Goal: Task Accomplishment & Management: Complete application form

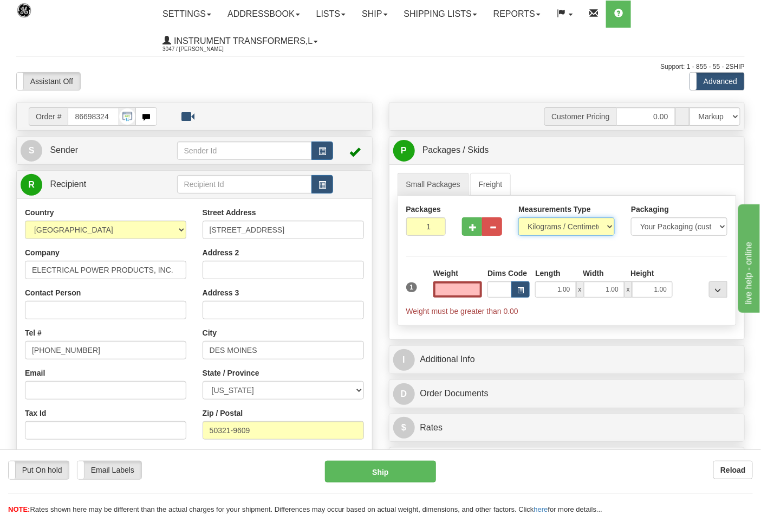
type input "0.00"
click at [544, 228] on select "Pounds / Inches Kilograms / Centimeters" at bounding box center [567, 226] width 96 height 18
select select "0"
click at [519, 218] on select "Pounds / Inches Kilograms / Centimeters" at bounding box center [567, 226] width 96 height 18
click at [476, 293] on input "0.00" at bounding box center [458, 289] width 49 height 16
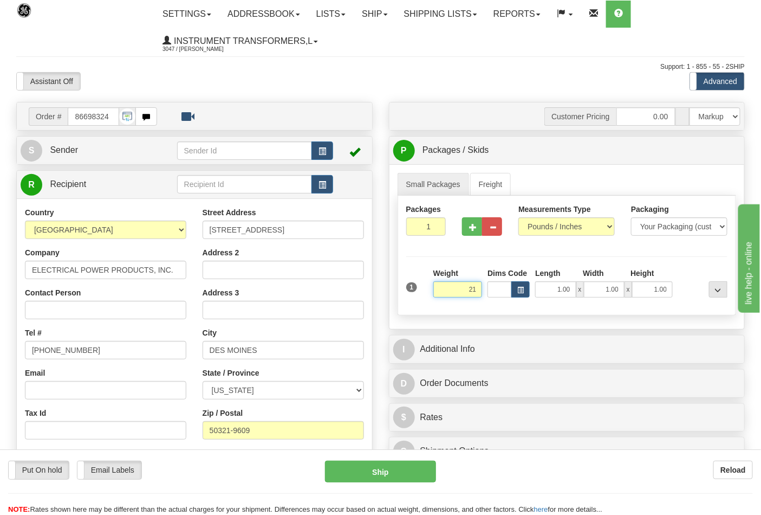
click button "Delete" at bounding box center [0, 0] width 0 height 0
type input "21.00"
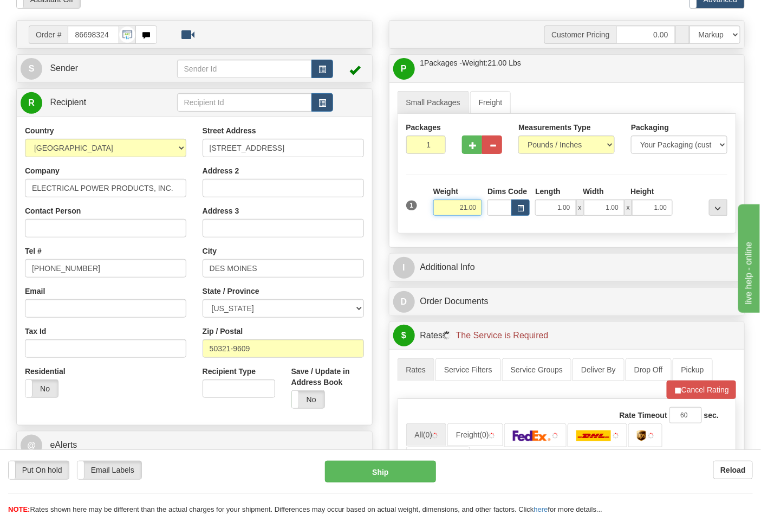
scroll to position [241, 0]
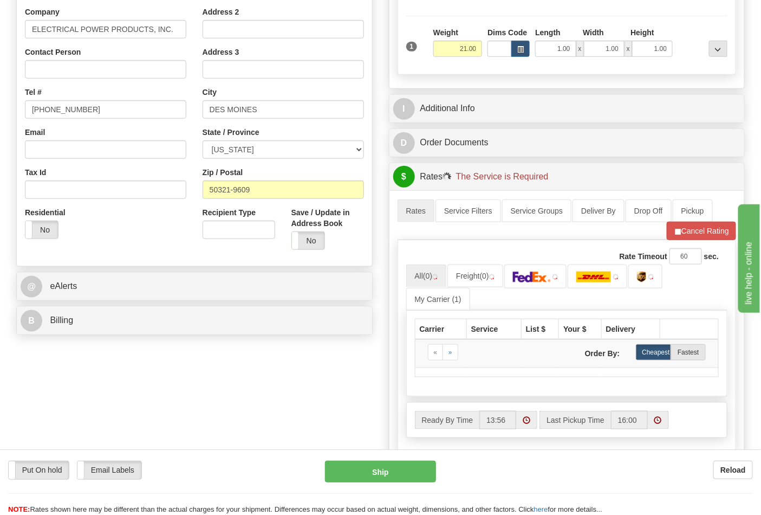
click at [96, 333] on div "B Billing" at bounding box center [194, 321] width 355 height 28
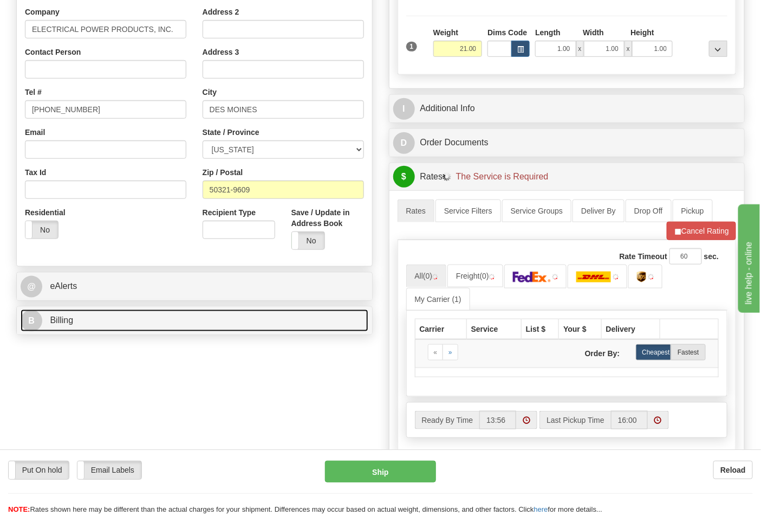
click at [96, 320] on link "B Billing" at bounding box center [195, 320] width 348 height 22
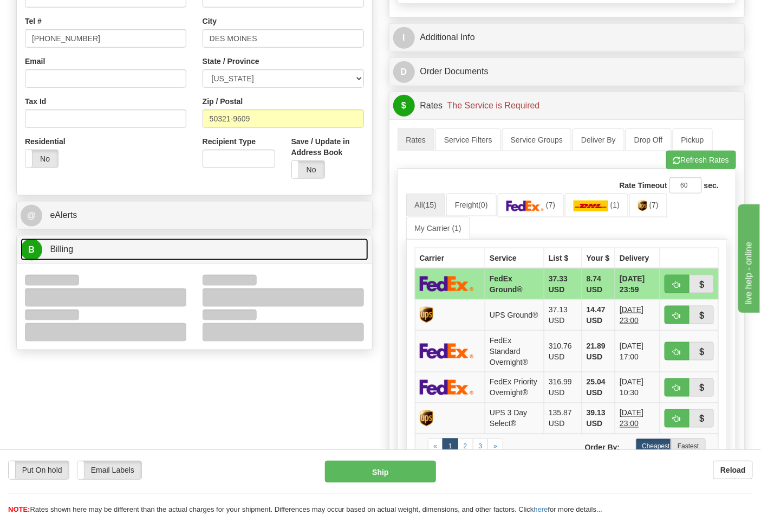
scroll to position [361, 0]
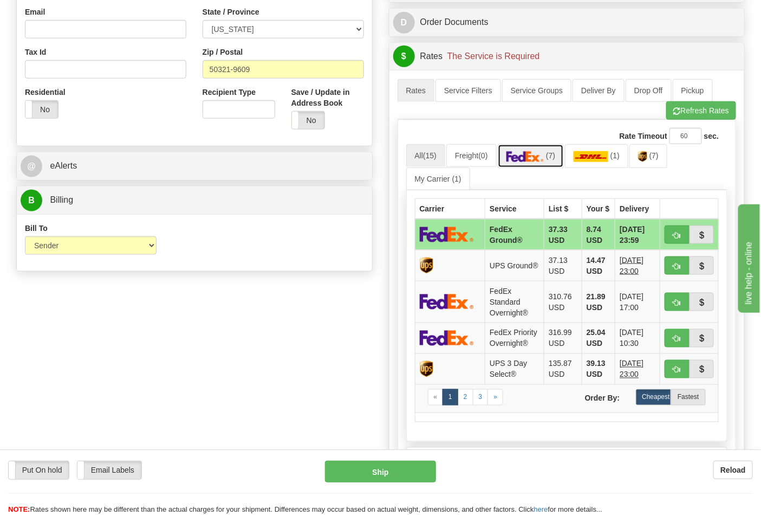
click at [554, 164] on link "(7)" at bounding box center [531, 155] width 67 height 23
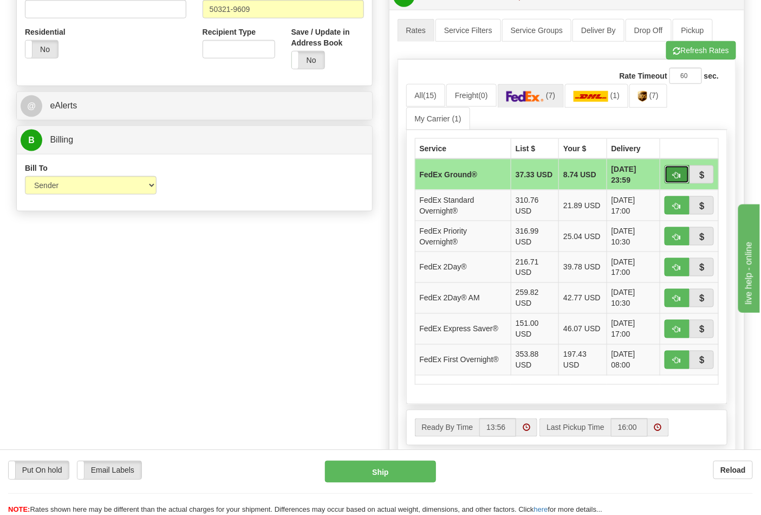
click at [676, 172] on span "button" at bounding box center [678, 175] width 8 height 7
type input "92"
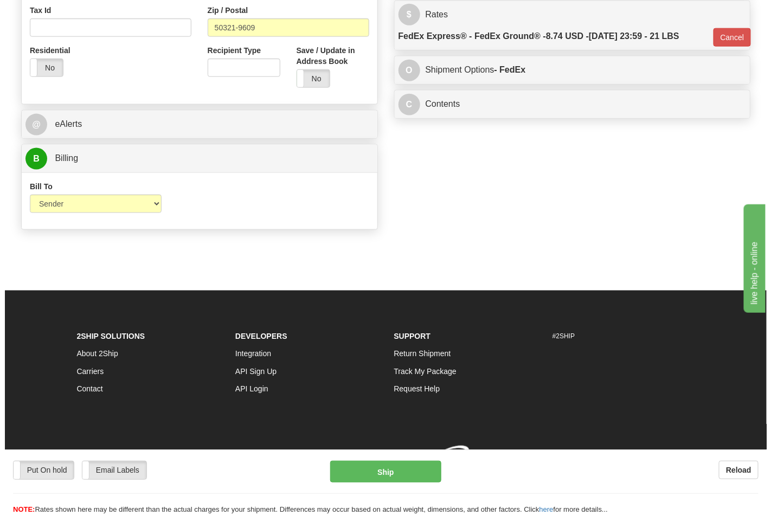
scroll to position [404, 0]
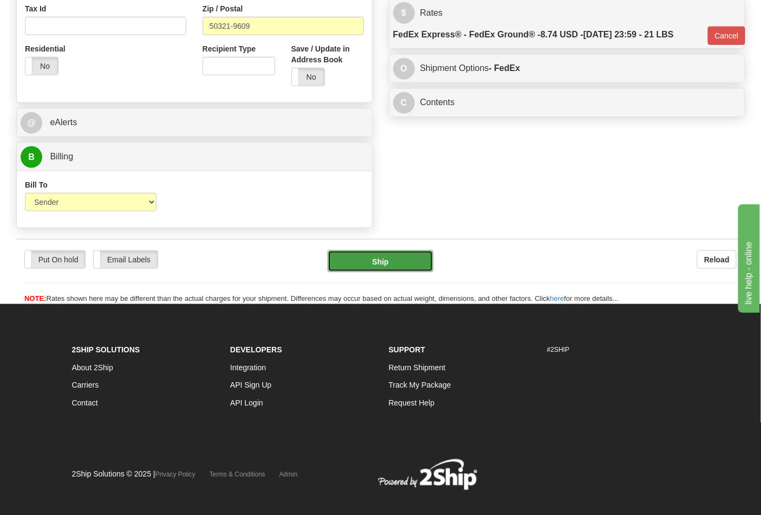
click at [379, 271] on button "Ship" at bounding box center [380, 261] width 105 height 22
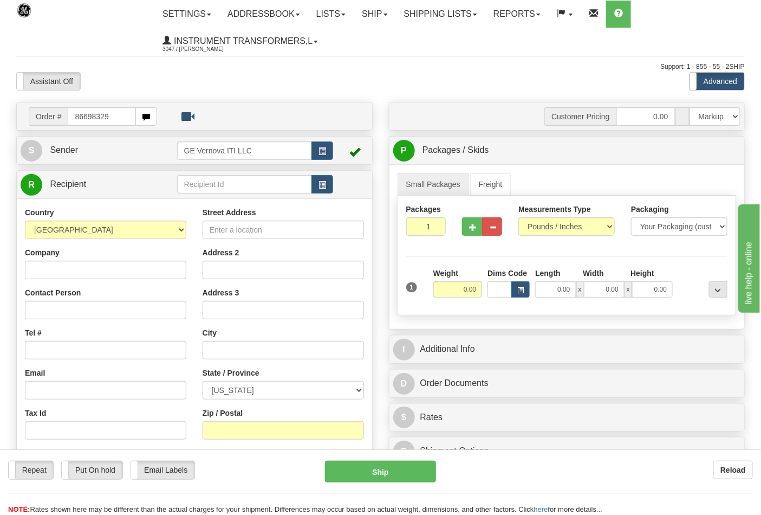
type input "86698329"
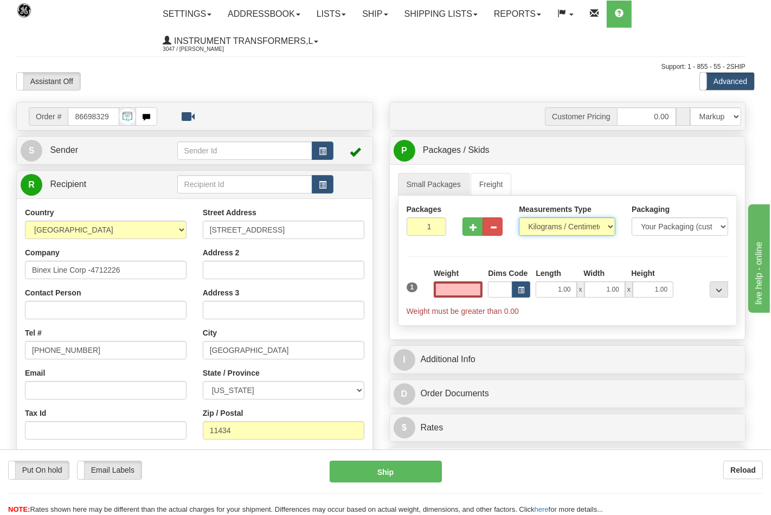
type input "0.00"
click at [546, 230] on select "Pounds / Inches Kilograms / Centimeters" at bounding box center [567, 226] width 96 height 18
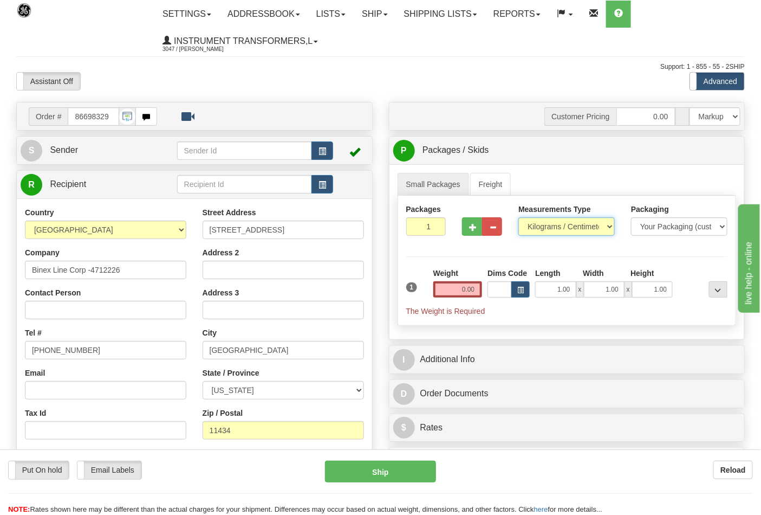
select select "0"
click at [519, 218] on select "Pounds / Inches Kilograms / Centimeters" at bounding box center [567, 226] width 96 height 18
click at [469, 228] on button "button" at bounding box center [472, 226] width 20 height 18
type input "2"
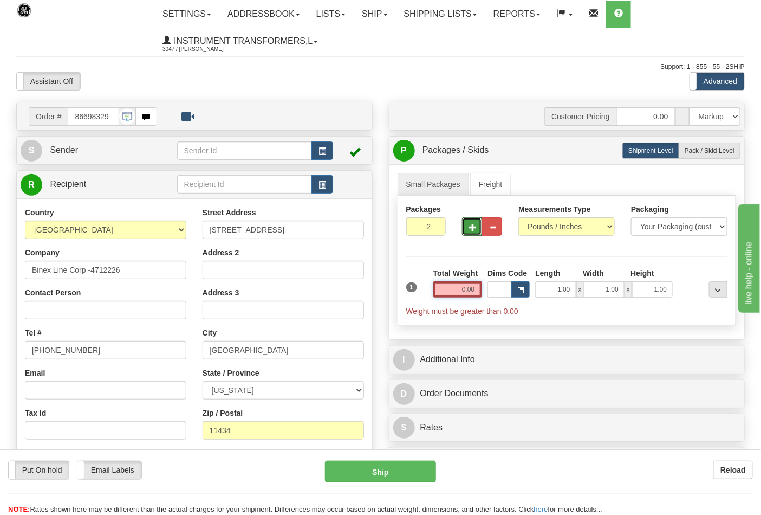
click at [478, 293] on input "0.00" at bounding box center [458, 289] width 49 height 16
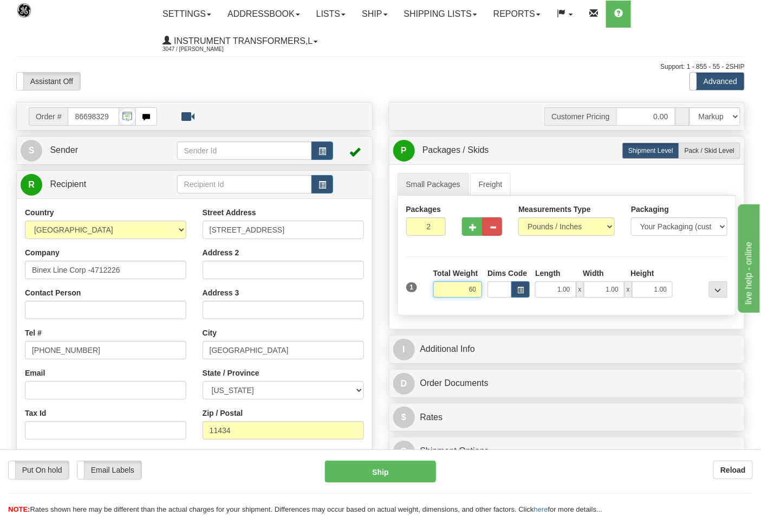
click button "Delete" at bounding box center [0, 0] width 0 height 0
type input "60.00"
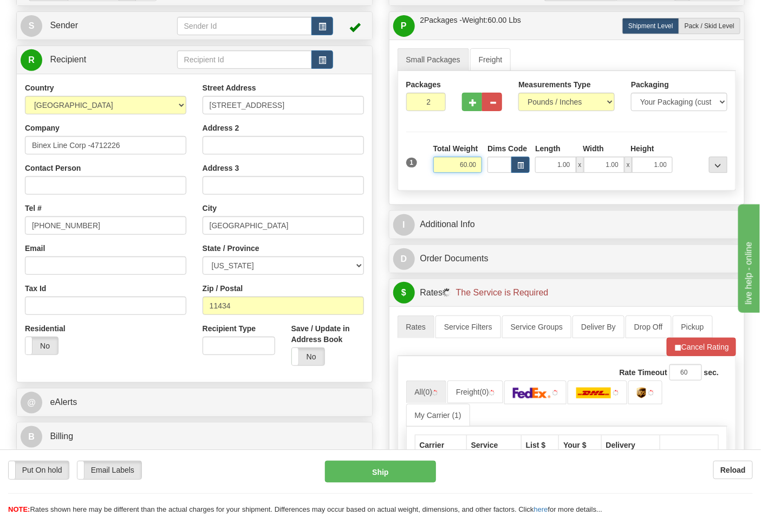
scroll to position [241, 0]
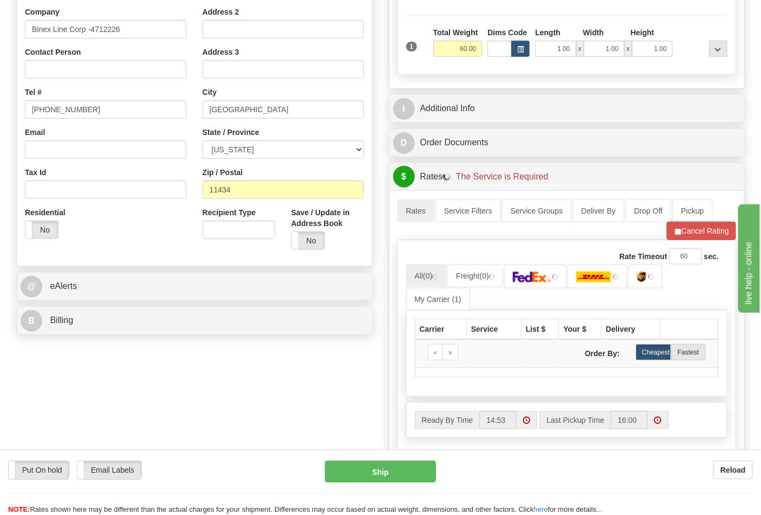
click at [170, 309] on div "B Billing" at bounding box center [194, 321] width 355 height 28
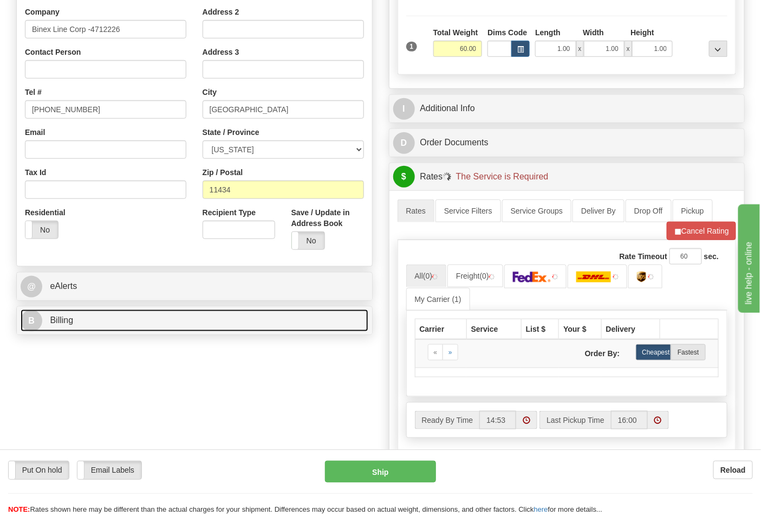
click at [171, 321] on link "B Billing" at bounding box center [195, 320] width 348 height 22
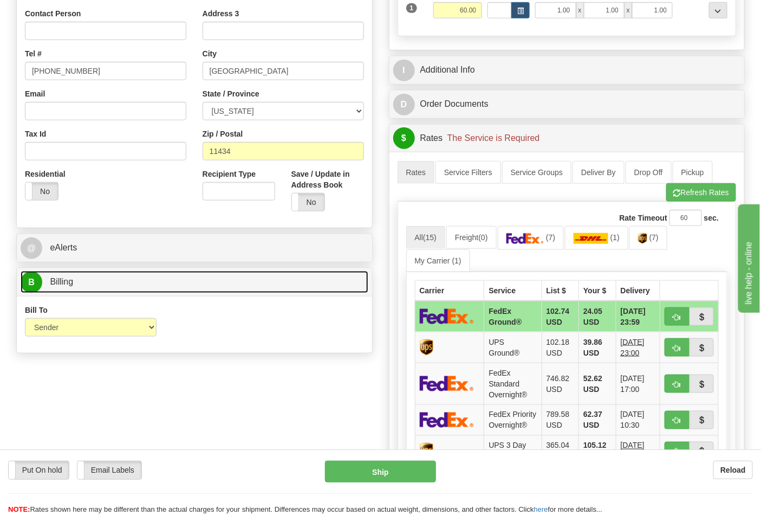
scroll to position [301, 0]
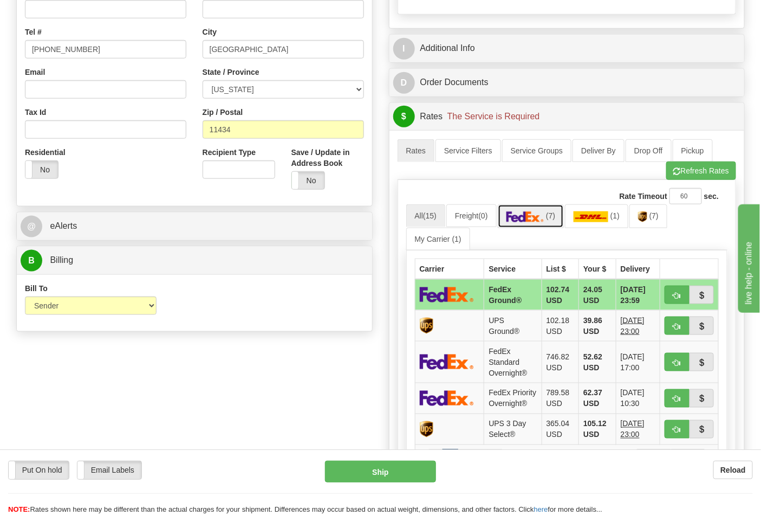
click at [554, 225] on link "(7)" at bounding box center [531, 215] width 67 height 23
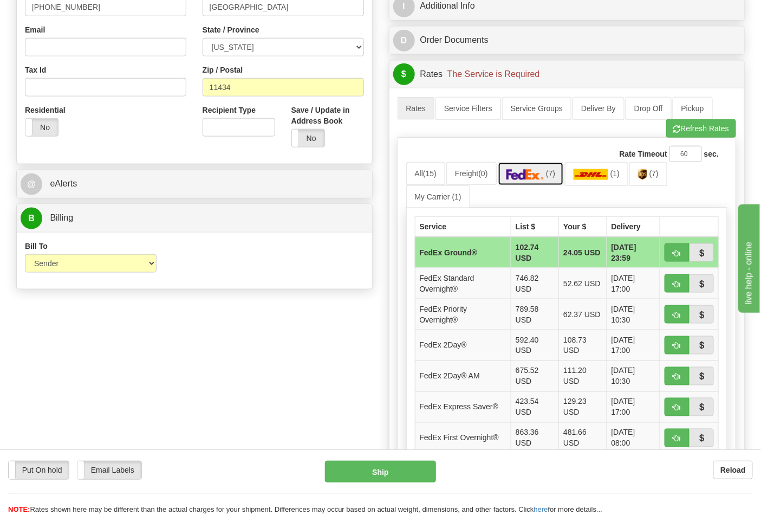
scroll to position [361, 0]
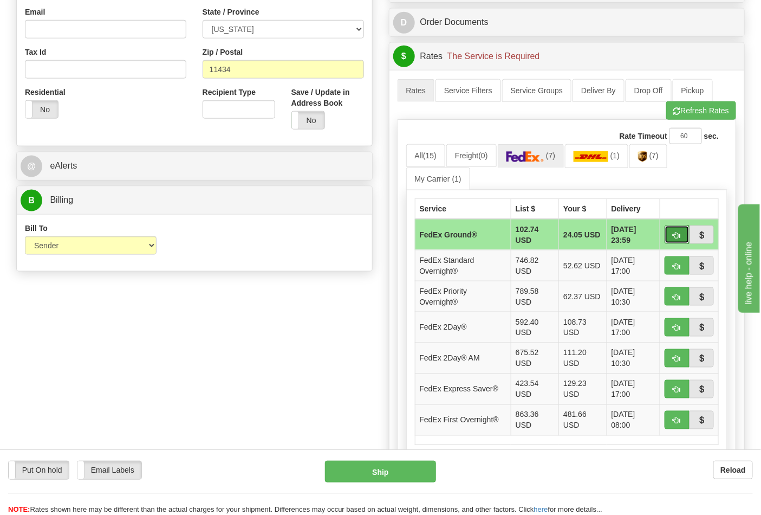
click at [678, 233] on span "button" at bounding box center [678, 235] width 8 height 7
type input "92"
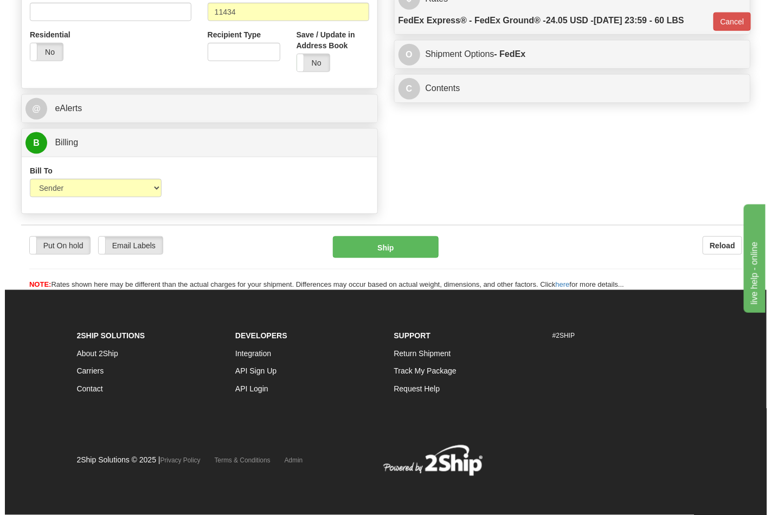
scroll to position [420, 0]
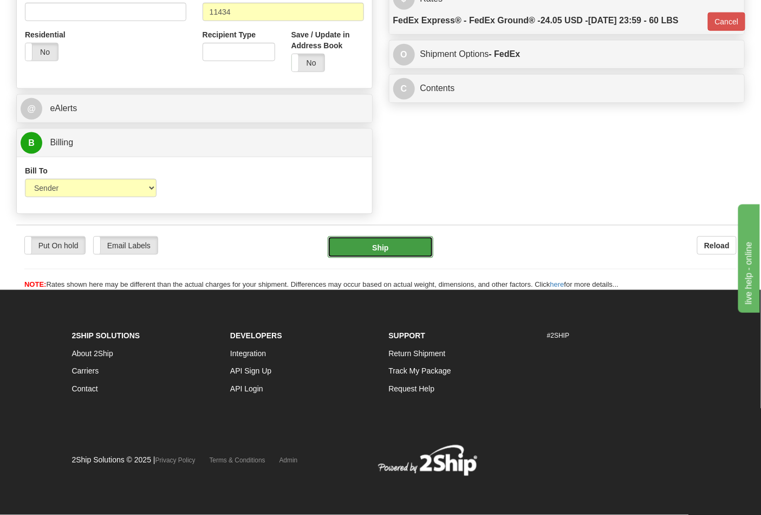
click at [378, 240] on button "Ship" at bounding box center [380, 247] width 105 height 22
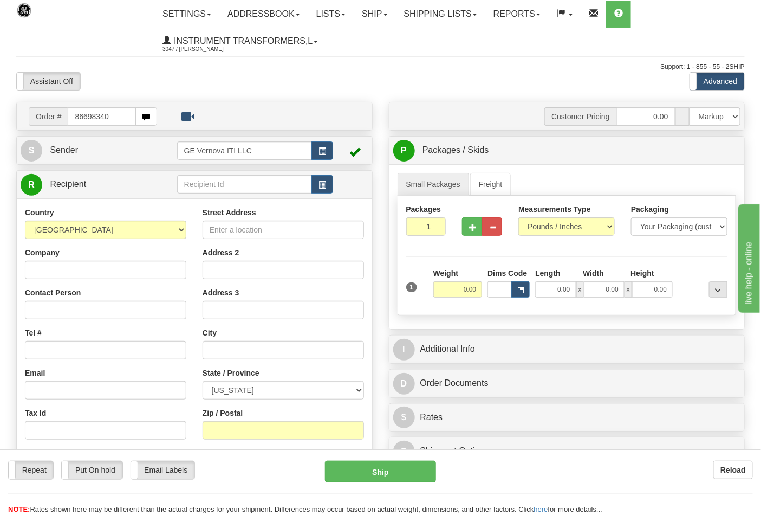
type input "86698340"
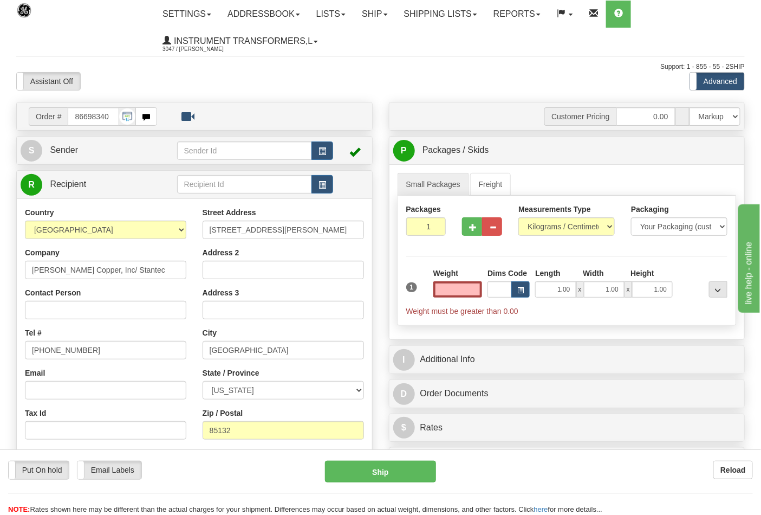
type input "0.00"
click at [549, 217] on div "Measurements Type Pounds / Inches Kilograms / Centimeters" at bounding box center [567, 220] width 96 height 32
drag, startPoint x: 548, startPoint y: 226, endPoint x: 546, endPoint y: 234, distance: 8.3
click at [548, 226] on select "Pounds / Inches Kilograms / Centimeters" at bounding box center [567, 226] width 96 height 18
select select "0"
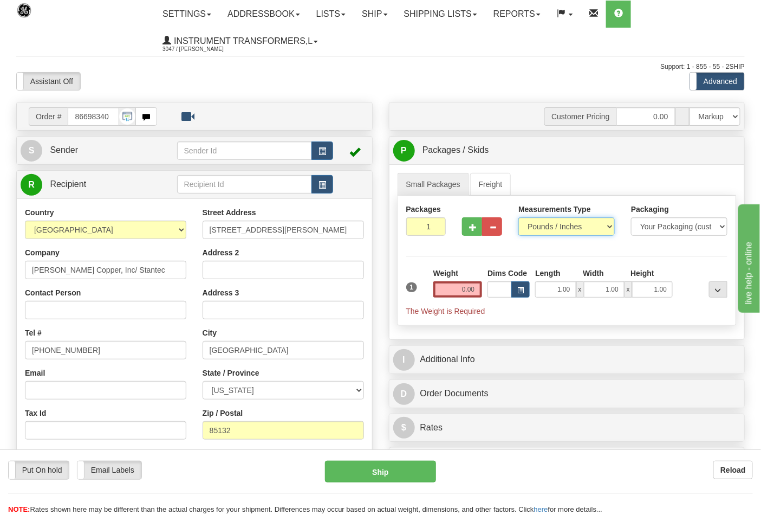
click at [519, 218] on select "Pounds / Inches Kilograms / Centimeters" at bounding box center [567, 226] width 96 height 18
click at [476, 294] on input "0.00" at bounding box center [458, 289] width 49 height 16
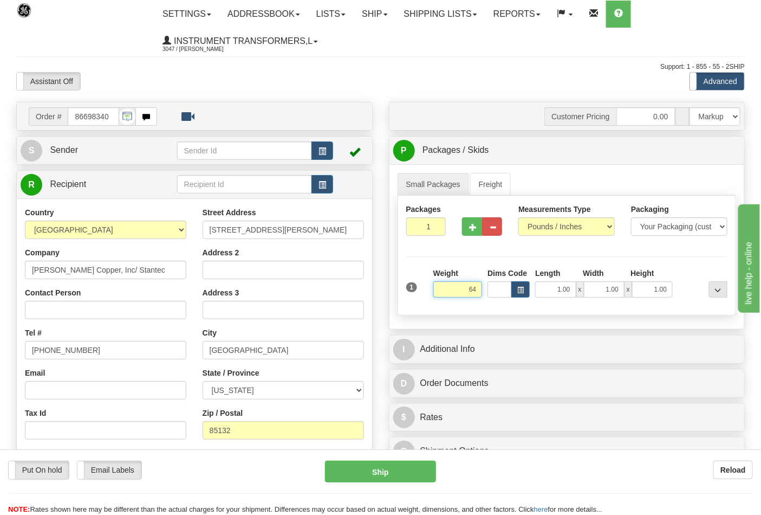
click button "Delete" at bounding box center [0, 0] width 0 height 0
type input "64.00"
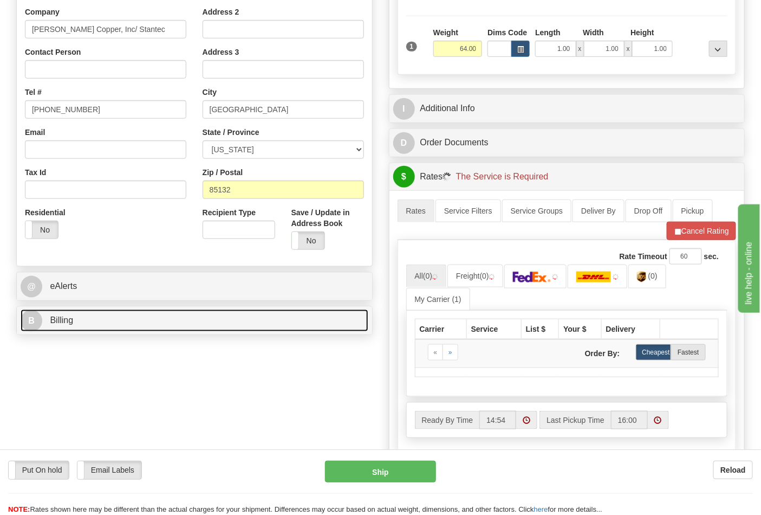
click at [118, 316] on link "B Billing" at bounding box center [195, 320] width 348 height 22
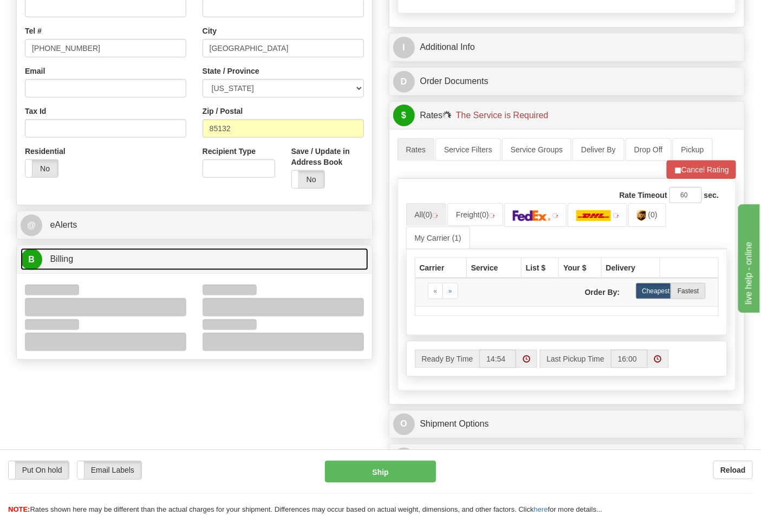
scroll to position [361, 0]
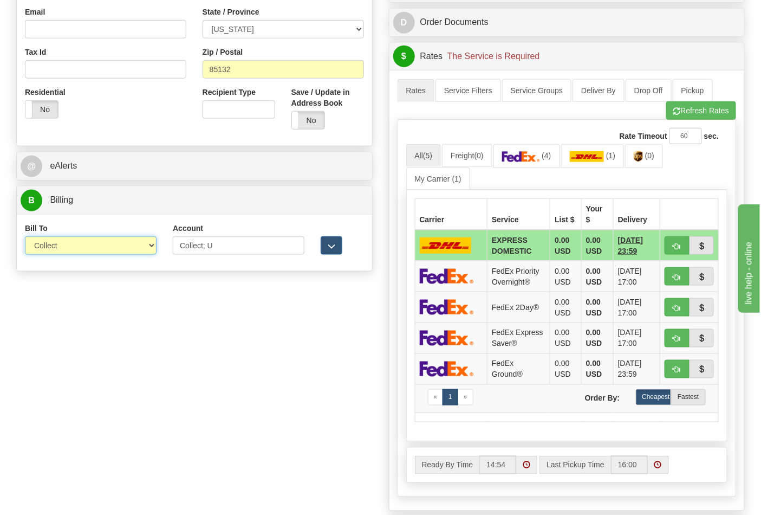
click at [66, 247] on select "Sender Recipient Third Party Collect" at bounding box center [91, 245] width 132 height 18
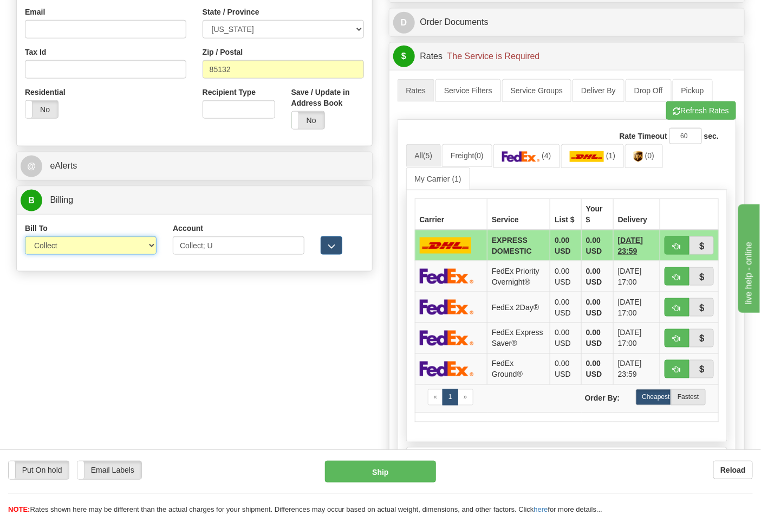
select select "2"
click at [25, 237] on select "Sender Recipient Third Party Collect" at bounding box center [91, 245] width 132 height 18
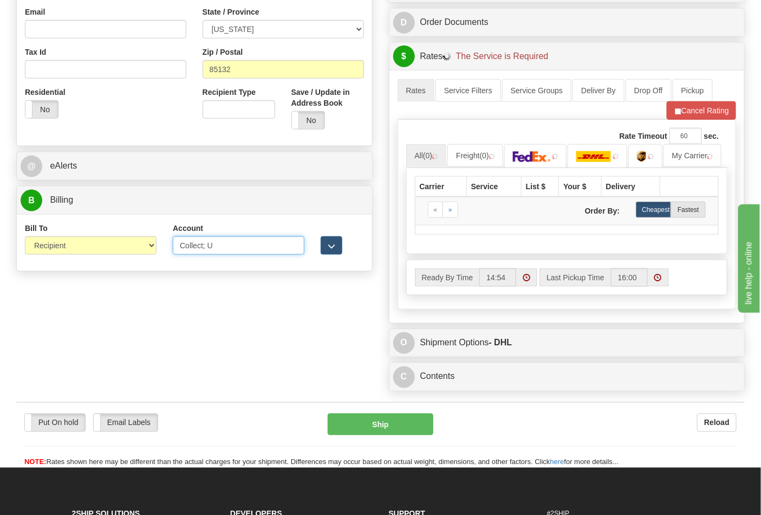
drag, startPoint x: 227, startPoint y: 250, endPoint x: 118, endPoint y: 250, distance: 108.9
click at [118, 250] on div "Bill To Sender Recipient Third Party Collect Account Collect; U 3rd Party Accou…" at bounding box center [194, 243] width 355 height 40
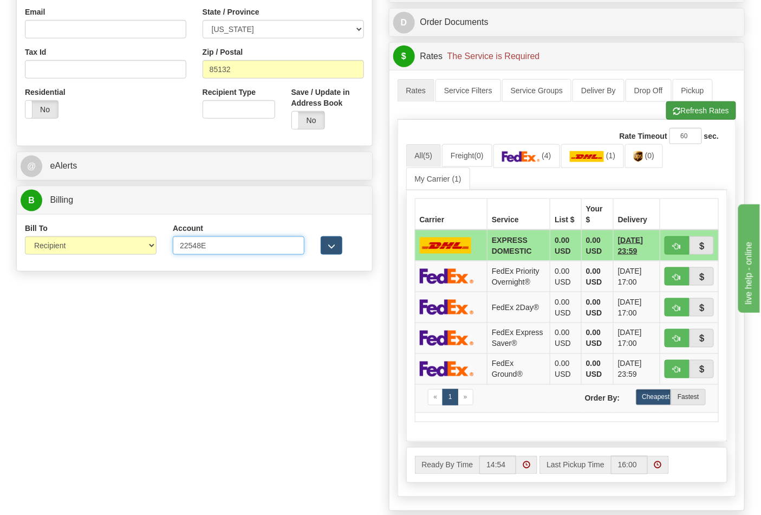
type input "22548E"
click at [674, 115] on span "button" at bounding box center [678, 111] width 8 height 7
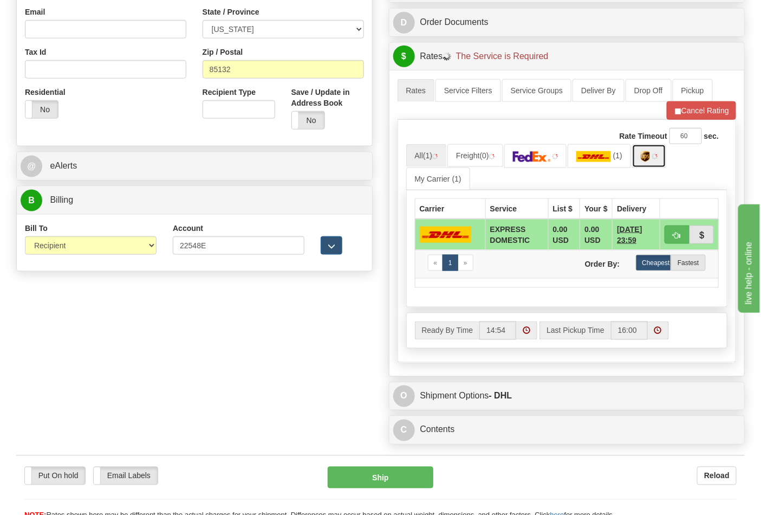
click at [656, 161] on link at bounding box center [649, 155] width 34 height 23
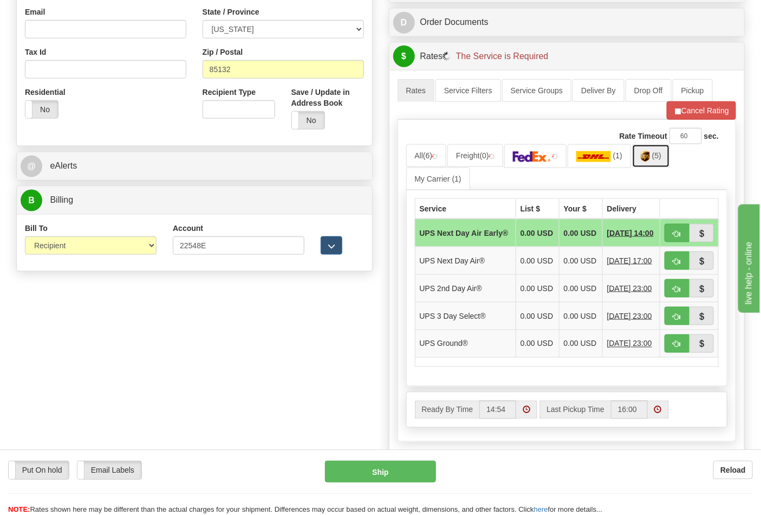
scroll to position [481, 0]
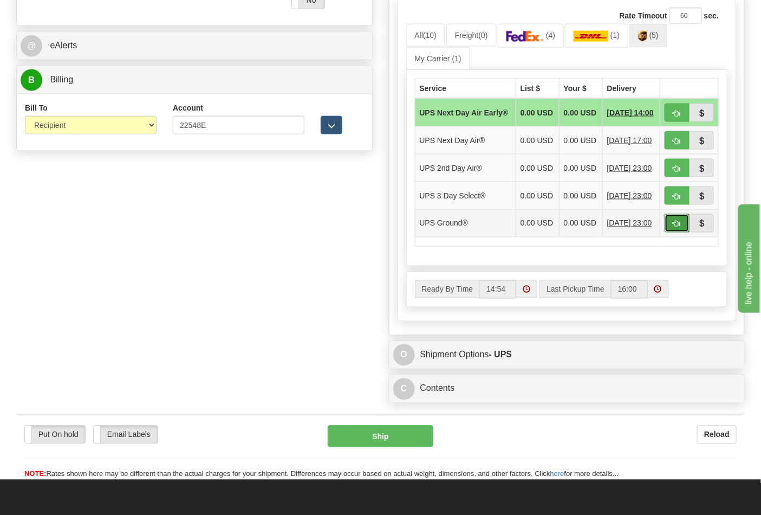
click at [665, 232] on button "button" at bounding box center [677, 223] width 25 height 18
type input "03"
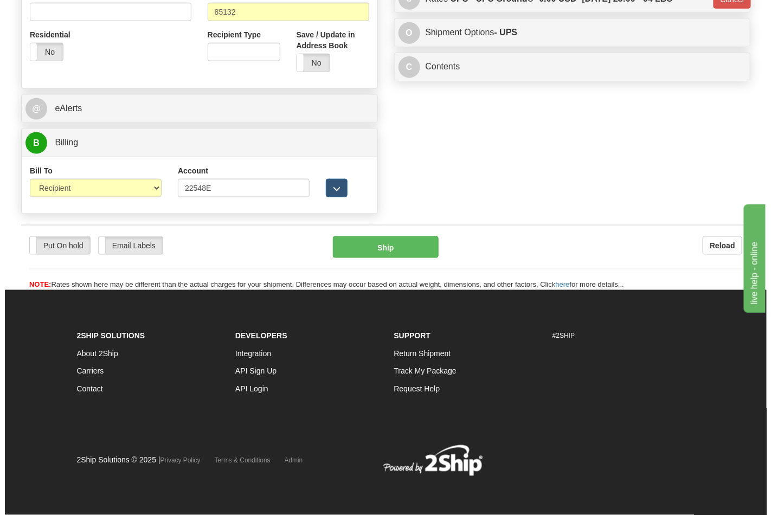
scroll to position [420, 0]
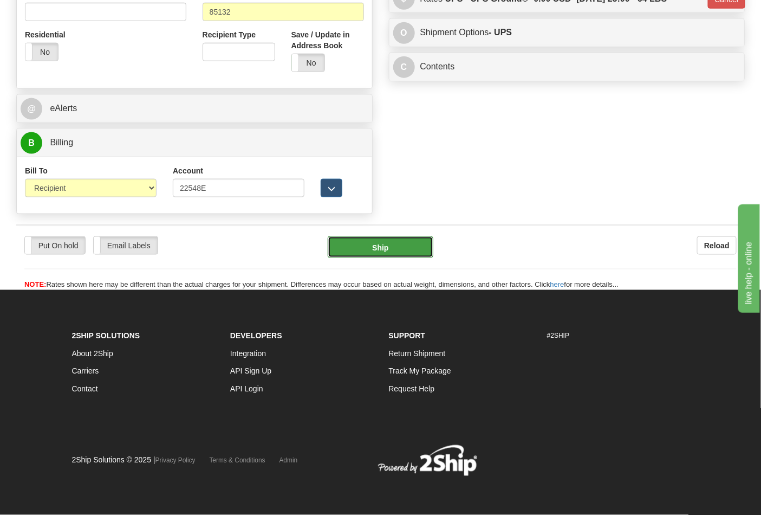
click at [376, 247] on button "Ship" at bounding box center [380, 247] width 105 height 22
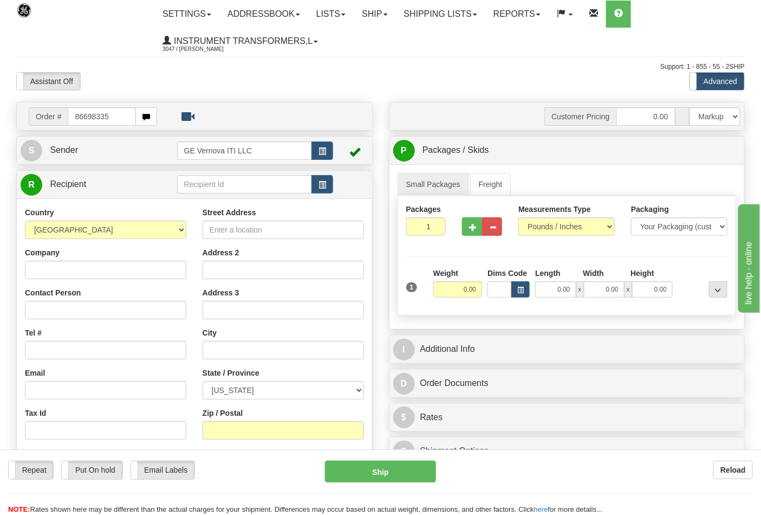
type input "86698335"
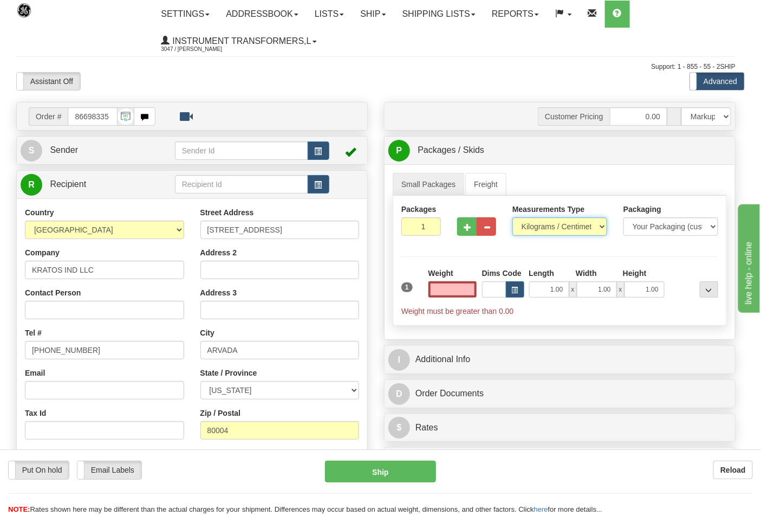
type input "0.00"
click at [544, 227] on select "Pounds / Inches Kilograms / Centimeters" at bounding box center [560, 226] width 95 height 18
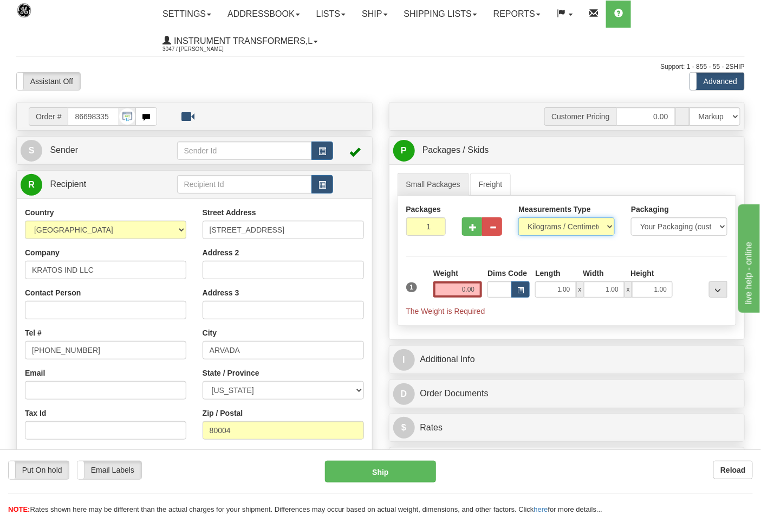
select select "0"
click at [519, 218] on select "Pounds / Inches Kilograms / Centimeters" at bounding box center [567, 226] width 96 height 18
click at [475, 230] on span "button" at bounding box center [473, 227] width 8 height 7
type input "2"
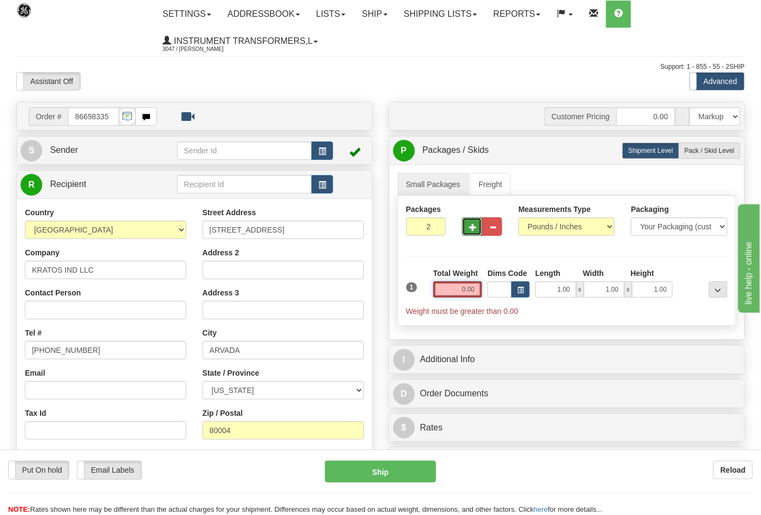
click at [479, 292] on input "0.00" at bounding box center [458, 289] width 49 height 16
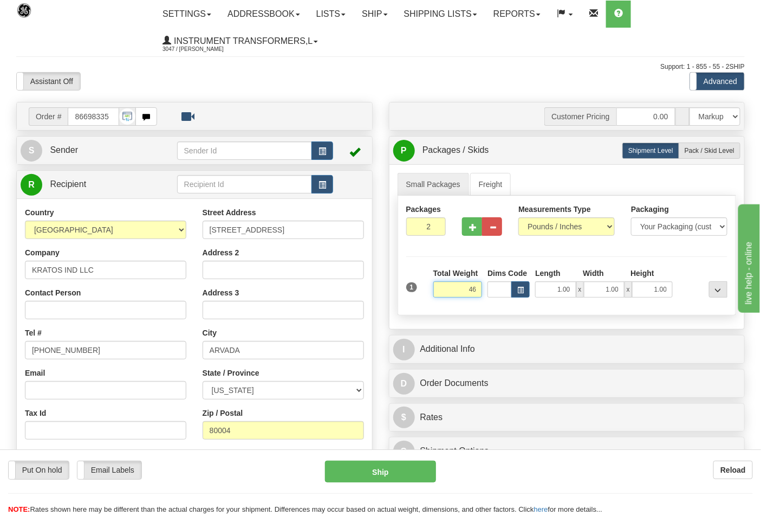
click button "Delete" at bounding box center [0, 0] width 0 height 0
type input "46.00"
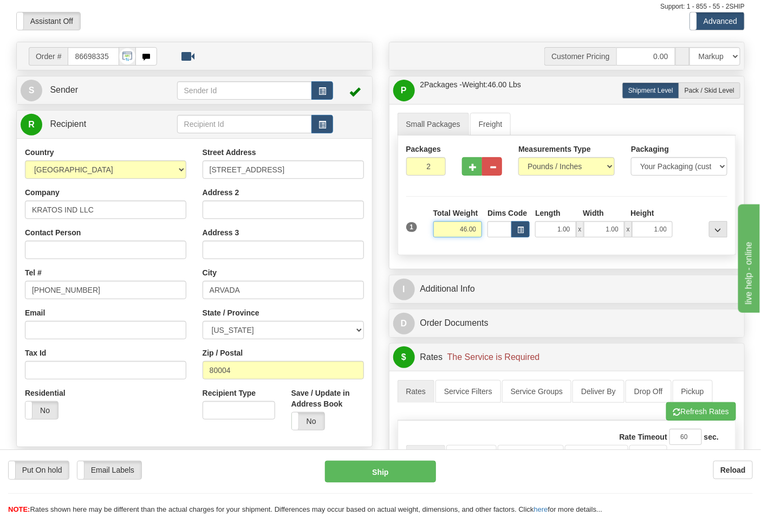
scroll to position [180, 0]
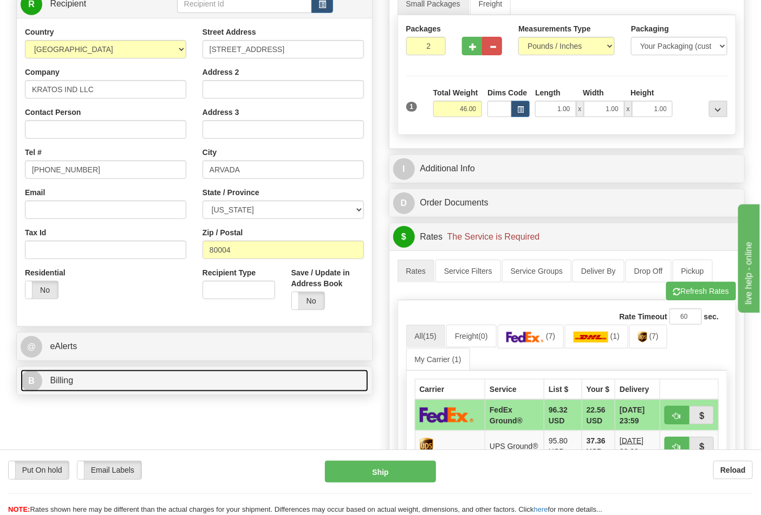
click at [151, 388] on link "B Billing" at bounding box center [195, 381] width 348 height 22
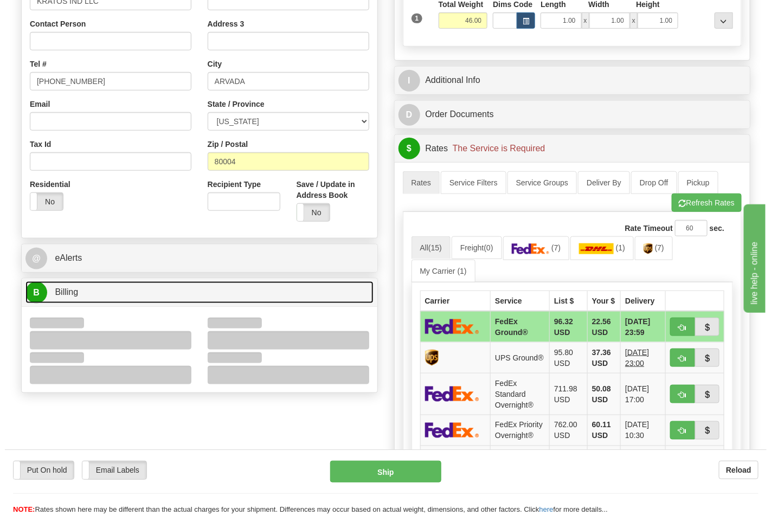
scroll to position [361, 0]
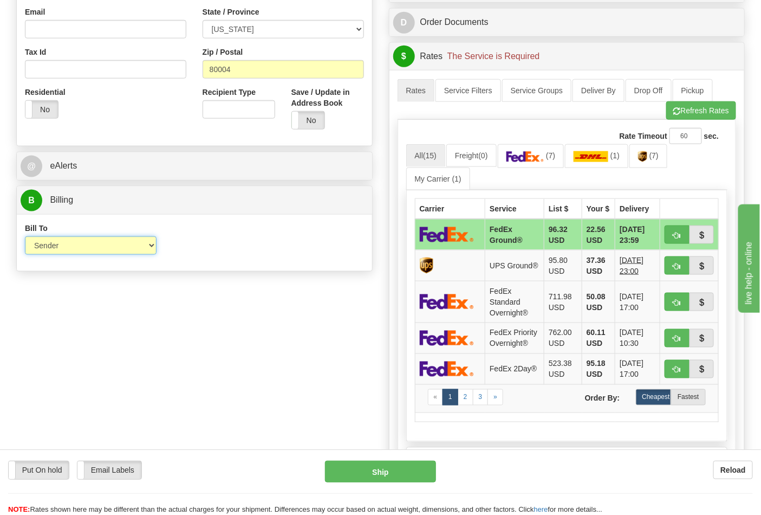
click at [74, 250] on select "Sender Recipient Third Party Collect" at bounding box center [91, 245] width 132 height 18
click at [201, 274] on div "Order # 86698335 S" at bounding box center [194, 8] width 373 height 535
click at [551, 167] on link "(7)" at bounding box center [531, 155] width 67 height 23
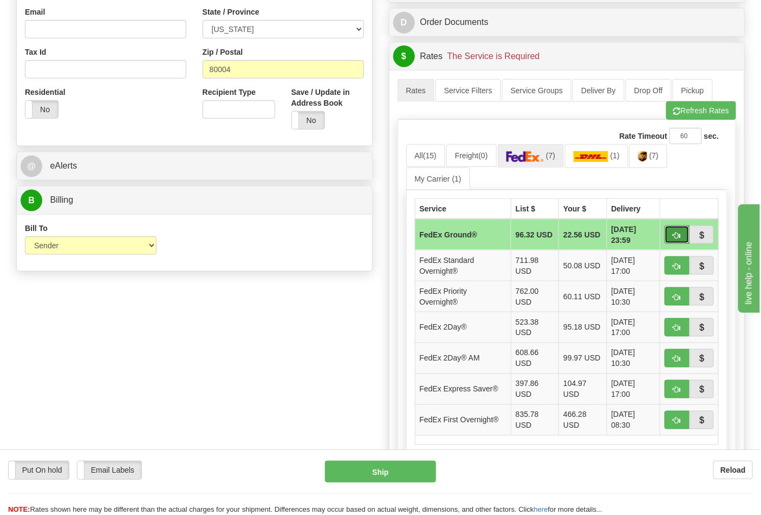
click at [682, 231] on button "button" at bounding box center [677, 234] width 25 height 18
type input "92"
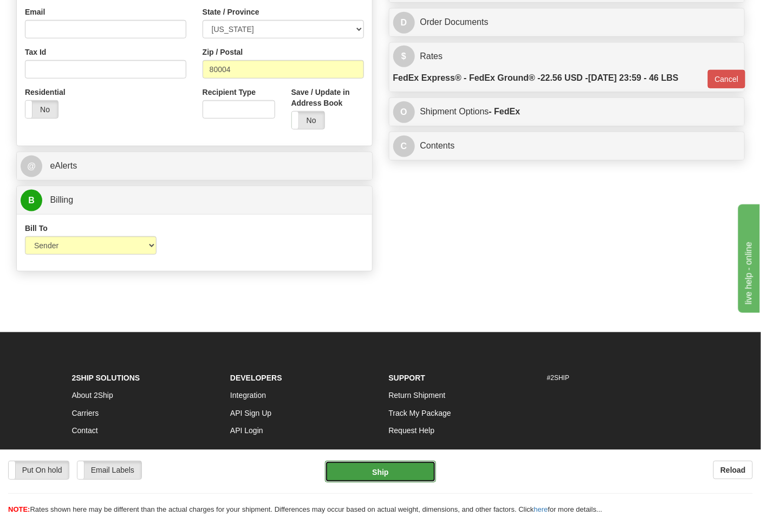
click at [376, 469] on button "Ship" at bounding box center [380, 472] width 111 height 22
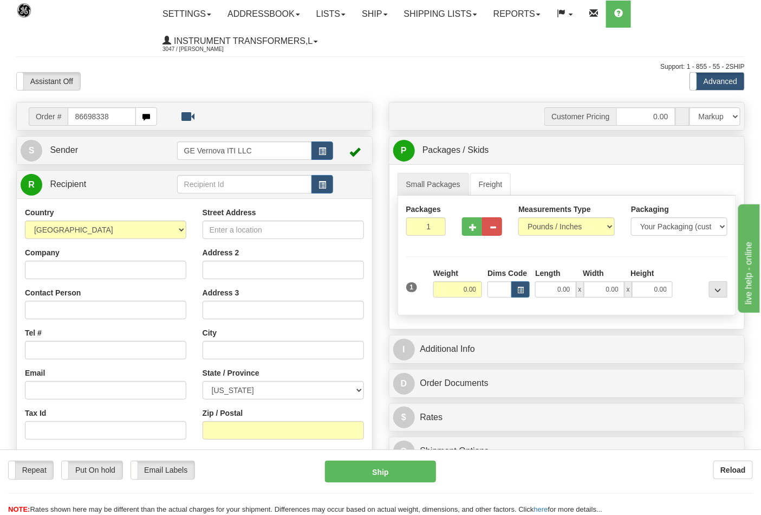
type input "86698338"
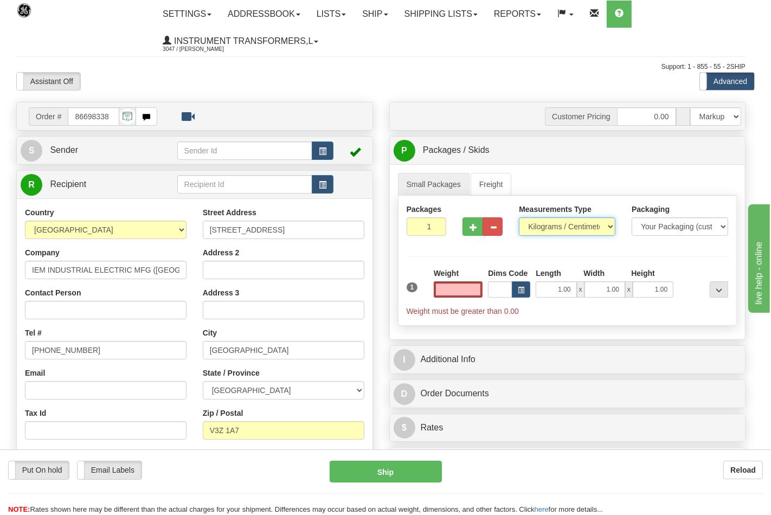
type input "0.00"
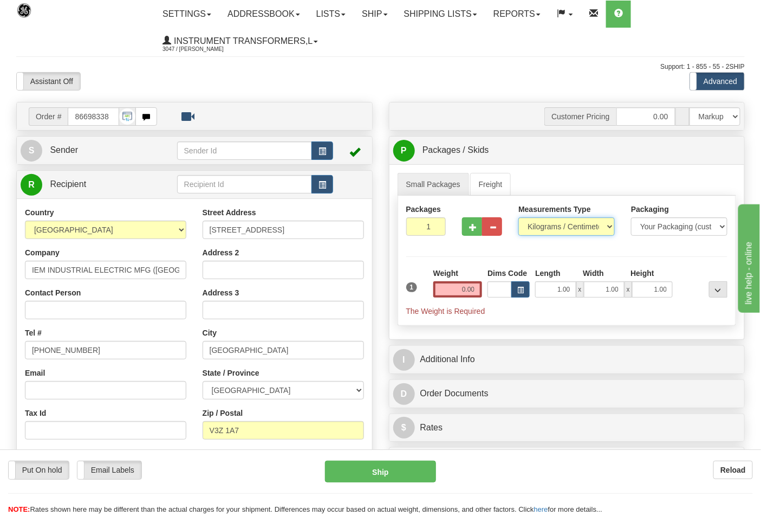
drag, startPoint x: 543, startPoint y: 228, endPoint x: 545, endPoint y: 235, distance: 7.9
click at [543, 228] on select "Pounds / Inches Kilograms / Centimeters" at bounding box center [567, 226] width 96 height 18
select select "0"
click at [519, 218] on select "Pounds / Inches Kilograms / Centimeters" at bounding box center [567, 226] width 96 height 18
click at [469, 222] on button "button" at bounding box center [472, 226] width 20 height 18
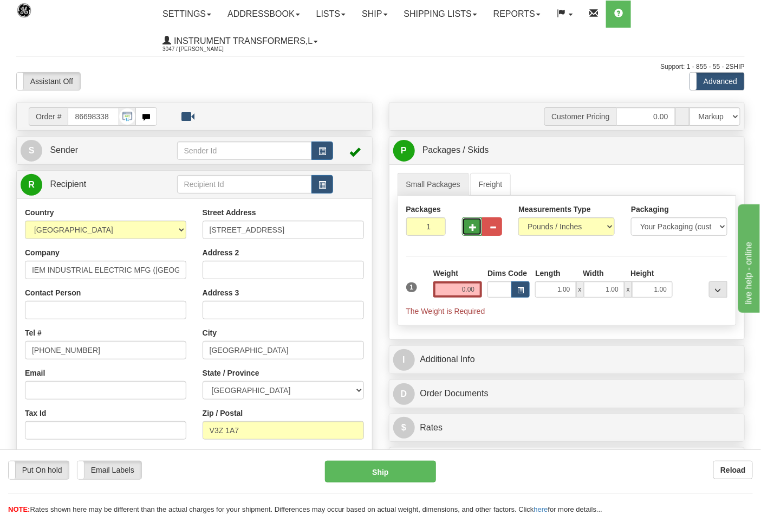
type input "2"
click at [477, 294] on input "0.00" at bounding box center [458, 289] width 49 height 16
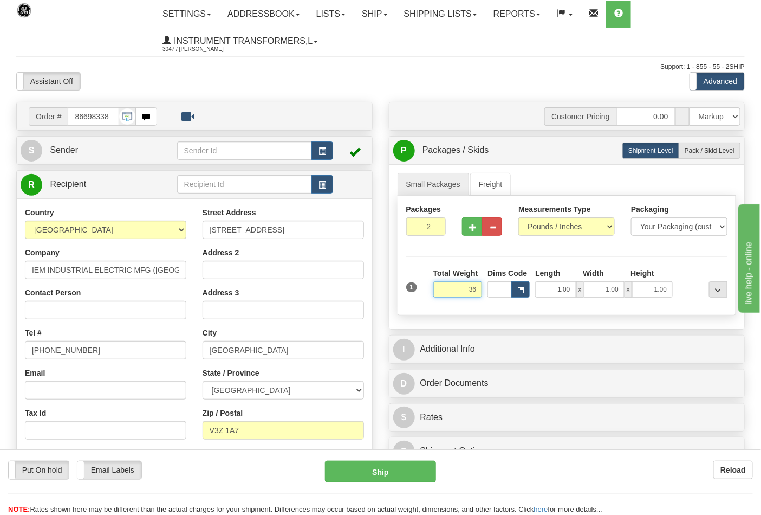
click button "Delete" at bounding box center [0, 0] width 0 height 0
type input "36.00"
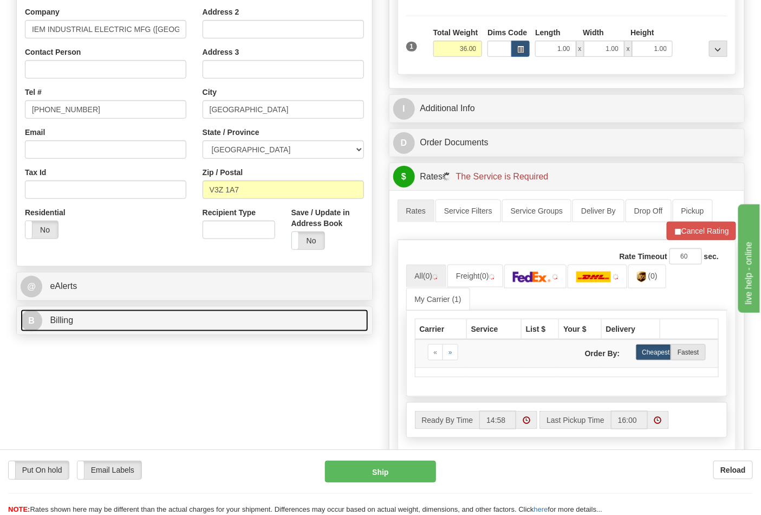
click at [130, 319] on link "B Billing" at bounding box center [195, 320] width 348 height 22
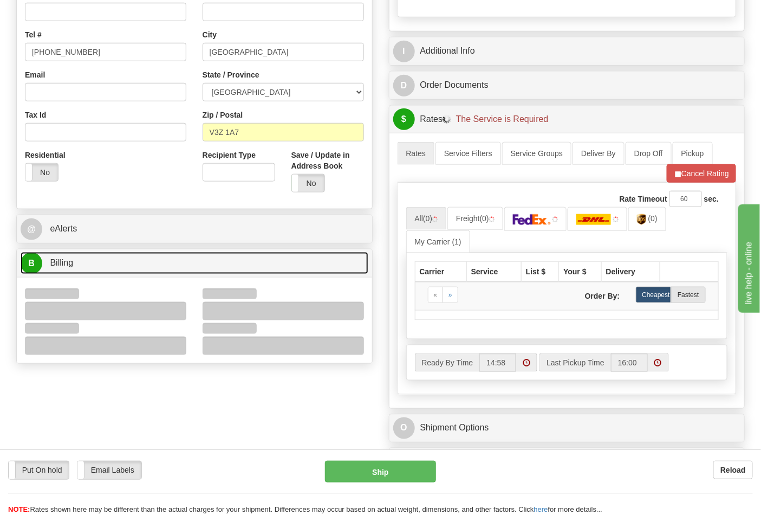
scroll to position [301, 0]
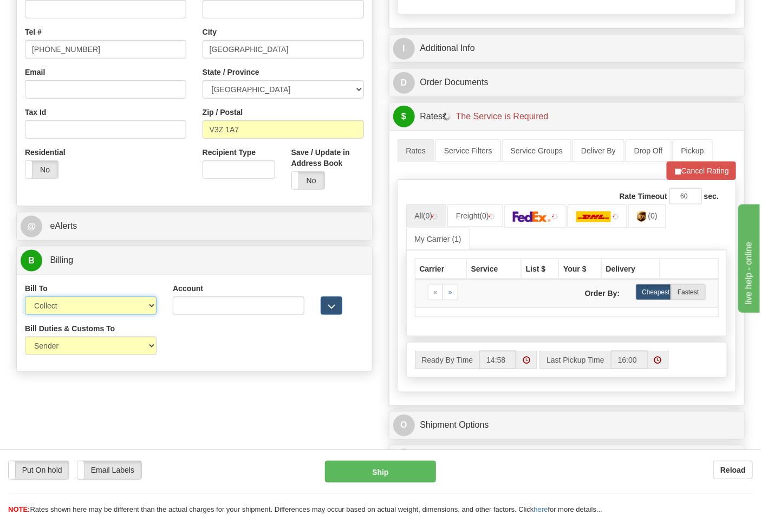
drag, startPoint x: 82, startPoint y: 305, endPoint x: 68, endPoint y: 313, distance: 16.0
click at [66, 302] on select "Sender Recipient Third Party Collect" at bounding box center [91, 305] width 132 height 18
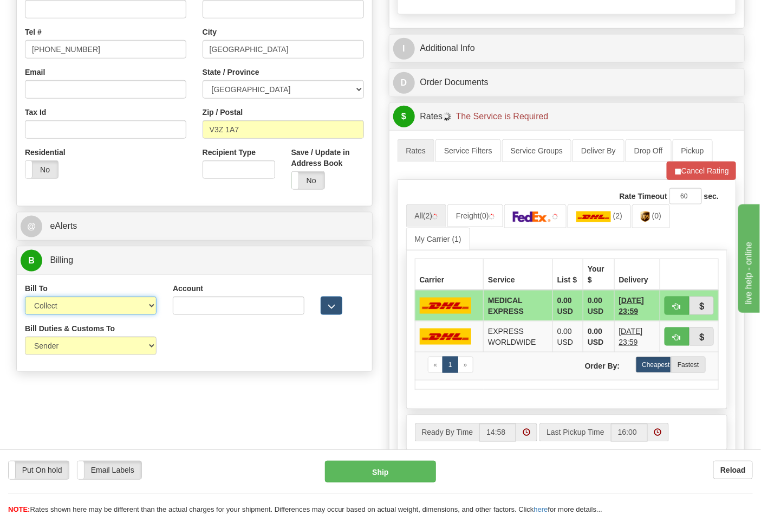
select select "2"
click at [25, 298] on select "Sender Recipient Third Party Collect" at bounding box center [91, 305] width 132 height 18
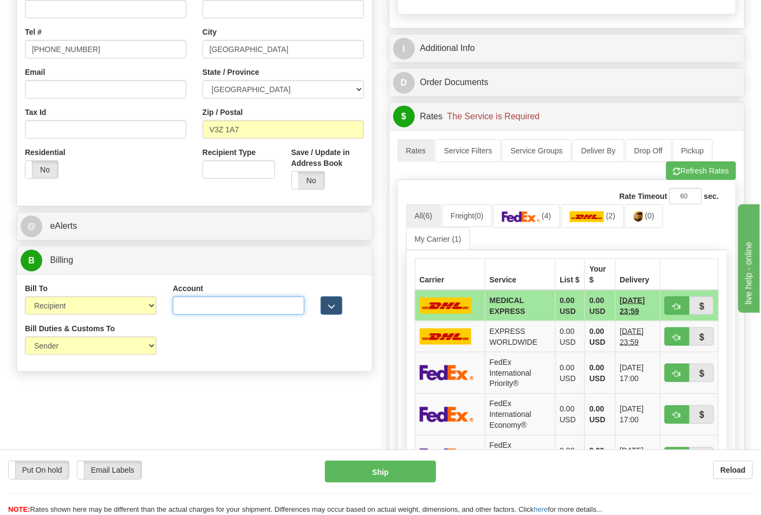
click at [199, 307] on input "Account" at bounding box center [239, 305] width 132 height 18
type input "117763455"
click button "Delete" at bounding box center [0, 0] width 0 height 0
click at [532, 222] on img at bounding box center [521, 216] width 38 height 11
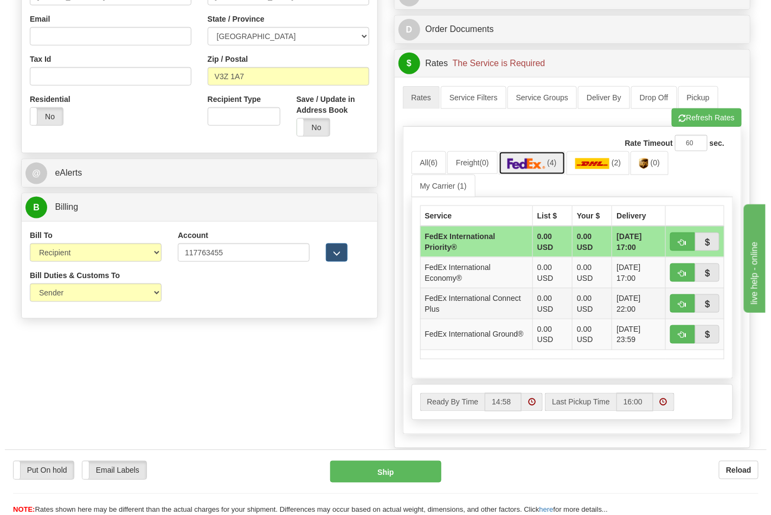
scroll to position [421, 0]
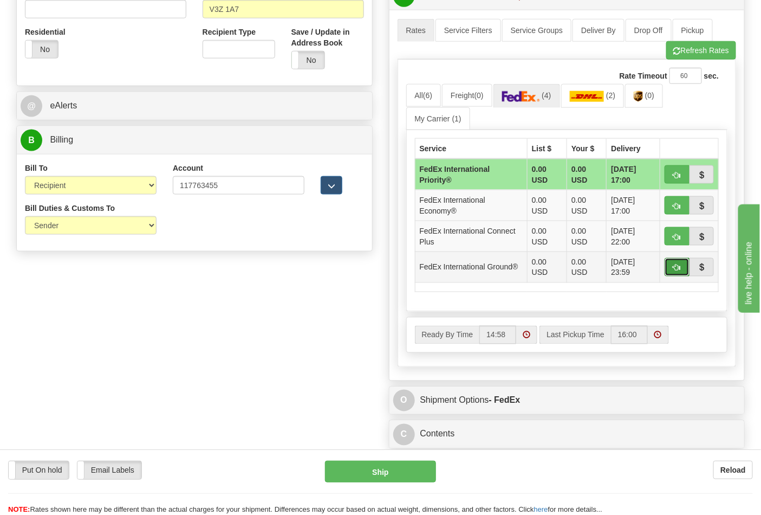
click at [671, 269] on button "button" at bounding box center [677, 267] width 25 height 18
type input "92"
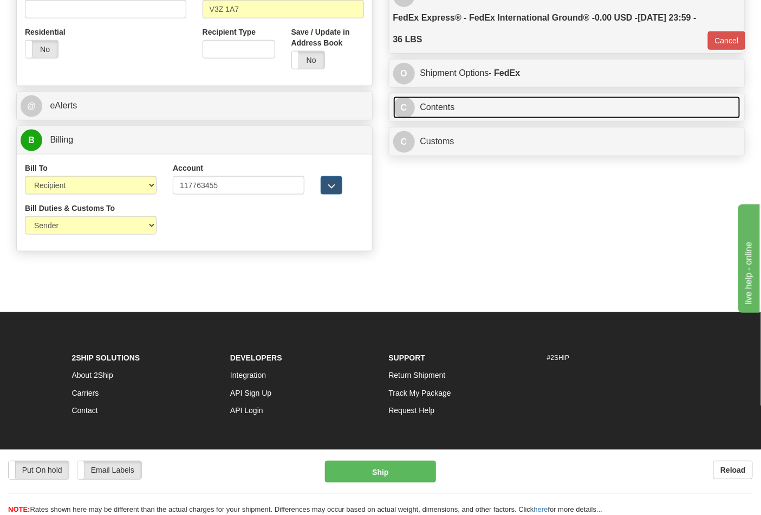
drag, startPoint x: 449, startPoint y: 112, endPoint x: 474, endPoint y: 111, distance: 25.5
click at [450, 112] on link "C Contents" at bounding box center [567, 107] width 348 height 22
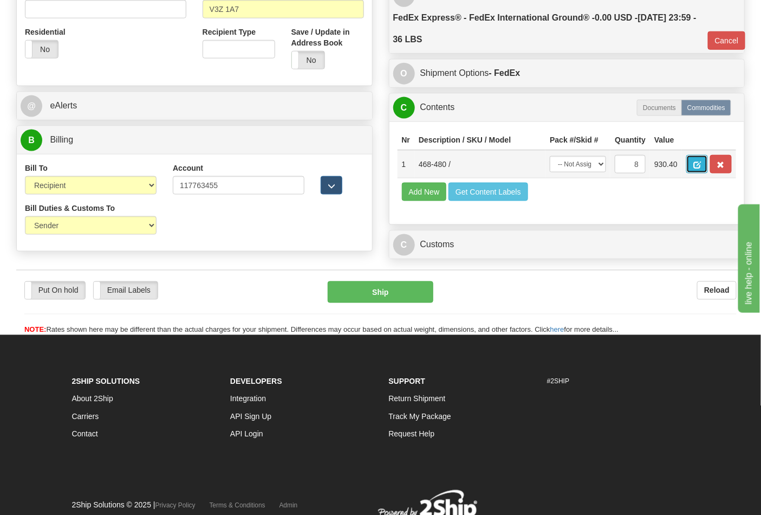
click at [701, 163] on span "button" at bounding box center [698, 164] width 8 height 7
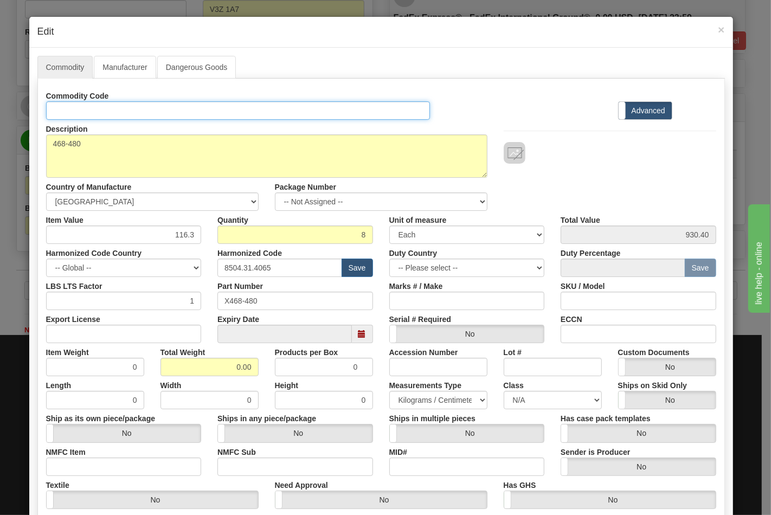
click at [120, 115] on input "Id" at bounding box center [238, 110] width 384 height 18
type input "TRANSFORMERS"
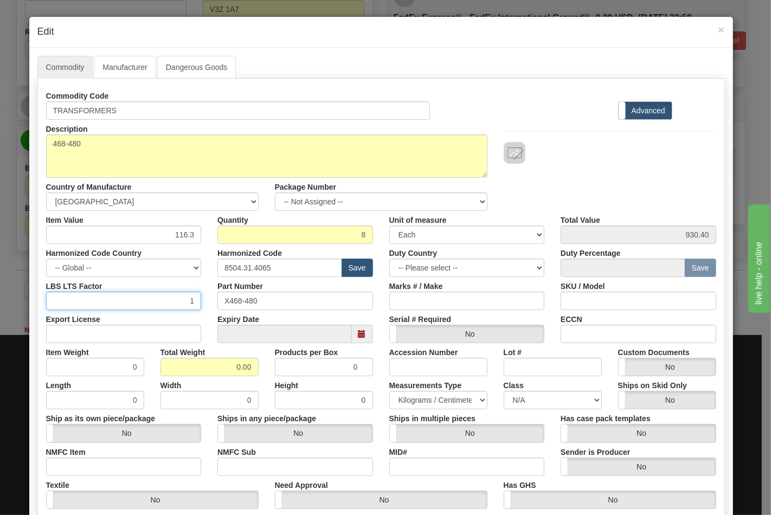
click at [147, 303] on input "1" at bounding box center [124, 301] width 156 height 18
click at [148, 336] on input "Export License" at bounding box center [124, 334] width 156 height 18
type input "N/A"
drag, startPoint x: 217, startPoint y: 371, endPoint x: 272, endPoint y: 371, distance: 54.7
click at [272, 371] on div "Item Weight 0 Total Weight 0.00 Products per Box 0 Accession Number Lot # Custo…" at bounding box center [381, 359] width 686 height 33
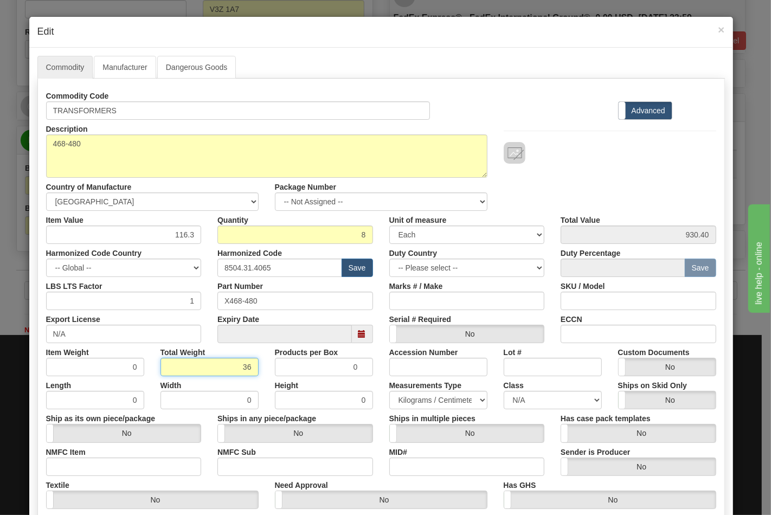
type input "36"
type input "4.5000"
click at [102, 462] on input "NMFC Item" at bounding box center [124, 466] width 156 height 18
type input "63170"
click at [247, 463] on input "NMFC Sub" at bounding box center [295, 466] width 156 height 18
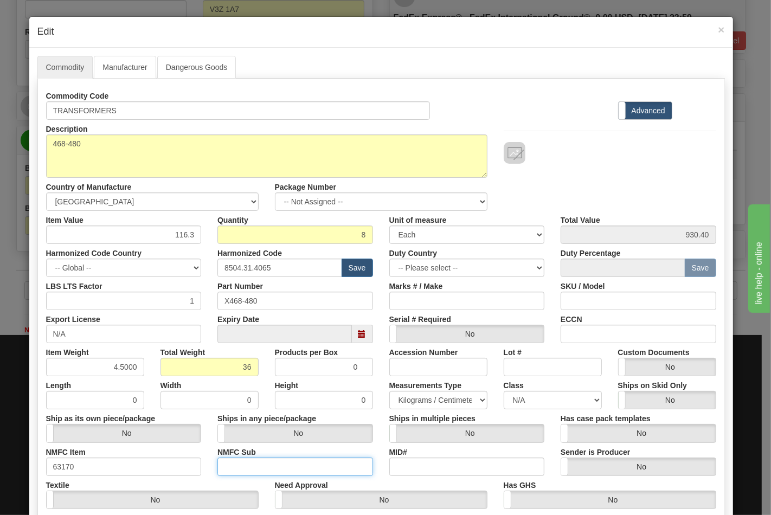
type input "4"
click at [508, 405] on select "N/A 50.0 55.0 60.0 65.0 70.0 85.0 92.5 100.0 125.0 175.0 250.0 300.0 400.0" at bounding box center [552, 400] width 98 height 18
select select "70.0"
click at [503, 391] on select "N/A 50.0 55.0 60.0 65.0 70.0 85.0 92.5 100.0 125.0 175.0 250.0 300.0 400.0" at bounding box center [552, 400] width 98 height 18
drag, startPoint x: 573, startPoint y: 338, endPoint x: 581, endPoint y: 335, distance: 8.6
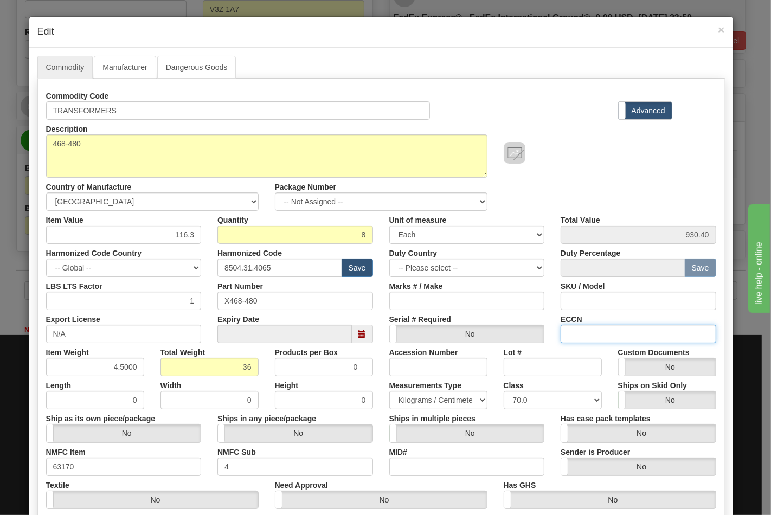
click at [573, 338] on input "ECCN" at bounding box center [638, 334] width 156 height 18
type input "EAR99"
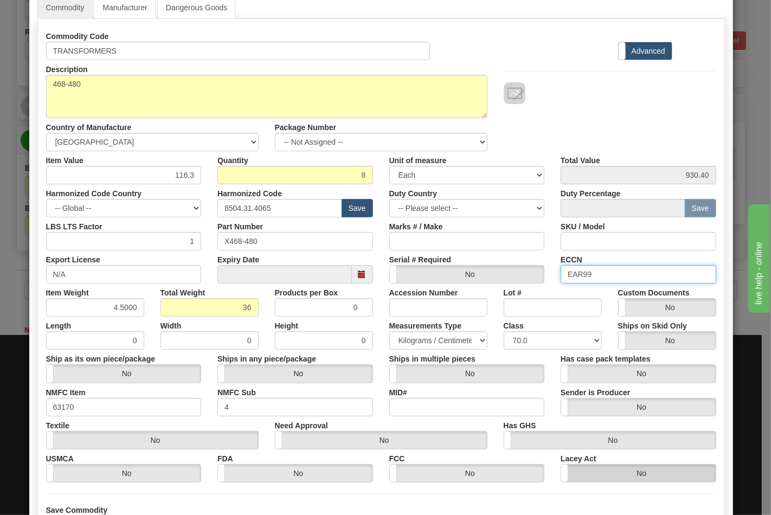
scroll to position [156, 0]
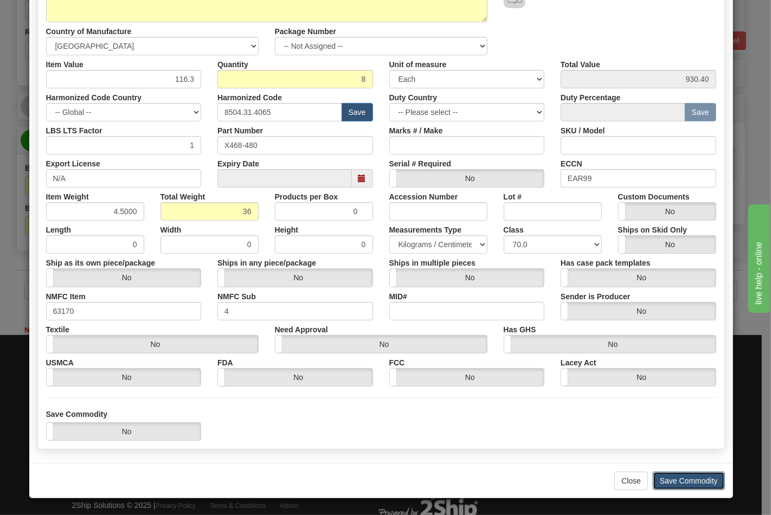
click at [683, 486] on button "Save Commodity" at bounding box center [688, 480] width 72 height 18
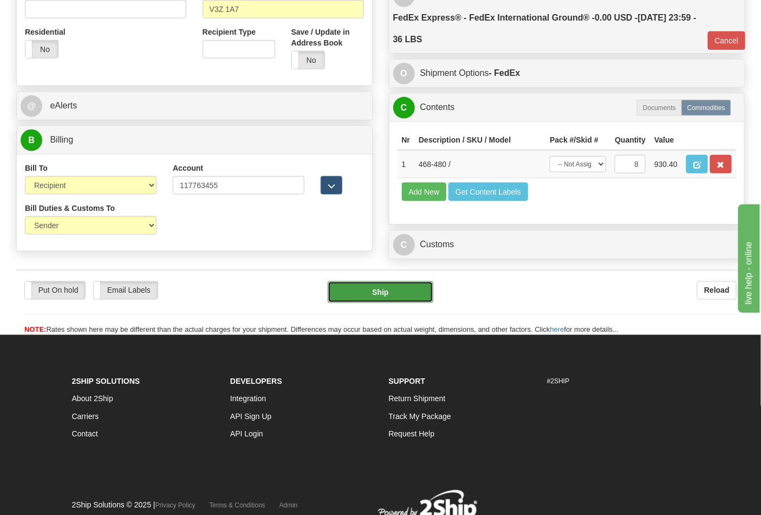
click at [383, 303] on button "Ship" at bounding box center [380, 292] width 105 height 22
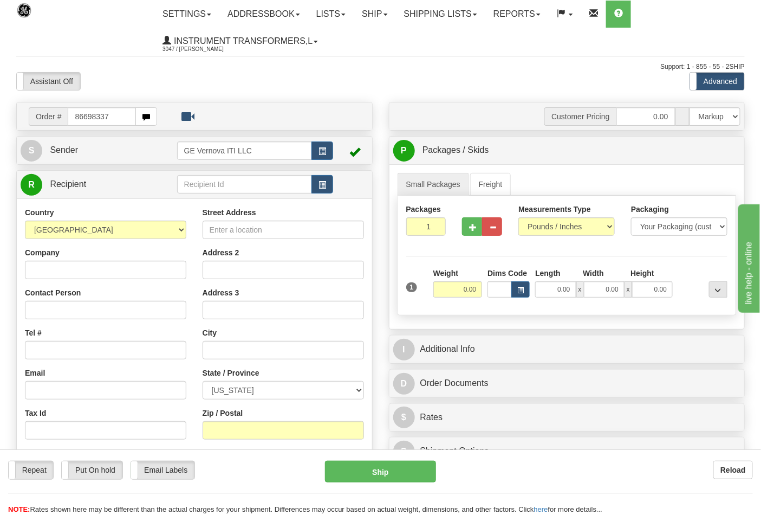
type input "86698337"
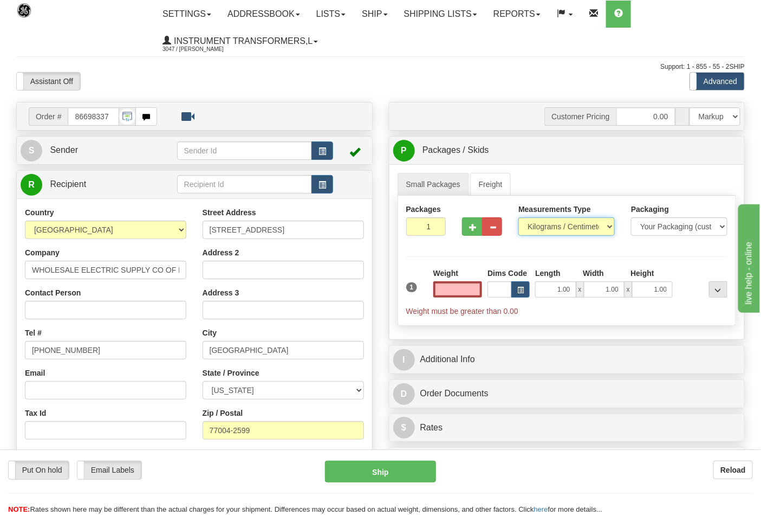
type input "0.00"
click at [535, 228] on select "Pounds / Inches Kilograms / Centimeters" at bounding box center [567, 226] width 96 height 18
select select "0"
click at [519, 218] on select "Pounds / Inches Kilograms / Centimeters" at bounding box center [567, 226] width 96 height 18
click at [464, 226] on button "button" at bounding box center [472, 226] width 20 height 18
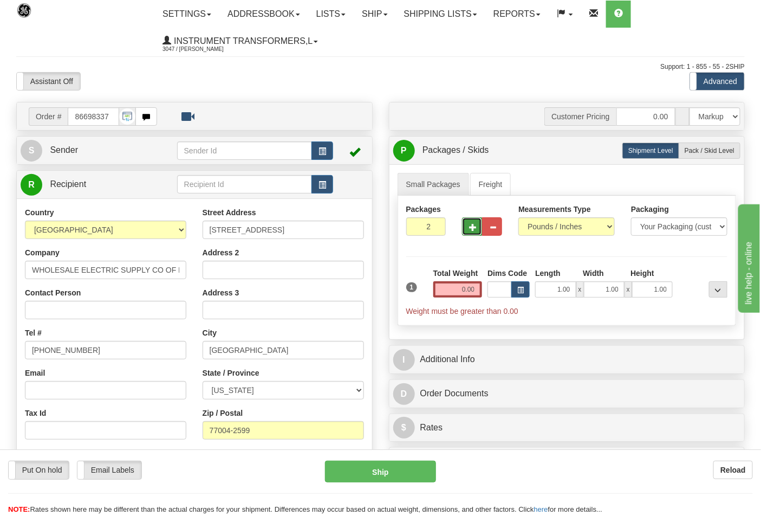
click at [473, 231] on span "button" at bounding box center [473, 227] width 8 height 7
type input "3"
click at [476, 293] on input "0.00" at bounding box center [458, 289] width 49 height 16
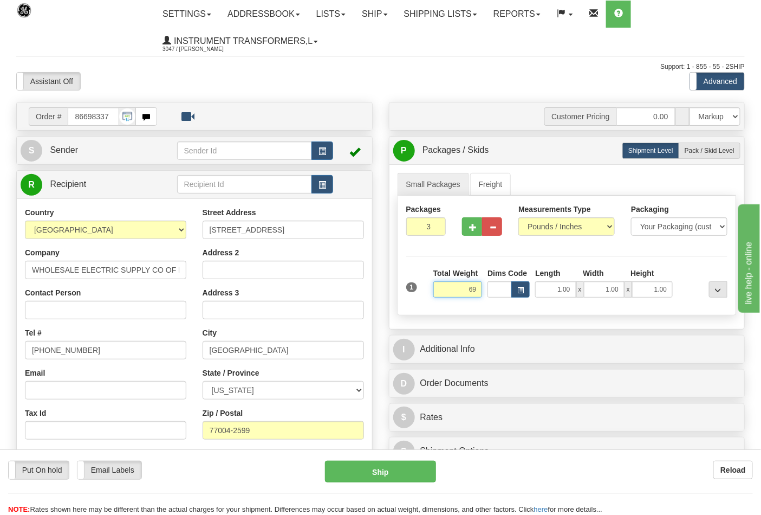
click button "Delete" at bounding box center [0, 0] width 0 height 0
type input "69.00"
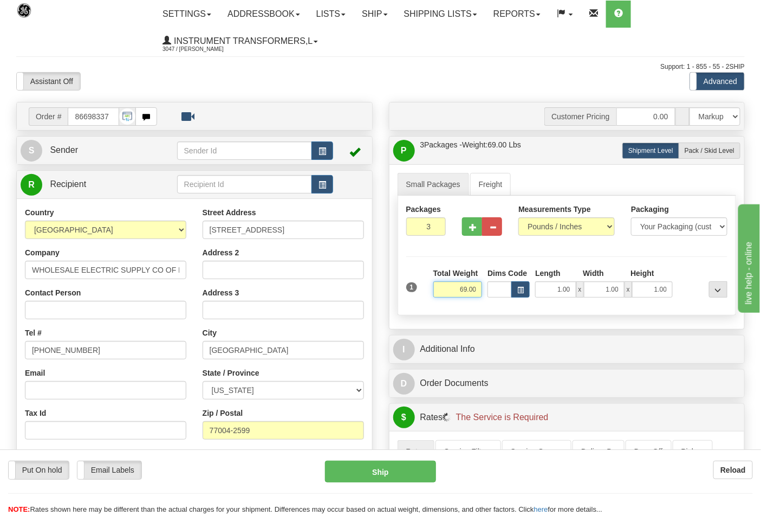
scroll to position [180, 0]
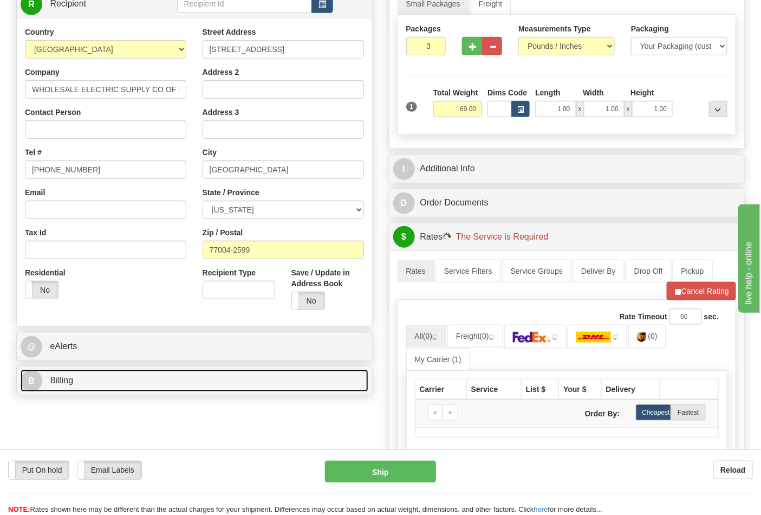
drag, startPoint x: 102, startPoint y: 371, endPoint x: 104, endPoint y: 378, distance: 7.2
click at [103, 371] on link "B Billing" at bounding box center [195, 381] width 348 height 22
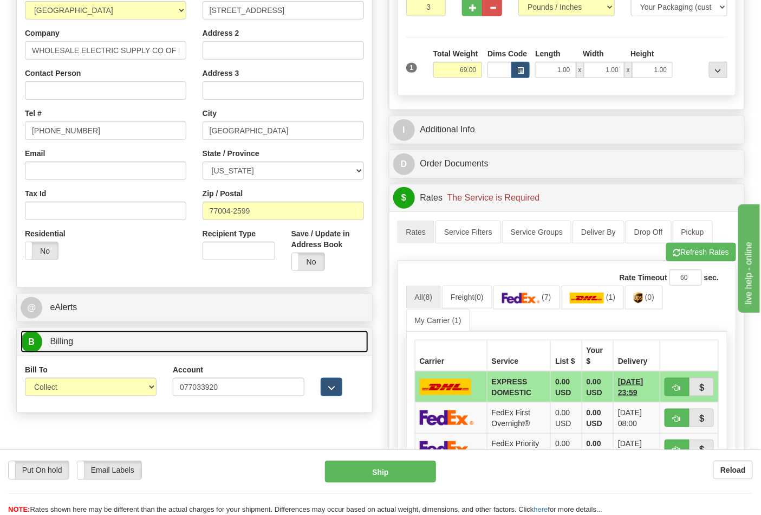
scroll to position [241, 0]
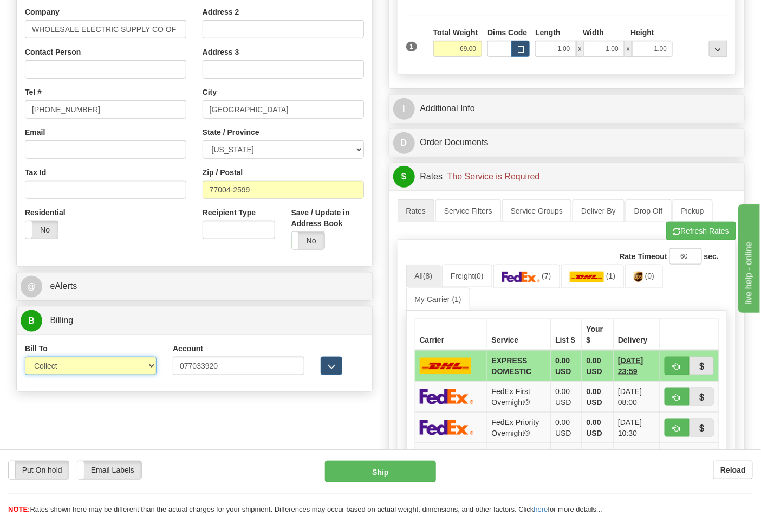
click at [79, 372] on select "Sender Recipient Third Party Collect" at bounding box center [91, 366] width 132 height 18
select select "2"
click at [25, 358] on select "Sender Recipient Third Party Collect" at bounding box center [91, 366] width 132 height 18
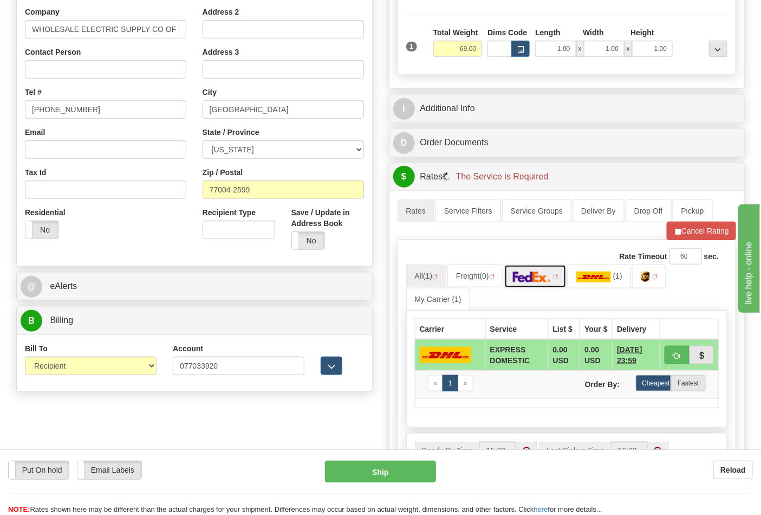
click at [527, 279] on img at bounding box center [532, 276] width 38 height 11
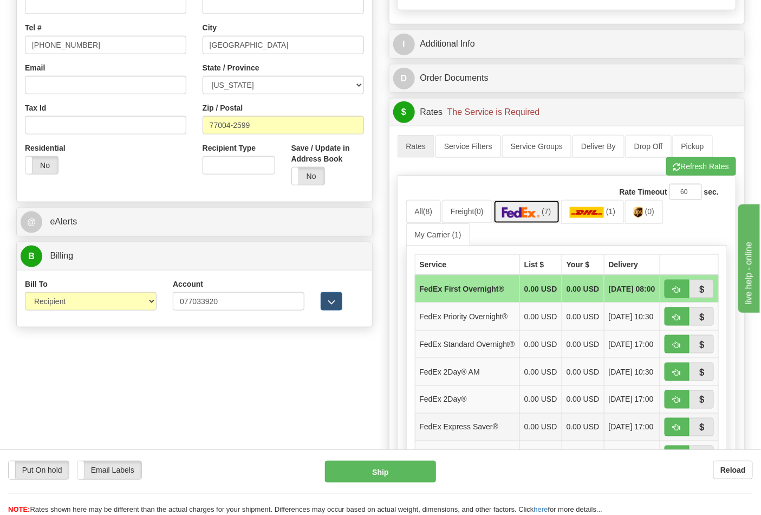
scroll to position [481, 0]
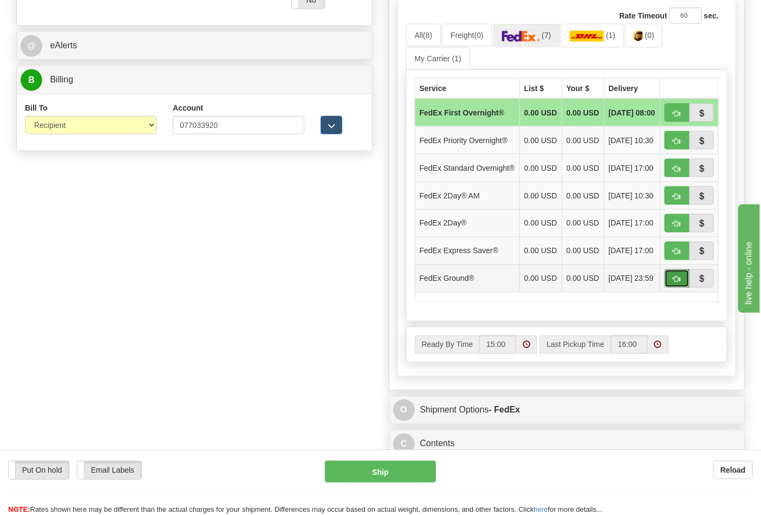
click at [683, 288] on button "button" at bounding box center [677, 278] width 25 height 18
type input "92"
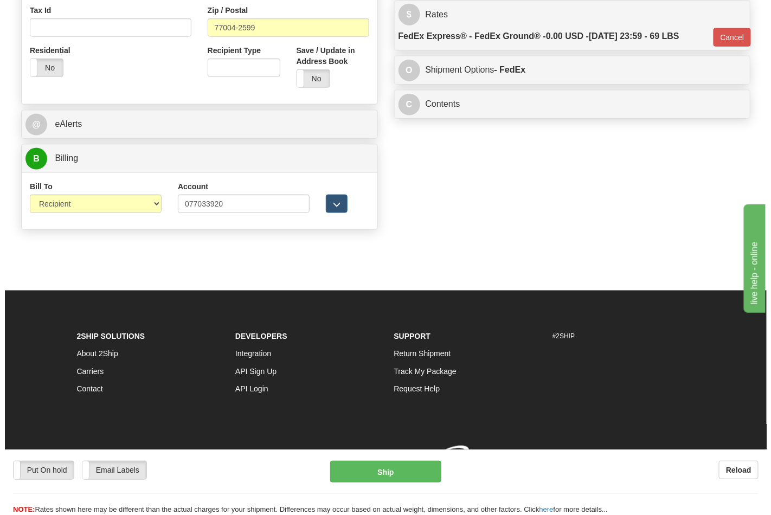
scroll to position [420, 0]
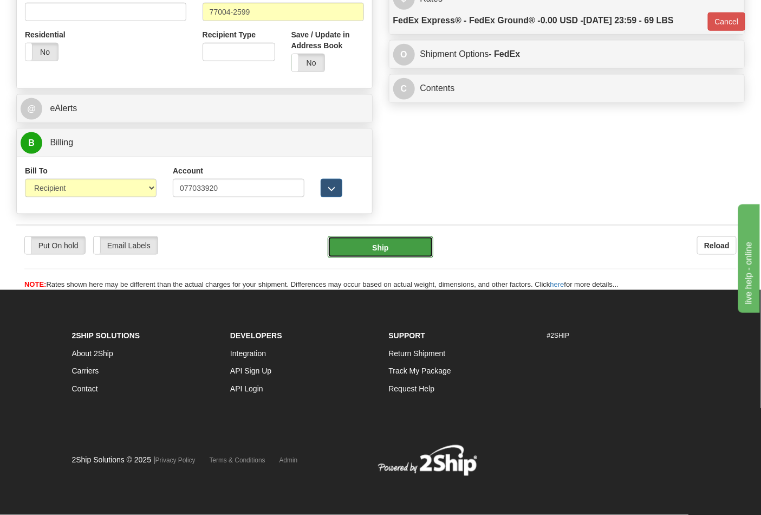
click at [376, 254] on button "Ship" at bounding box center [380, 247] width 105 height 22
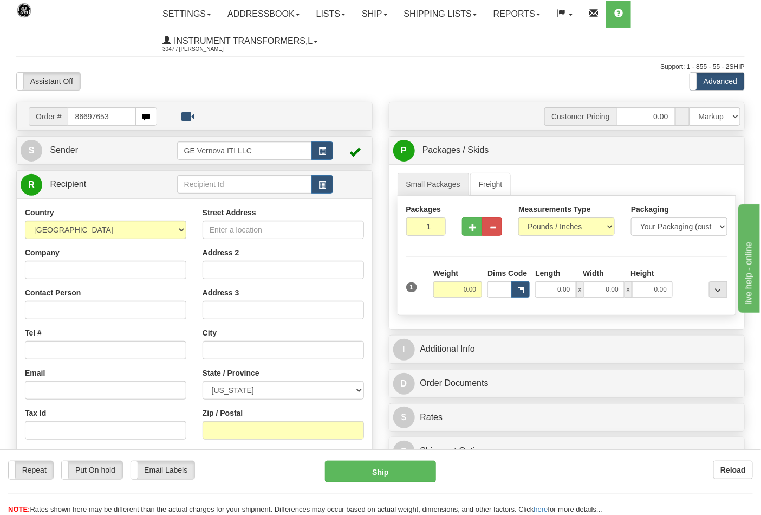
type input "86697653"
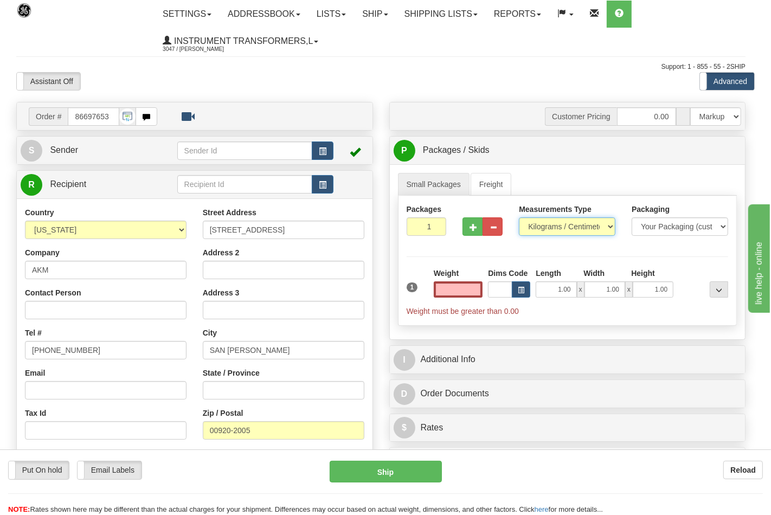
type input "0.00"
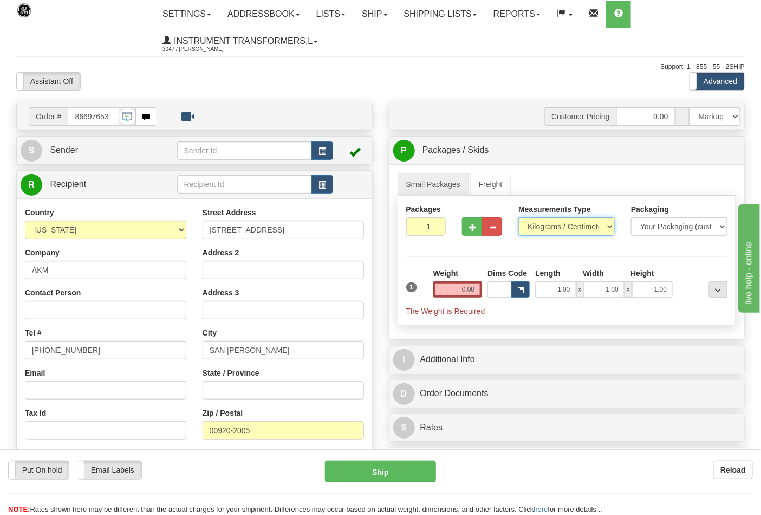
click at [544, 225] on select "Pounds / Inches Kilograms / Centimeters" at bounding box center [567, 226] width 96 height 18
select select "0"
click at [519, 218] on select "Pounds / Inches Kilograms / Centimeters" at bounding box center [567, 226] width 96 height 18
click at [483, 283] on div "Weight 0.00" at bounding box center [458, 287] width 55 height 38
click at [473, 290] on input "0.00" at bounding box center [458, 289] width 49 height 16
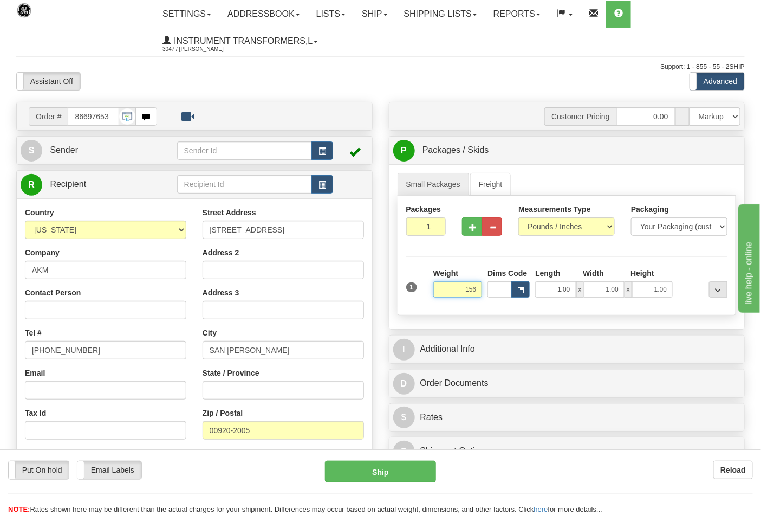
click button "Delete" at bounding box center [0, 0] width 0 height 0
type input "156.00"
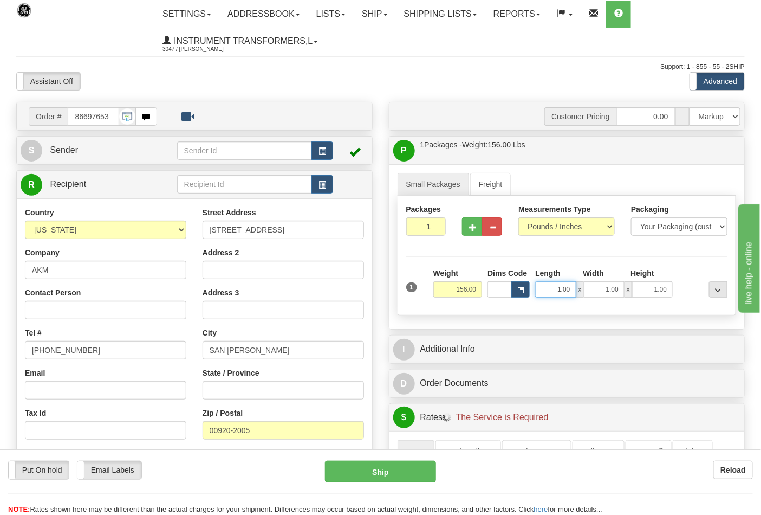
drag, startPoint x: 553, startPoint y: 294, endPoint x: 584, endPoint y: 295, distance: 30.9
click at [584, 295] on div "1.00 x 1.00 x 1.00" at bounding box center [604, 289] width 138 height 16
type input "24.00"
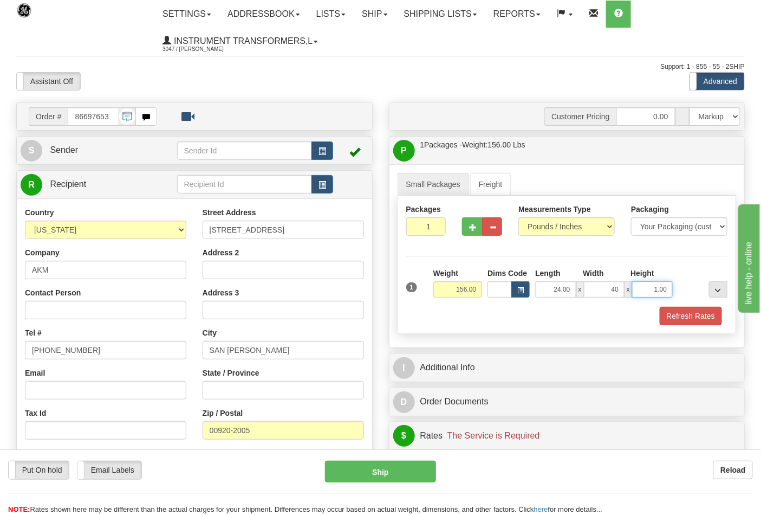
type input "40.00"
click button "Delete" at bounding box center [0, 0] width 0 height 0
type input "20.00"
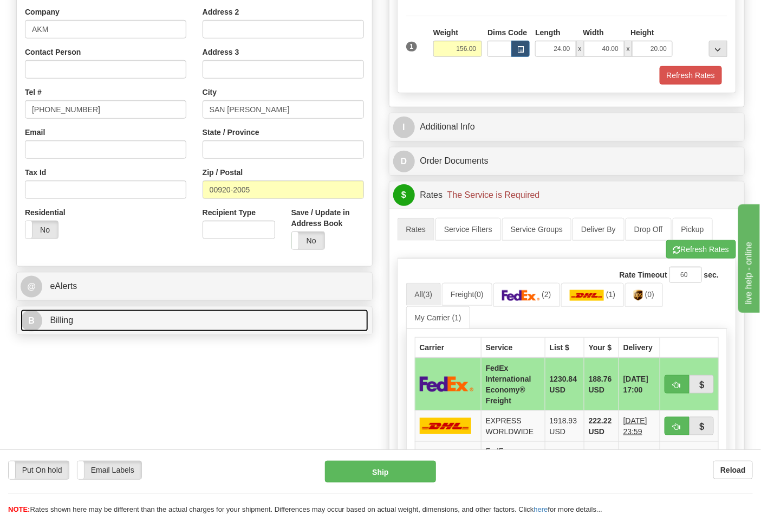
click at [101, 320] on link "B Billing" at bounding box center [195, 320] width 348 height 22
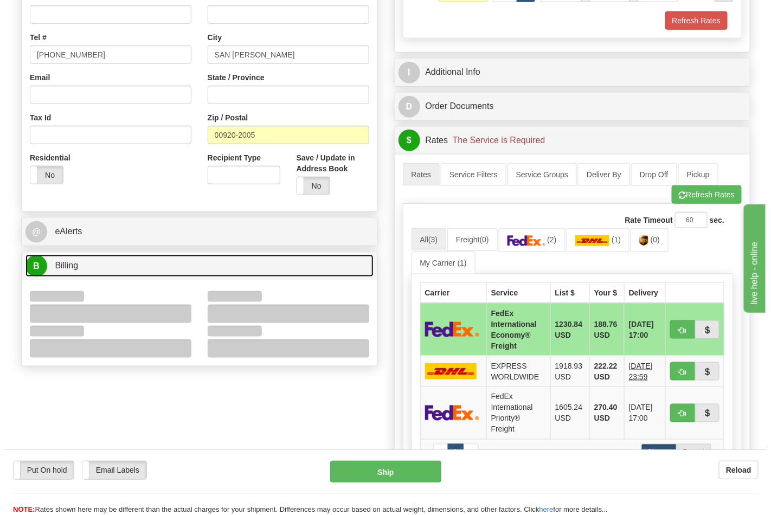
scroll to position [361, 0]
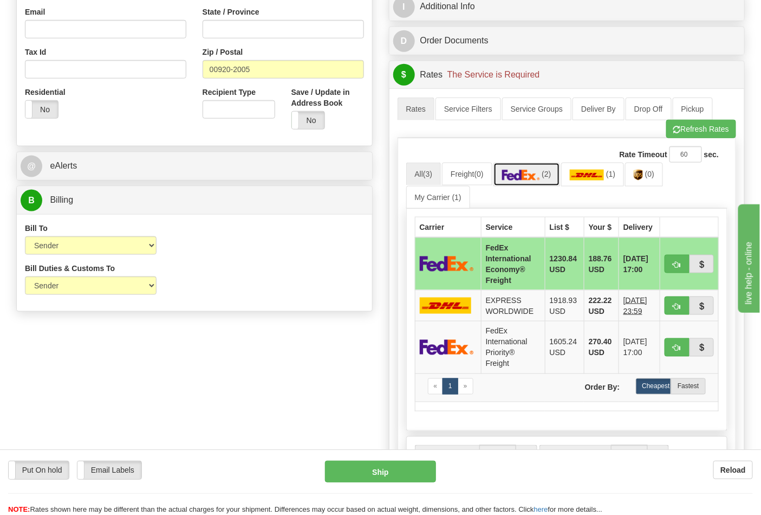
click at [521, 182] on link "(2)" at bounding box center [527, 174] width 67 height 23
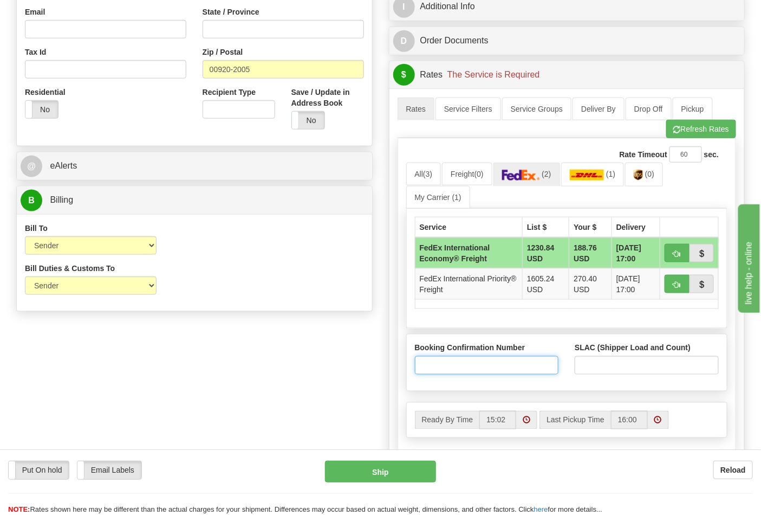
click at [488, 374] on input "Booking Confirmation Number" at bounding box center [487, 365] width 144 height 18
type input "26125598"
click at [583, 364] on input "SLAC (Shipper Load and Count)" at bounding box center [647, 365] width 144 height 18
type input "1"
click at [673, 248] on button "button" at bounding box center [677, 253] width 25 height 18
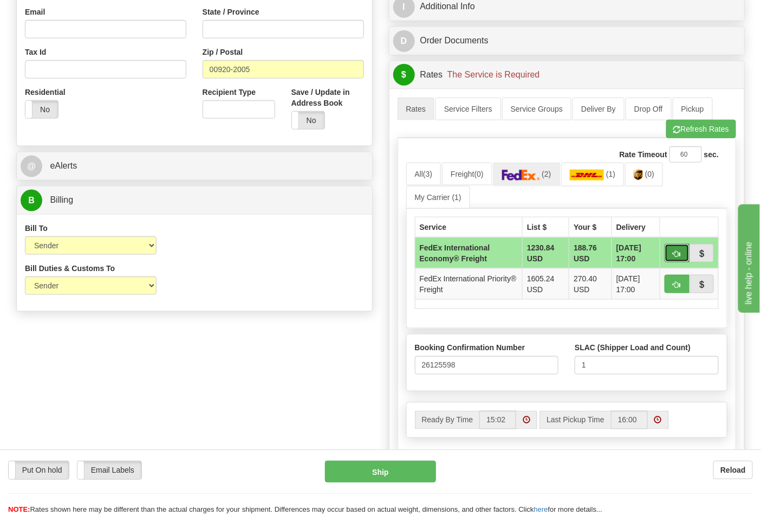
type input "86"
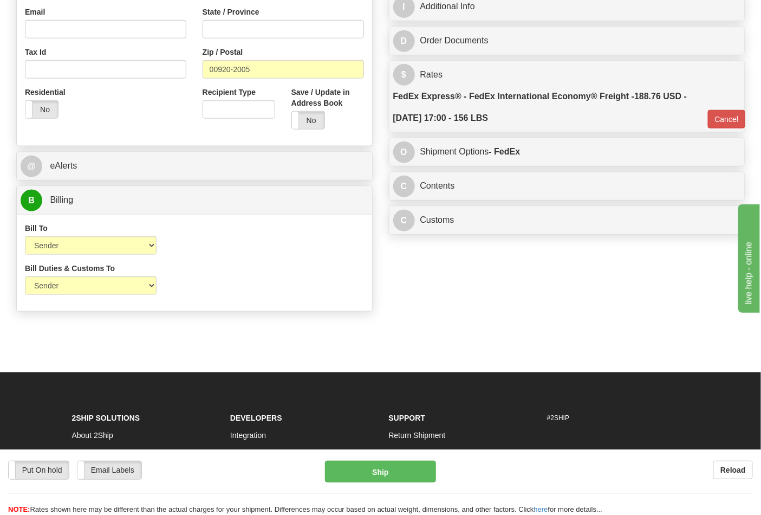
click at [495, 200] on div "C Contents Documents Commodities" at bounding box center [567, 186] width 355 height 28
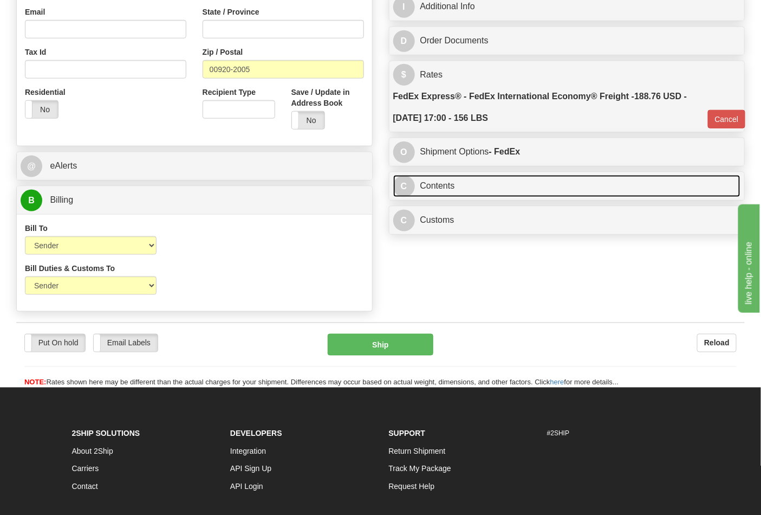
click at [545, 197] on link "C Contents" at bounding box center [567, 186] width 348 height 22
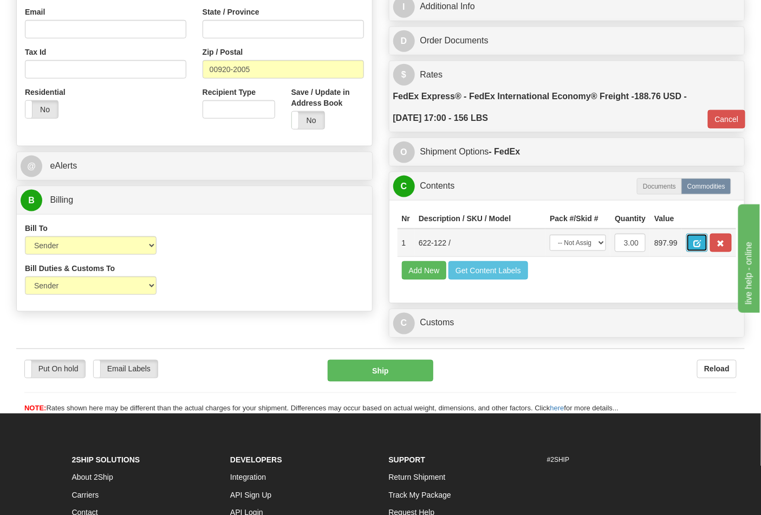
click at [701, 247] on span "button" at bounding box center [698, 243] width 8 height 7
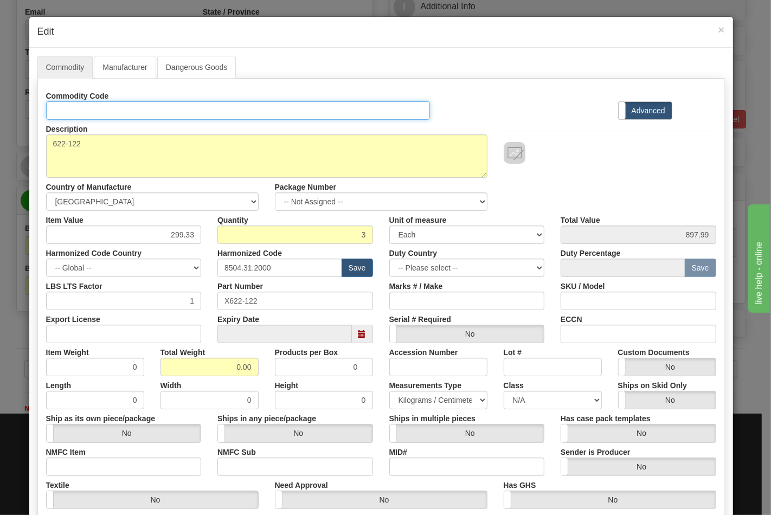
click at [148, 112] on input "Id" at bounding box center [238, 110] width 384 height 18
type input "TRANSFORMERS"
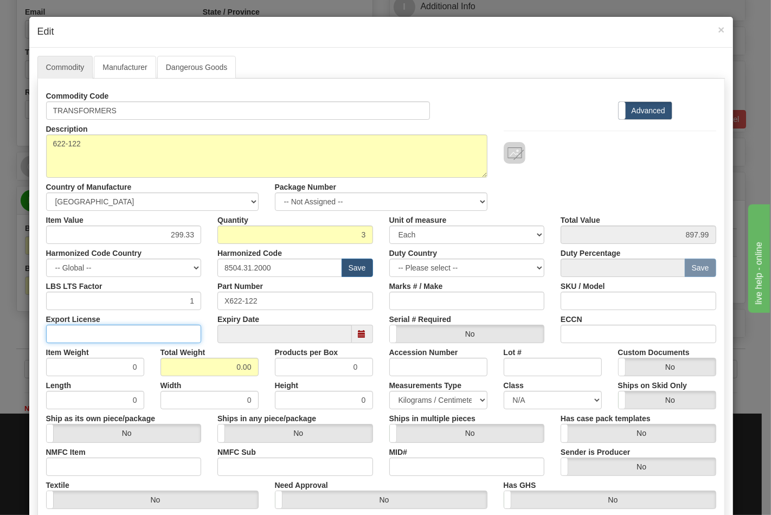
click at [168, 329] on input "Export License" at bounding box center [124, 334] width 156 height 18
type input "N/A"
drag, startPoint x: 210, startPoint y: 366, endPoint x: 268, endPoint y: 365, distance: 58.5
click at [268, 365] on div "Item Weight 0 Total Weight 0.00 Products per Box 0 Accession Number Lot # Custo…" at bounding box center [381, 359] width 686 height 33
type input "156"
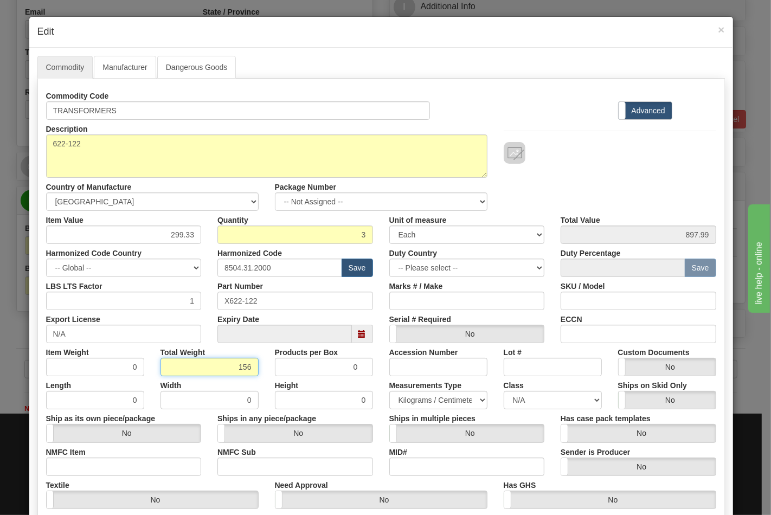
type input "52.0000"
click at [151, 468] on input "NMFC Item" at bounding box center [124, 466] width 156 height 18
type input "63170"
drag, startPoint x: 234, startPoint y: 464, endPoint x: 278, endPoint y: 475, distance: 45.9
click at [234, 464] on input "NMFC Sub" at bounding box center [295, 466] width 156 height 18
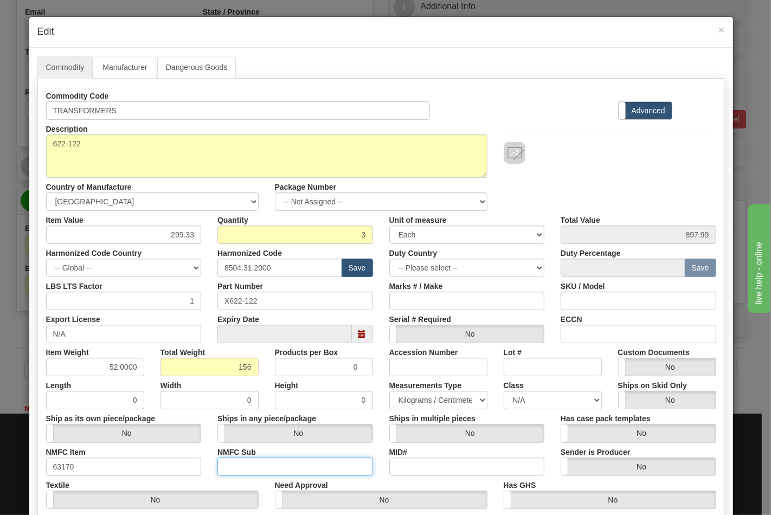
type input "4"
drag, startPoint x: 544, startPoint y: 402, endPoint x: 545, endPoint y: 394, distance: 7.7
click at [544, 402] on select "N/A 50.0 55.0 60.0 65.0 70.0 85.0 92.5 100.0 125.0 175.0 250.0 300.0 400.0" at bounding box center [552, 400] width 98 height 18
select select "70.0"
click at [503, 391] on select "N/A 50.0 55.0 60.0 65.0 70.0 85.0 92.5 100.0 125.0 175.0 250.0 300.0 400.0" at bounding box center [552, 400] width 98 height 18
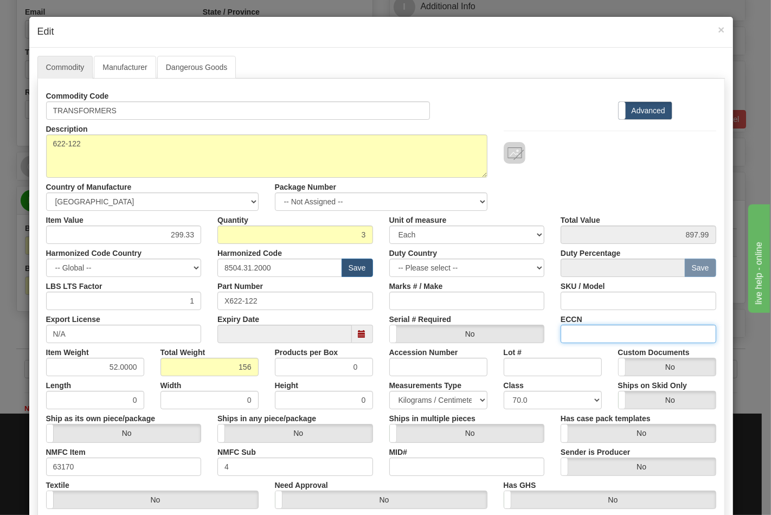
drag, startPoint x: 620, startPoint y: 338, endPoint x: 638, endPoint y: 342, distance: 18.3
click at [620, 338] on input "ECCN" at bounding box center [638, 334] width 156 height 18
type input "EAR99"
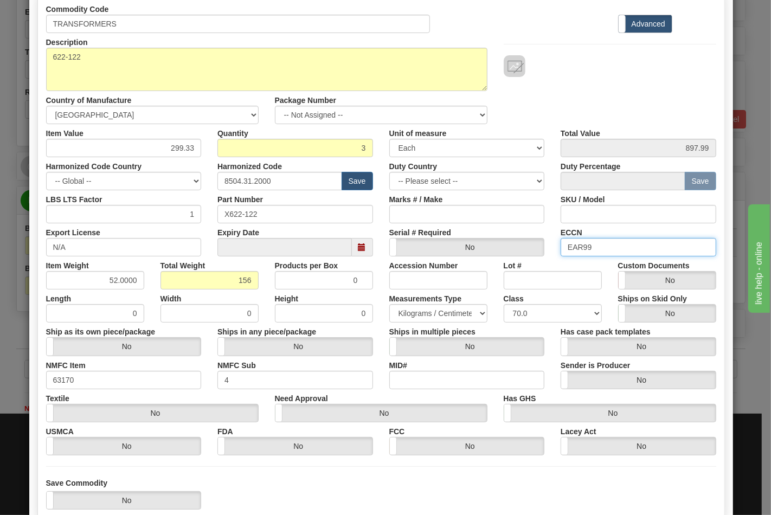
scroll to position [156, 0]
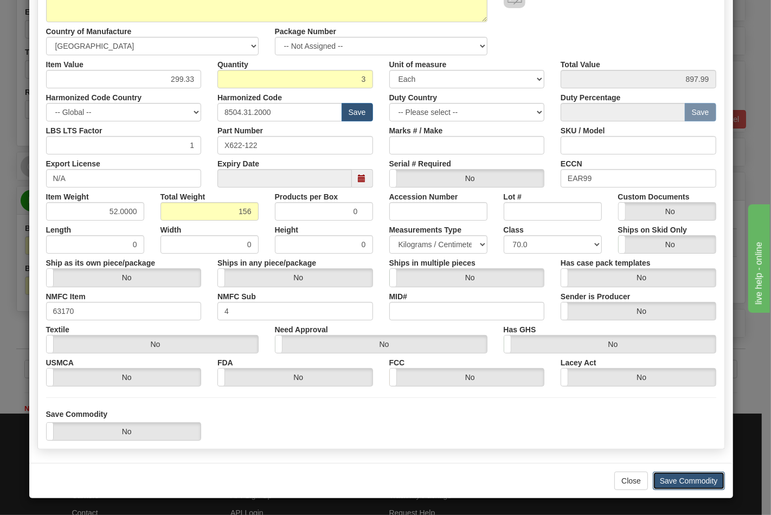
click at [674, 471] on button "Save Commodity" at bounding box center [688, 480] width 72 height 18
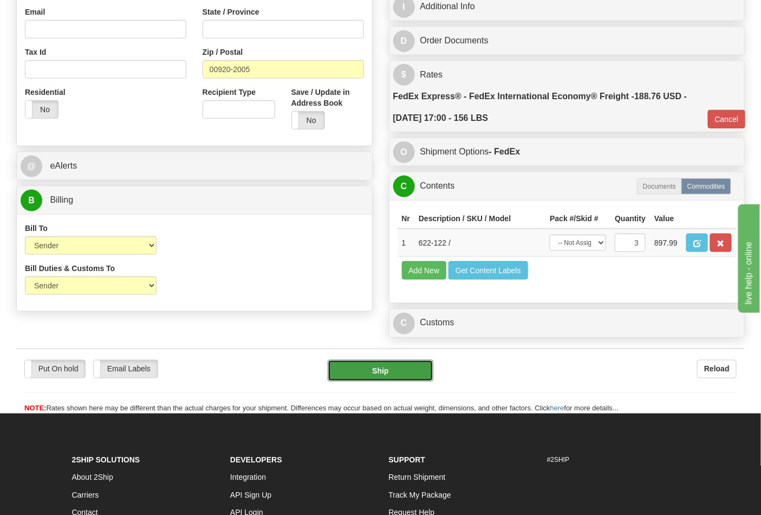
click at [366, 382] on button "Ship" at bounding box center [380, 371] width 105 height 22
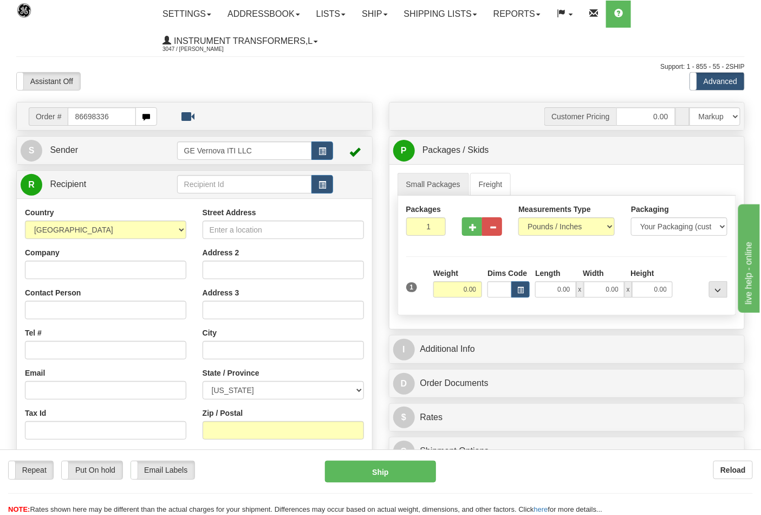
type input "86698336"
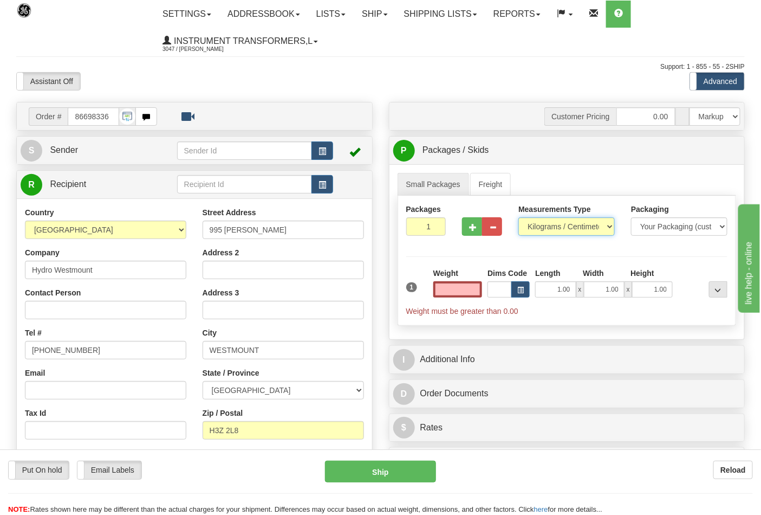
type input "0.00"
click at [542, 225] on select "Pounds / Inches Kilograms / Centimeters" at bounding box center [567, 226] width 96 height 18
select select "0"
click at [519, 218] on select "Pounds / Inches Kilograms / Centimeters" at bounding box center [567, 226] width 96 height 18
click at [476, 296] on input "0.00" at bounding box center [458, 289] width 49 height 16
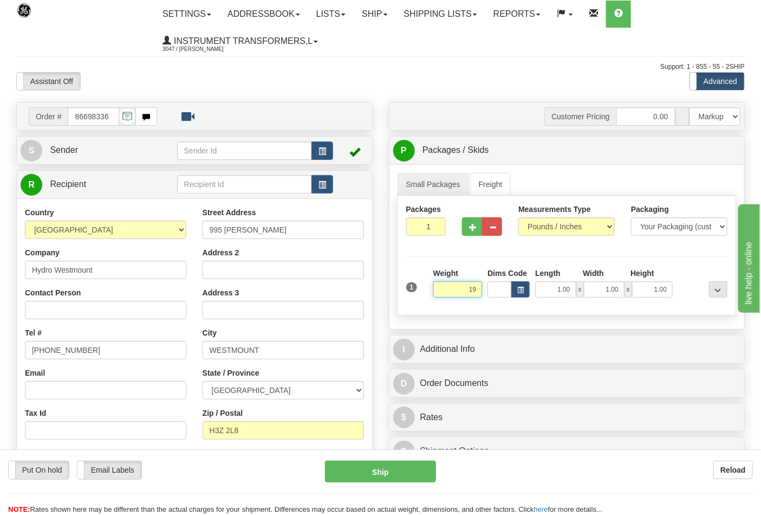
click button "Delete" at bounding box center [0, 0] width 0 height 0
type input "19.00"
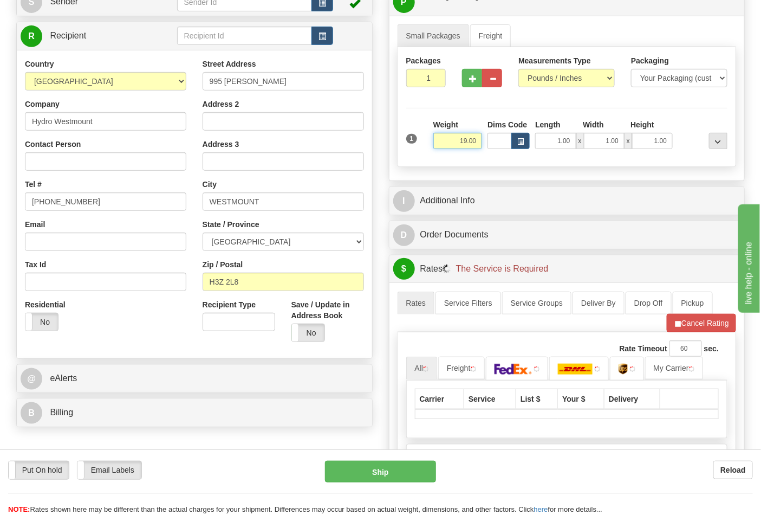
scroll to position [301, 0]
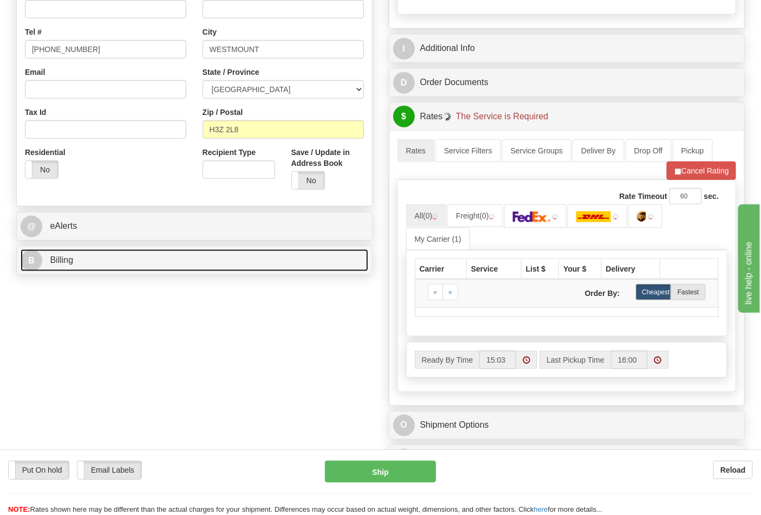
click at [108, 264] on link "B Billing" at bounding box center [195, 260] width 348 height 22
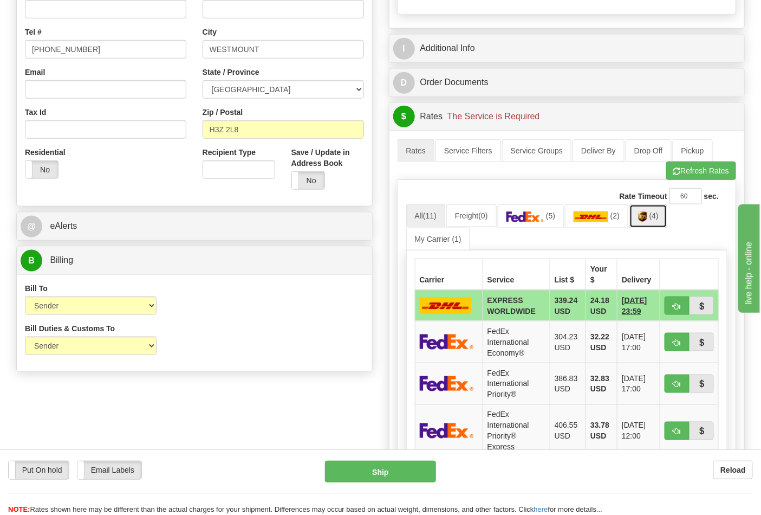
click at [647, 222] on img at bounding box center [642, 216] width 9 height 11
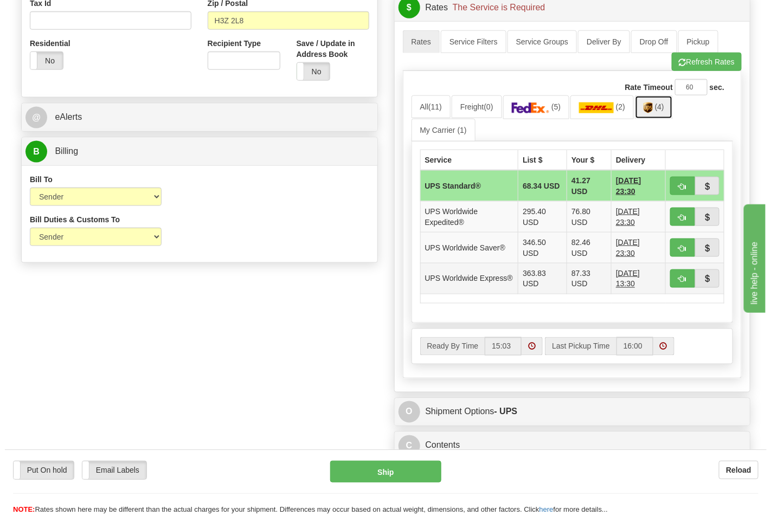
scroll to position [421, 0]
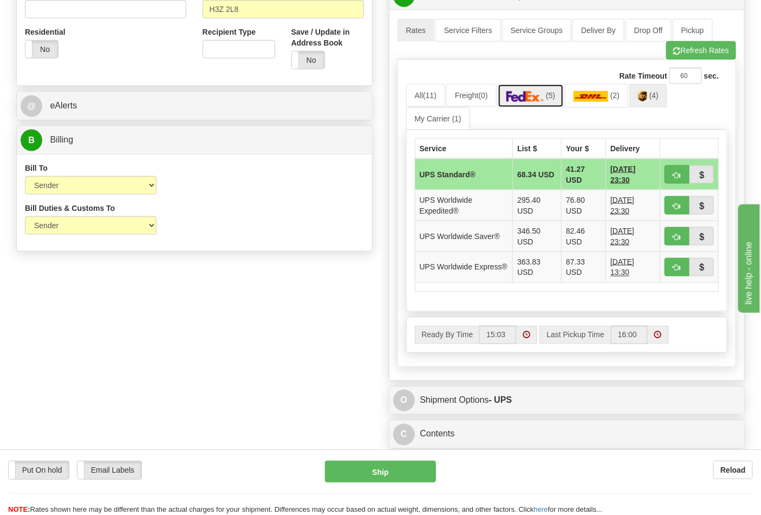
click at [546, 105] on link "(5)" at bounding box center [531, 95] width 67 height 23
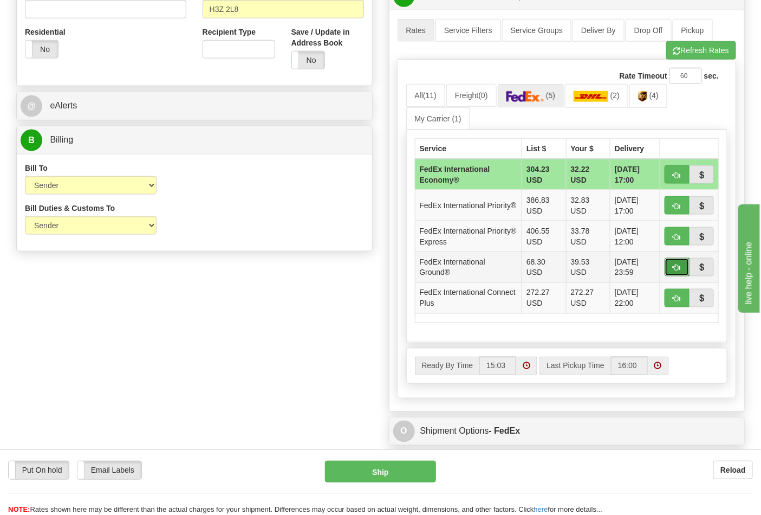
click at [678, 267] on span "button" at bounding box center [678, 267] width 8 height 7
type input "92"
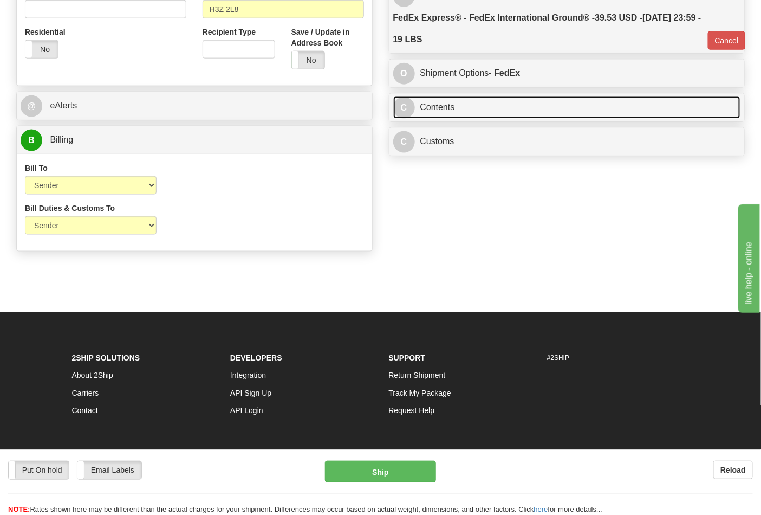
click at [468, 118] on link "C Contents" at bounding box center [567, 107] width 348 height 22
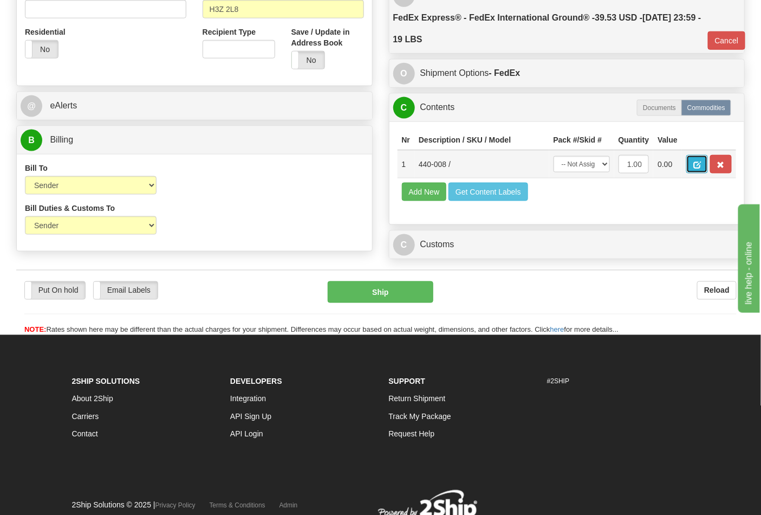
click at [708, 168] on button "button" at bounding box center [698, 164] width 22 height 18
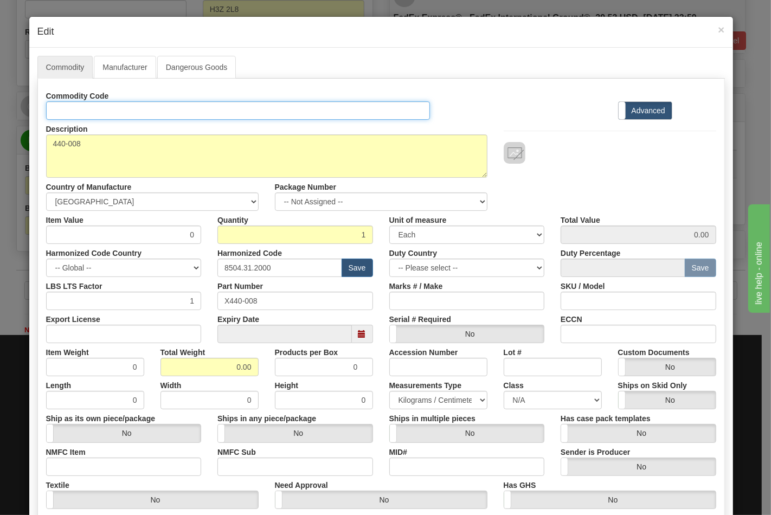
drag, startPoint x: 207, startPoint y: 104, endPoint x: 216, endPoint y: 117, distance: 16.1
click at [209, 106] on input "Id" at bounding box center [238, 110] width 384 height 18
type input "TRANSFORMERS"
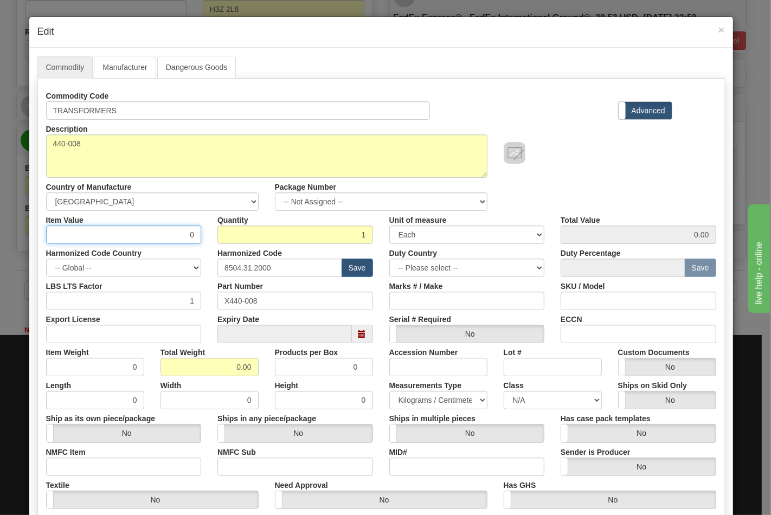
click at [201, 233] on div "Item Value 0" at bounding box center [124, 227] width 172 height 33
type input "251.05"
click at [156, 331] on input "Export License" at bounding box center [124, 334] width 156 height 18
type input "N/A"
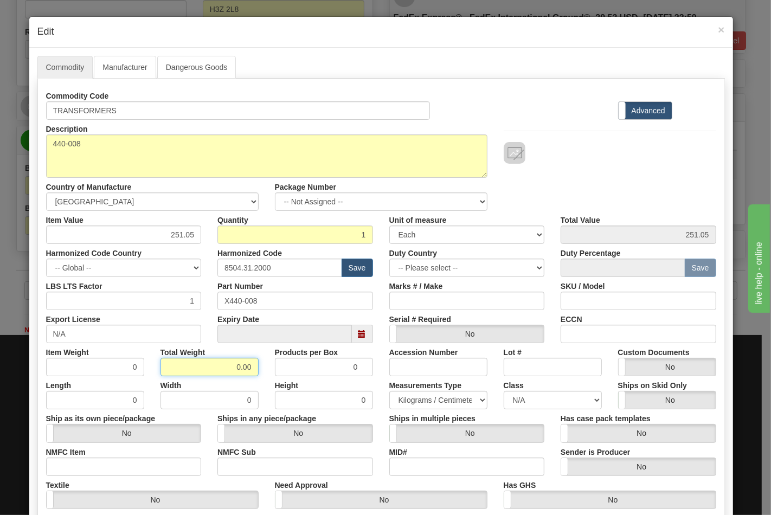
click at [283, 366] on div "Item Weight 0 Total Weight 0.00 Products per Box 0 Accession Number Lot # Custo…" at bounding box center [381, 359] width 686 height 33
type input "19"
type input "19.0000"
drag, startPoint x: 134, startPoint y: 462, endPoint x: 134, endPoint y: 473, distance: 10.9
click at [134, 462] on input "NMFC Item" at bounding box center [124, 466] width 156 height 18
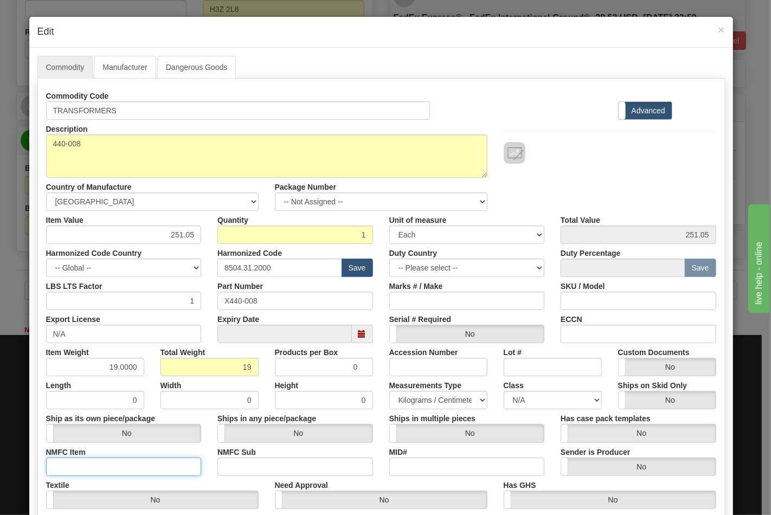
type input "63170"
drag, startPoint x: 248, startPoint y: 468, endPoint x: 270, endPoint y: 468, distance: 21.7
click at [249, 467] on input "NMFC Sub" at bounding box center [295, 466] width 156 height 18
type input "4"
click at [521, 409] on select "N/A 50.0 55.0 60.0 65.0 70.0 85.0 92.5 100.0 125.0 175.0 250.0 300.0 400.0" at bounding box center [552, 400] width 98 height 18
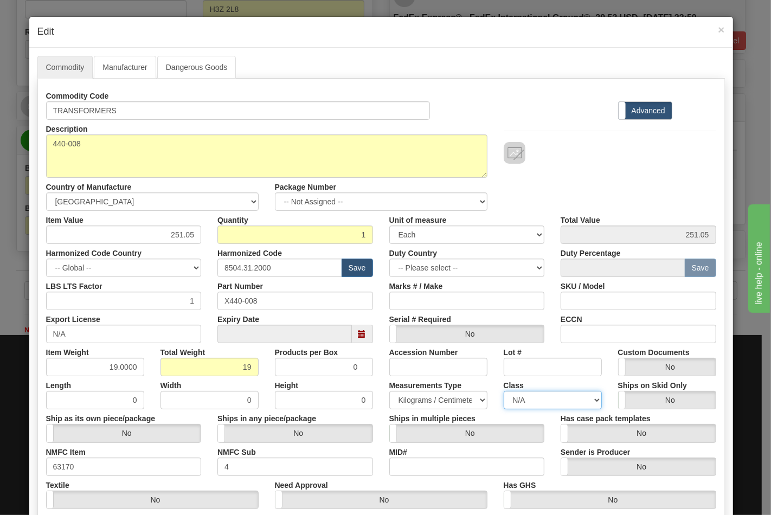
select select "70.0"
click at [503, 391] on select "N/A 50.0 55.0 60.0 65.0 70.0 85.0 92.5 100.0 125.0 175.0 250.0 300.0 400.0" at bounding box center [552, 400] width 98 height 18
click at [598, 326] on input "ECCN" at bounding box center [638, 334] width 156 height 18
type input "EAR99"
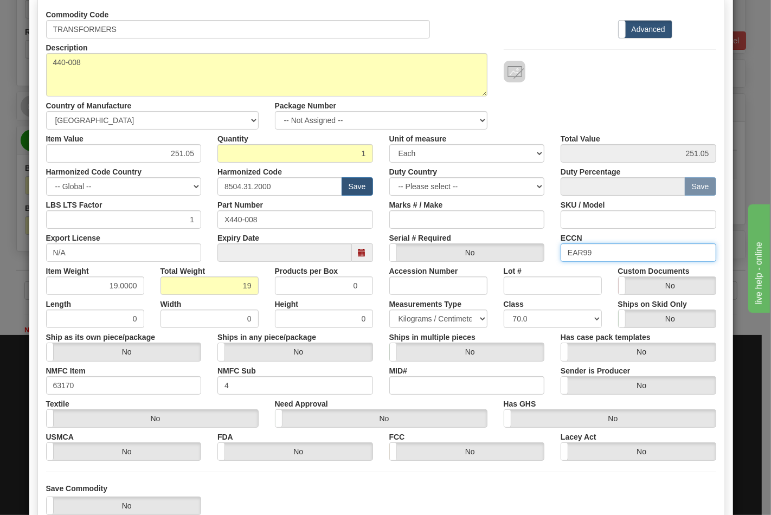
scroll to position [156, 0]
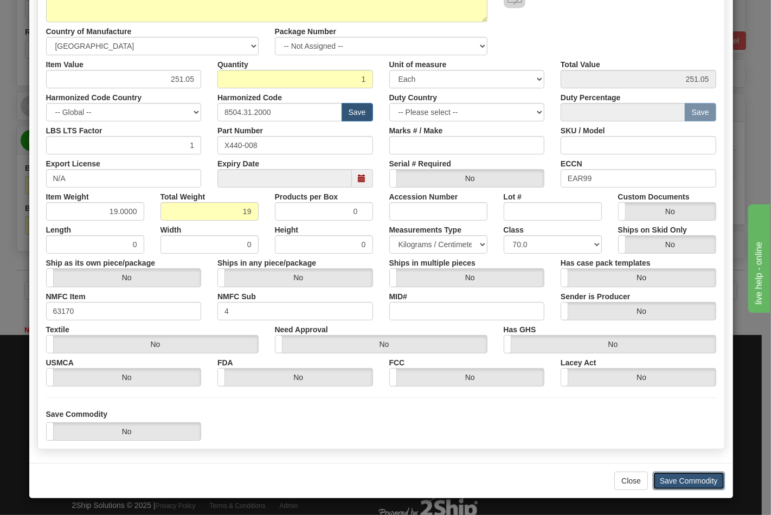
click at [671, 479] on button "Save Commodity" at bounding box center [688, 480] width 72 height 18
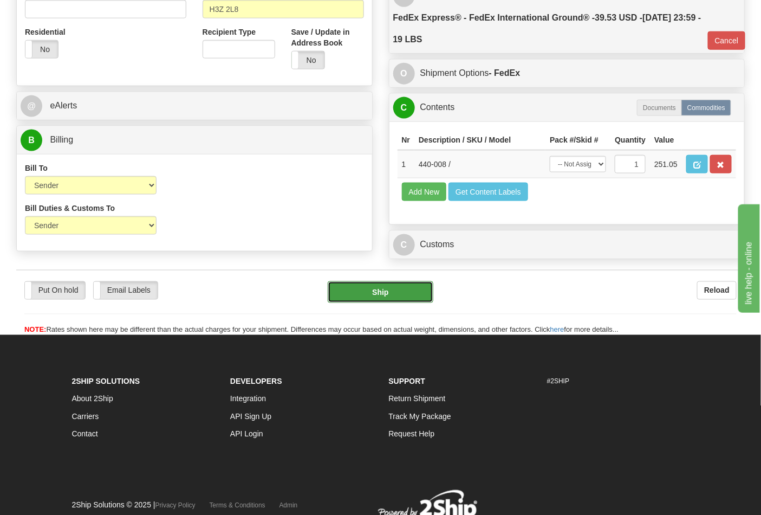
click at [372, 303] on button "Ship" at bounding box center [380, 292] width 105 height 22
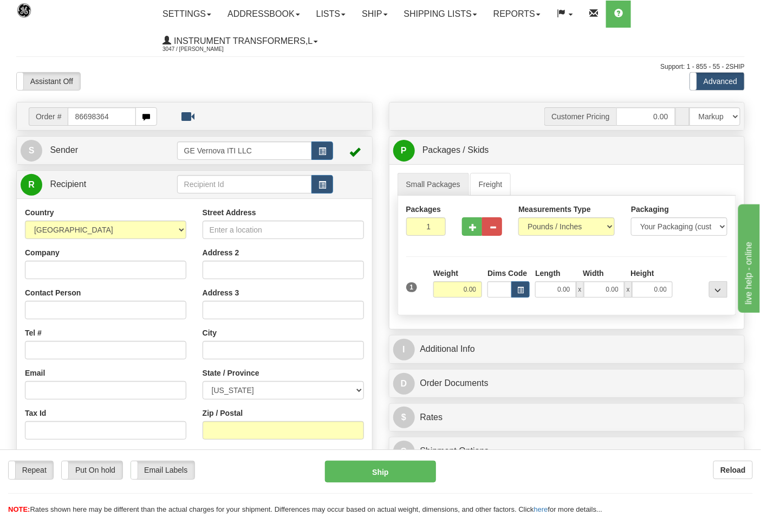
type input "86698364"
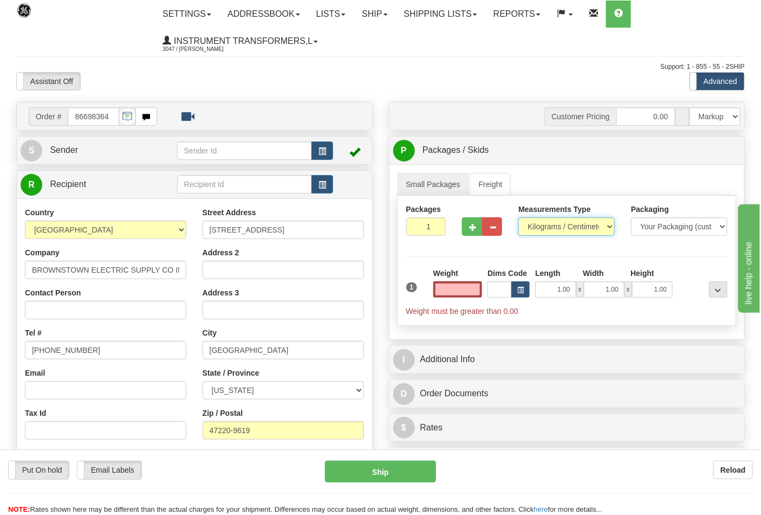
type input "0.00"
drag, startPoint x: 538, startPoint y: 230, endPoint x: 535, endPoint y: 235, distance: 5.8
click at [538, 230] on select "Pounds / Inches Kilograms / Centimeters" at bounding box center [567, 226] width 96 height 18
select select "0"
click at [519, 218] on select "Pounds / Inches Kilograms / Centimeters" at bounding box center [567, 226] width 96 height 18
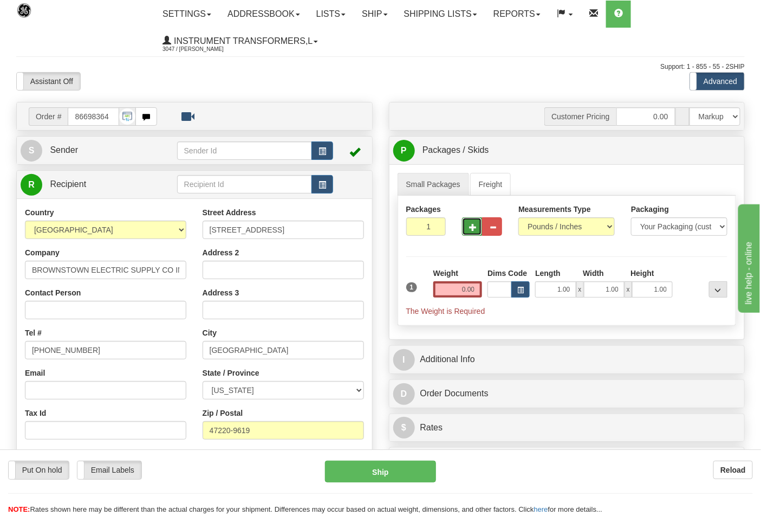
click at [473, 229] on span "button" at bounding box center [473, 227] width 8 height 7
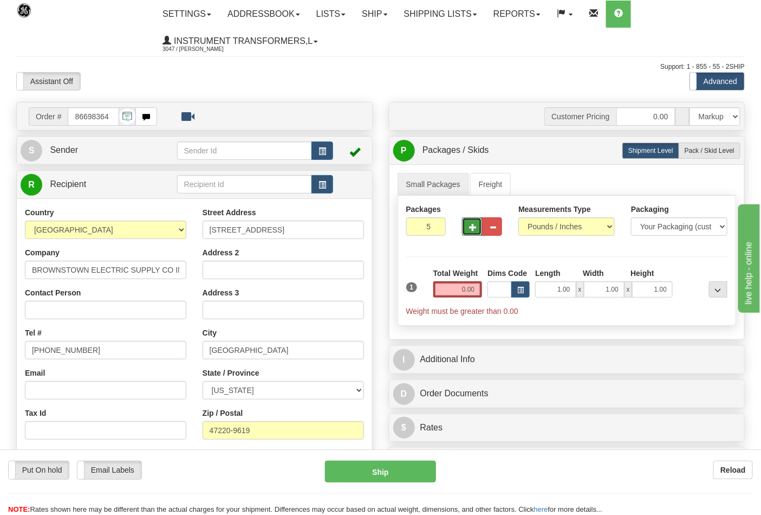
type input "6"
click at [479, 292] on input "0.00" at bounding box center [458, 289] width 49 height 16
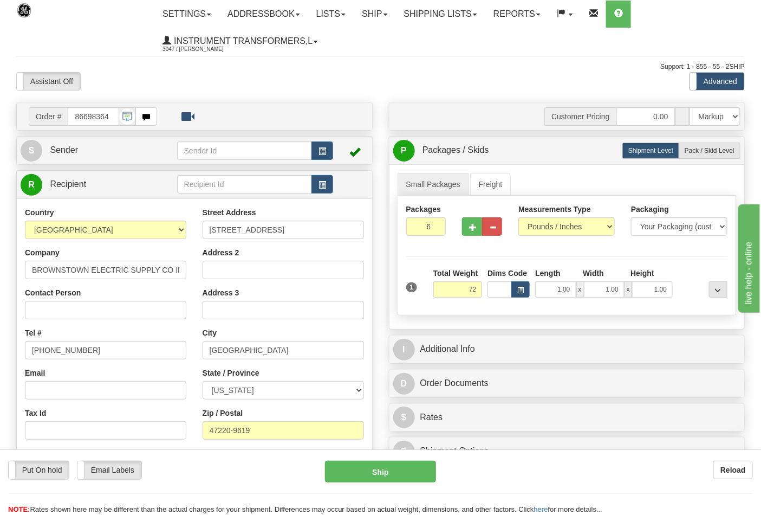
click button "Delete" at bounding box center [0, 0] width 0 height 0
type input "72.00"
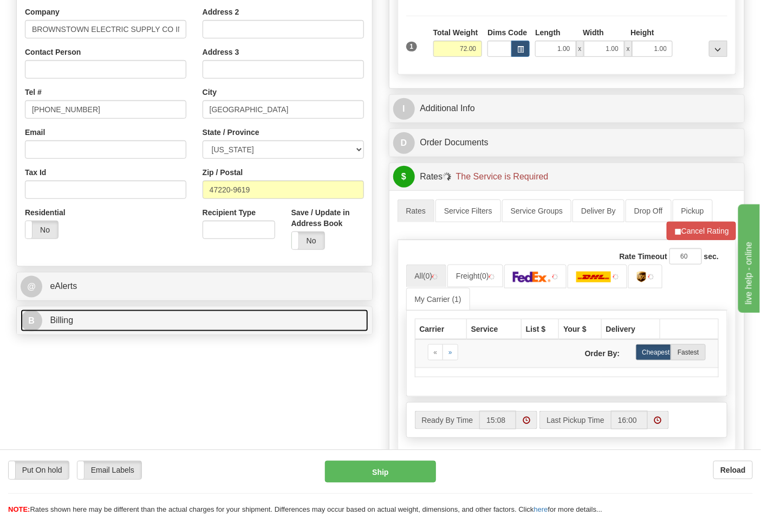
click at [116, 326] on link "B Billing" at bounding box center [195, 320] width 348 height 22
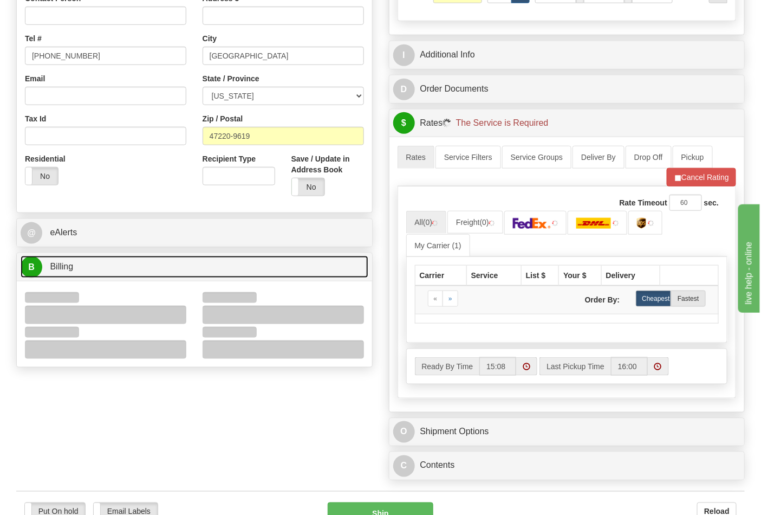
scroll to position [361, 0]
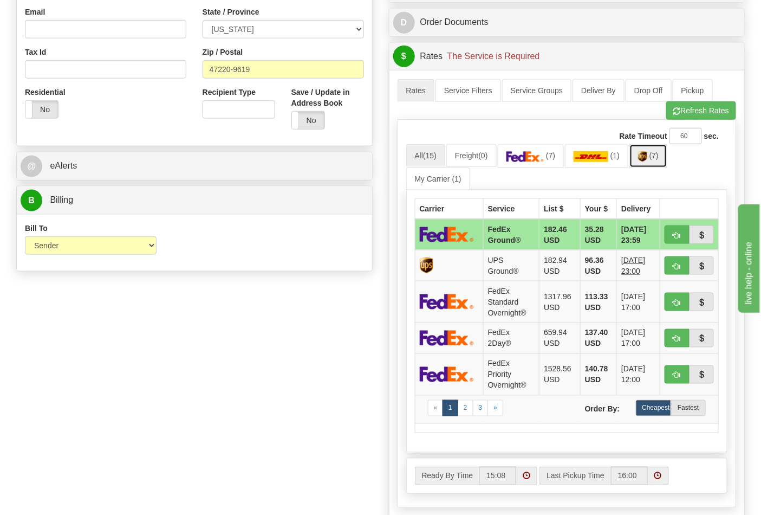
click at [657, 160] on span "(7)" at bounding box center [654, 155] width 9 height 9
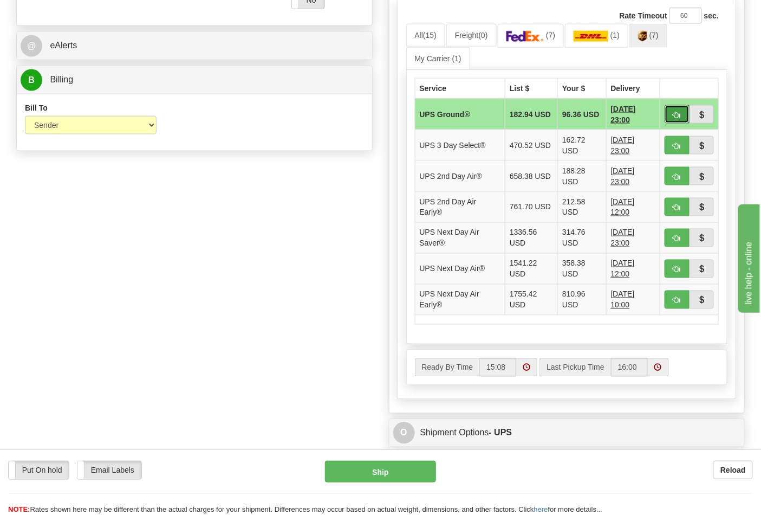
click at [675, 117] on span "button" at bounding box center [678, 115] width 8 height 7
type input "03"
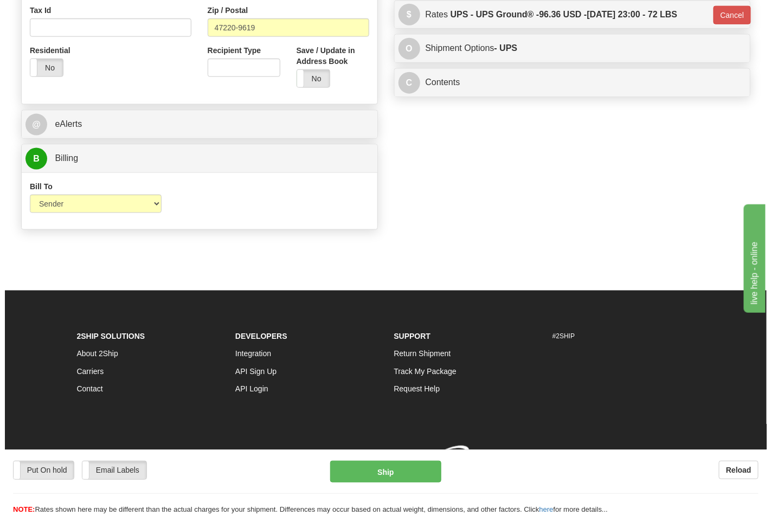
scroll to position [420, 0]
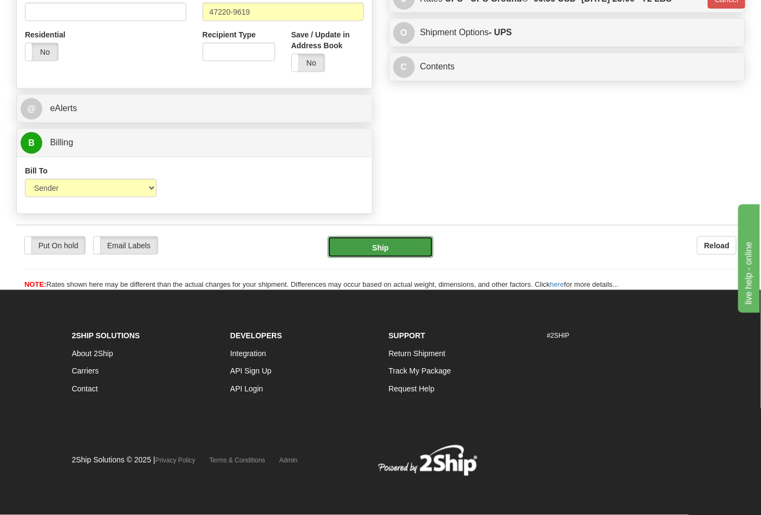
click at [381, 241] on button "Ship" at bounding box center [380, 247] width 105 height 22
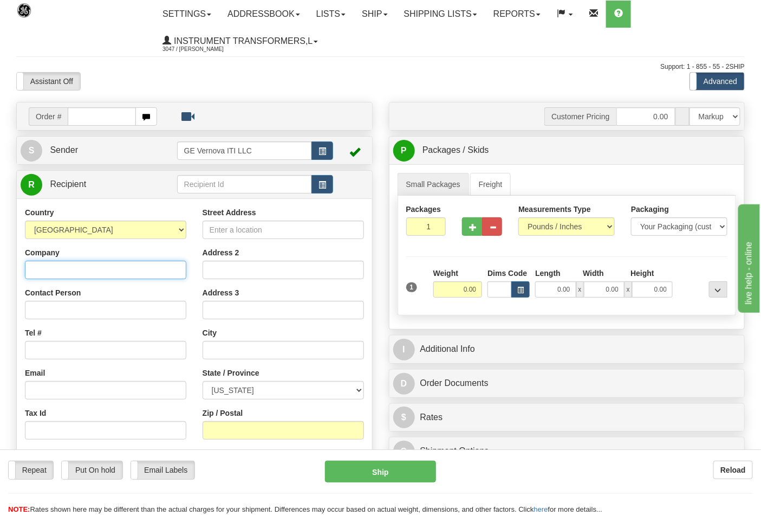
click at [80, 264] on input "Company" at bounding box center [105, 270] width 161 height 18
type input "G"
type input "SGS GALSON LABORATORY"
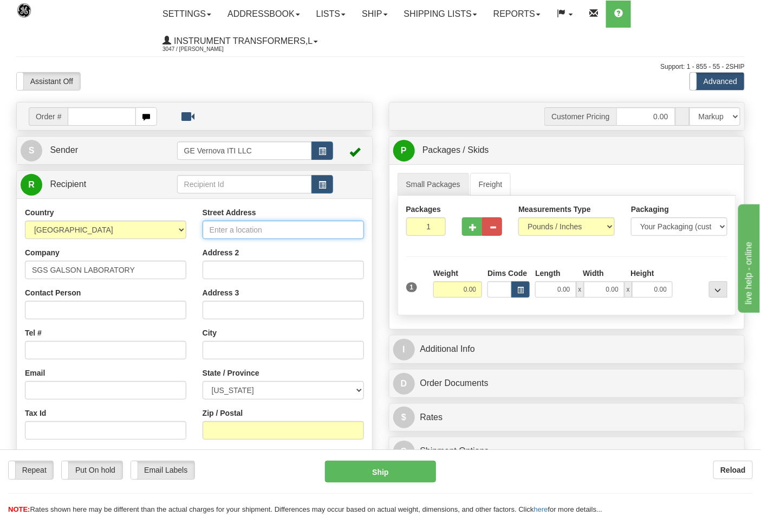
drag, startPoint x: 234, startPoint y: 231, endPoint x: 234, endPoint y: 237, distance: 6.0
click at [234, 231] on input "Street Address" at bounding box center [283, 230] width 161 height 18
type input "[STREET_ADDRESS]"
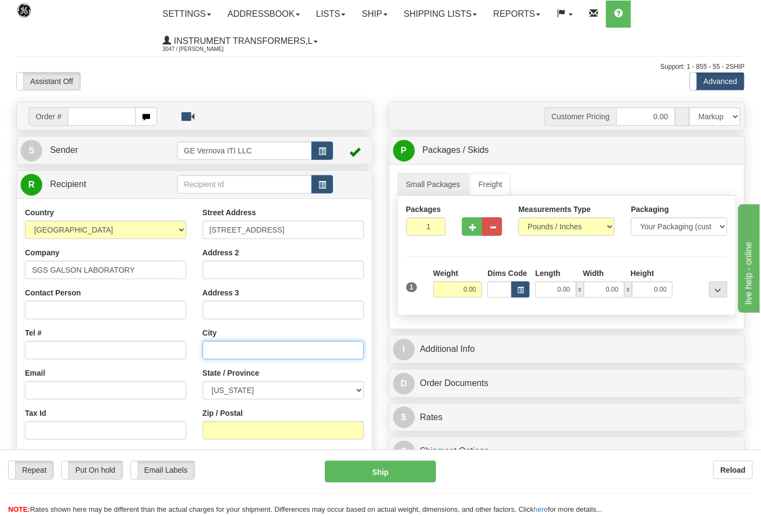
click at [237, 344] on input "text" at bounding box center [283, 350] width 161 height 18
type input "[GEOGRAPHIC_DATA]"
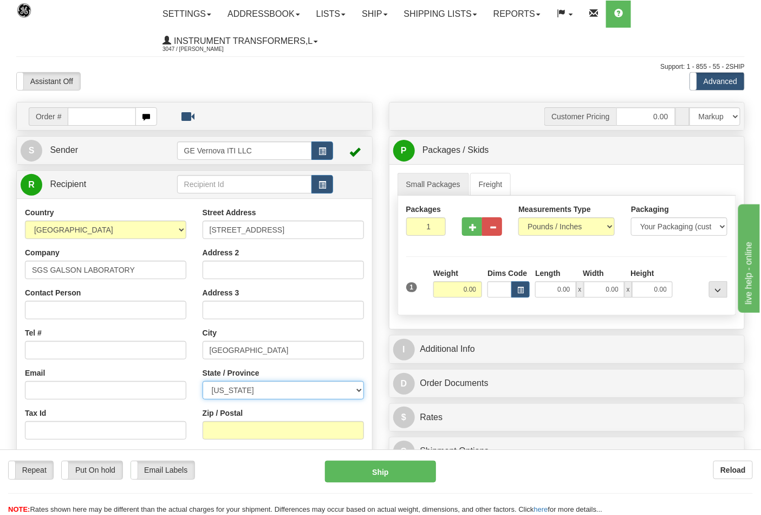
click at [225, 388] on select "[US_STATE] [US_STATE] [US_STATE] [US_STATE] Armed Forces America Armed Forces E…" at bounding box center [283, 390] width 161 height 18
select select "NY"
click at [203, 382] on select "[US_STATE] [US_STATE] [US_STATE] [US_STATE] Armed Forces America Armed Forces E…" at bounding box center [283, 390] width 161 height 18
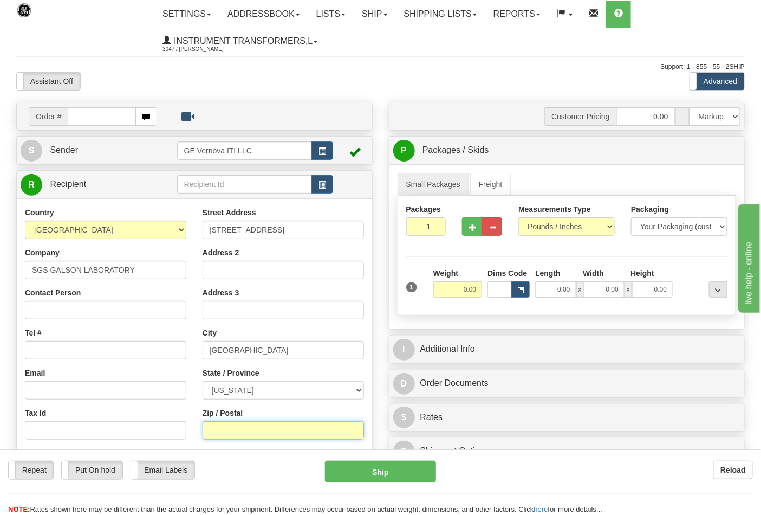
click at [248, 431] on input "Zip / Postal" at bounding box center [283, 430] width 161 height 18
type input "3"
type input "130757-9817"
click at [61, 353] on input "Tel #" at bounding box center [105, 350] width 161 height 18
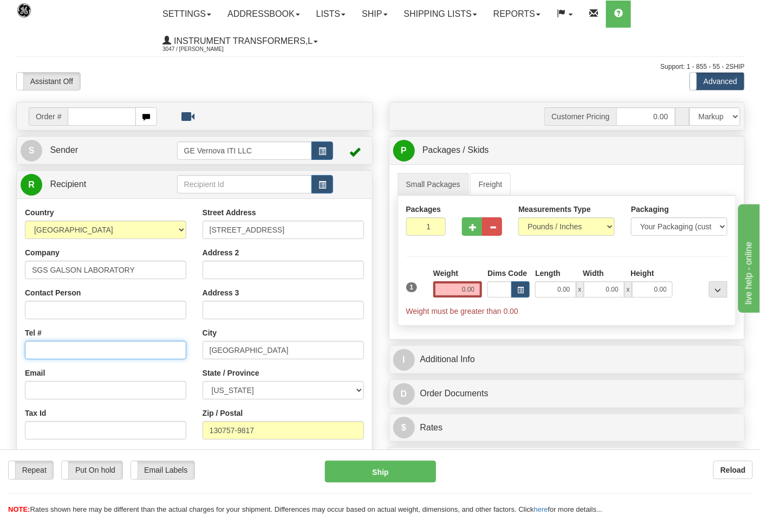
type input "7272284112"
click at [470, 230] on span "button" at bounding box center [473, 227] width 8 height 7
type input "2"
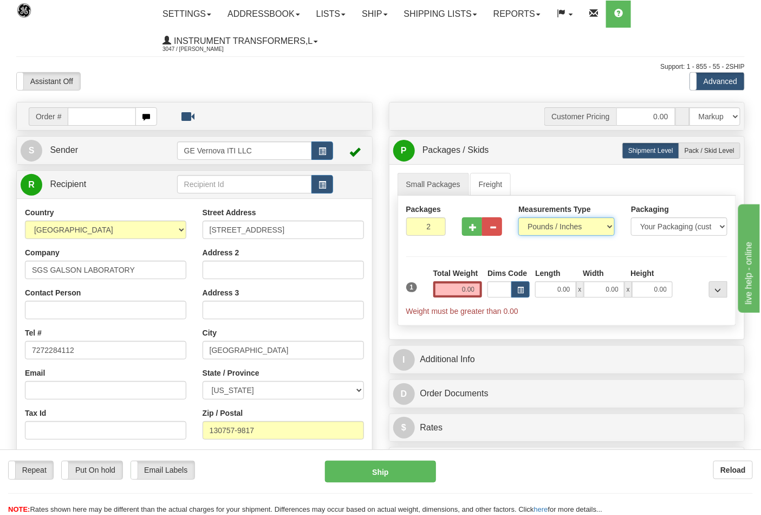
click at [562, 231] on select "Pounds / Inches Kilograms / Centimeters" at bounding box center [567, 226] width 96 height 18
click at [519, 218] on select "Pounds / Inches Kilograms / Centimeters" at bounding box center [567, 226] width 96 height 18
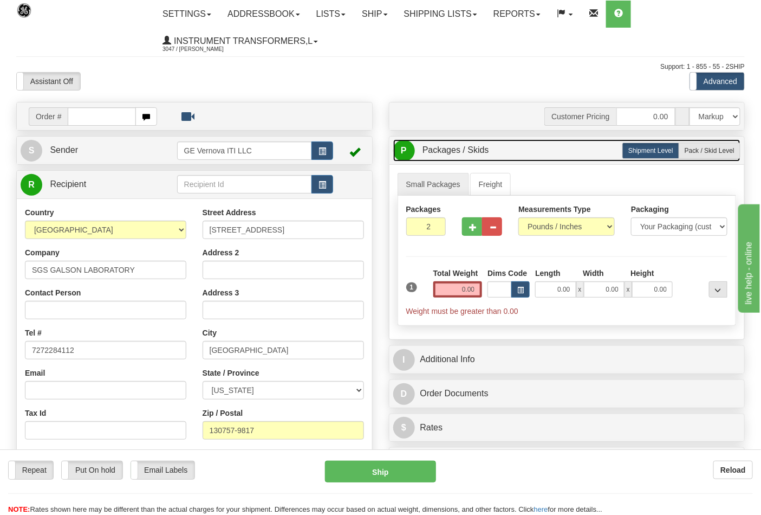
click at [707, 159] on div "P Packages / Skids 2 Packages - Weight: 0.00 Lbs 1 Skids - Weight: NaN Lbs Ship…" at bounding box center [567, 151] width 355 height 28
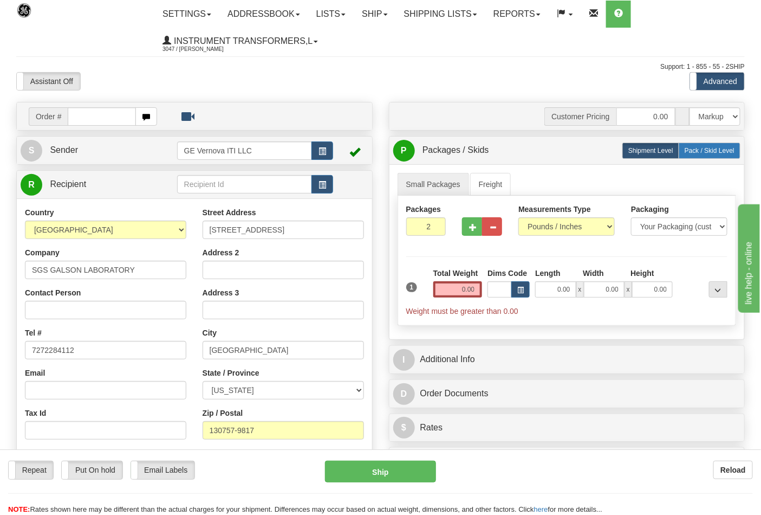
click at [707, 155] on label "Pack / Skid Level Pack.." at bounding box center [710, 151] width 62 height 16
radio input "true"
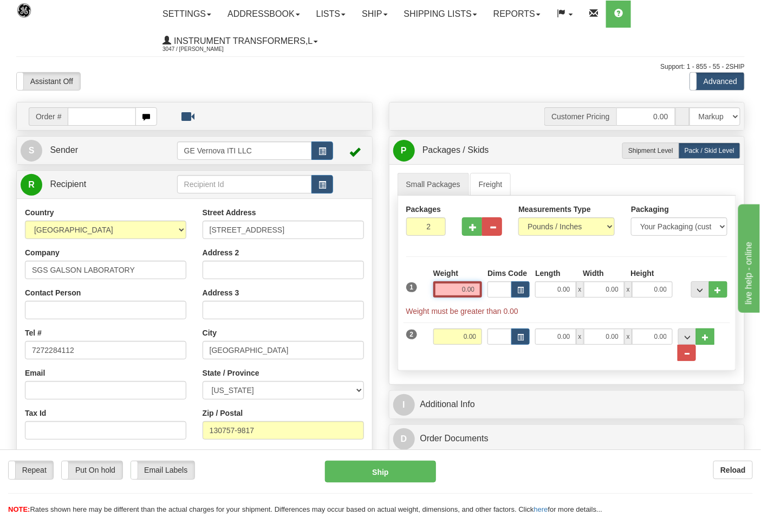
click at [479, 293] on input "0.00" at bounding box center [458, 289] width 49 height 16
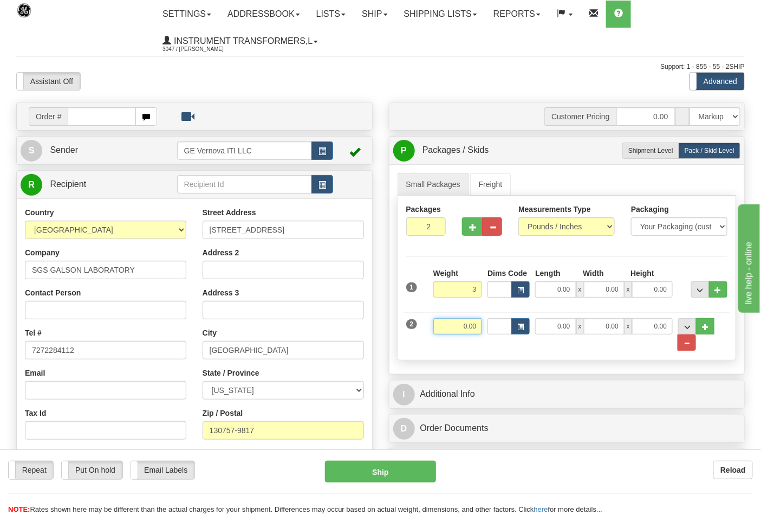
type input "3.00"
click at [478, 324] on input "0.00" at bounding box center [458, 326] width 49 height 16
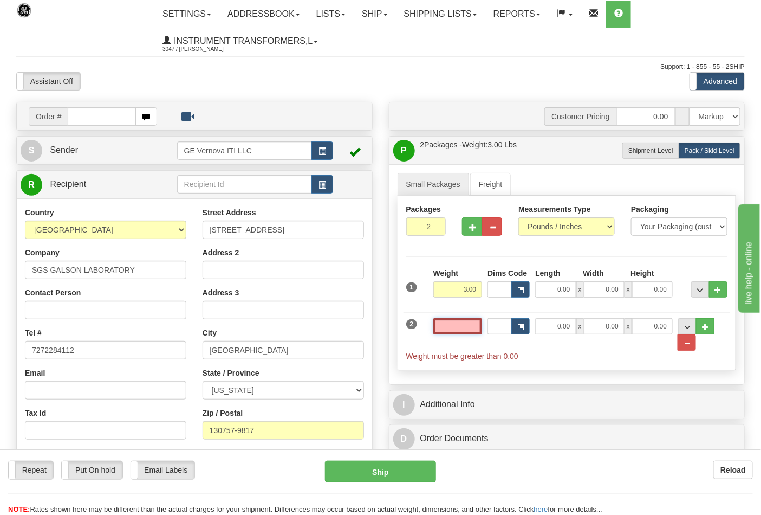
type input "1"
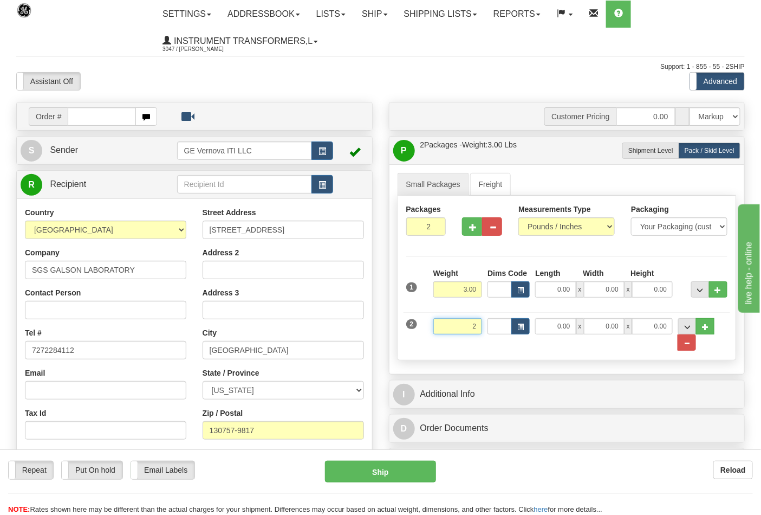
scroll to position [180, 0]
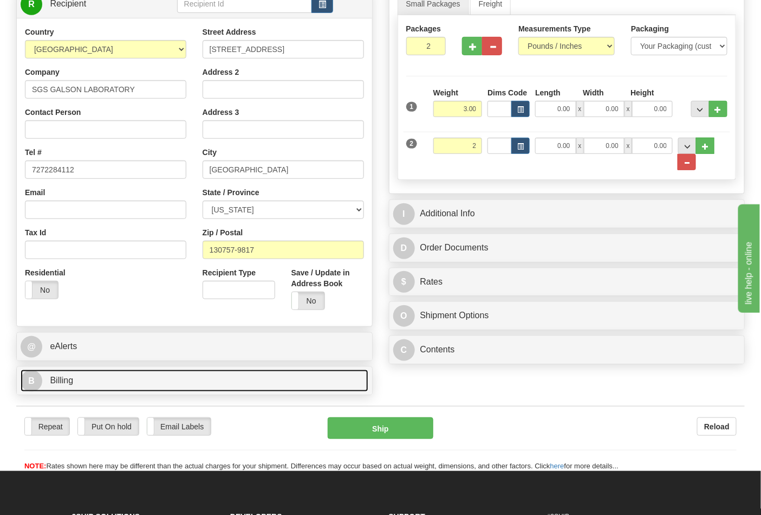
type input "2.00"
drag, startPoint x: 71, startPoint y: 382, endPoint x: 95, endPoint y: 377, distance: 24.2
click at [71, 381] on span "Billing" at bounding box center [61, 380] width 23 height 9
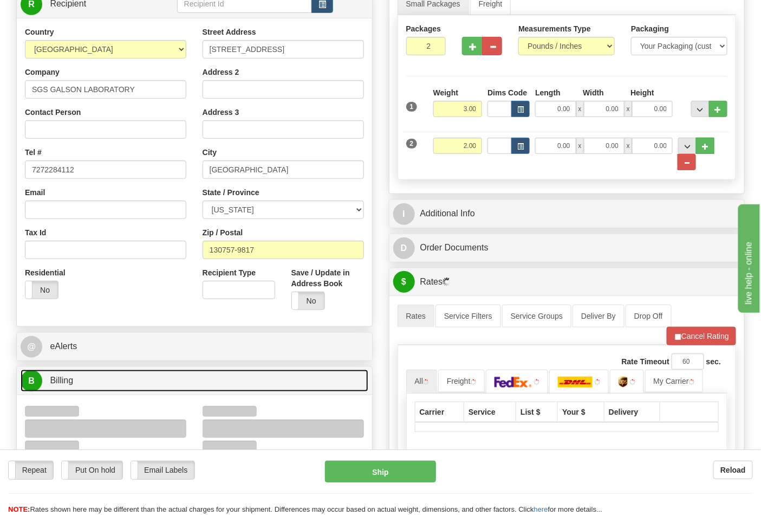
scroll to position [361, 0]
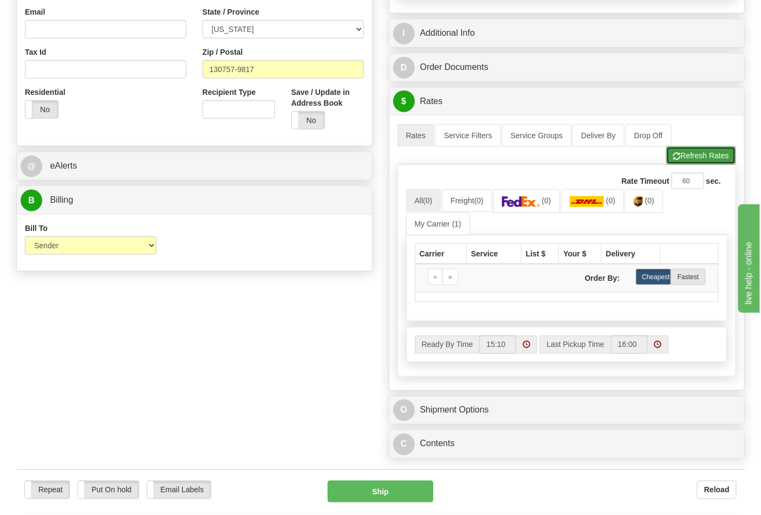
click at [701, 165] on button "Refresh Rates" at bounding box center [702, 155] width 70 height 18
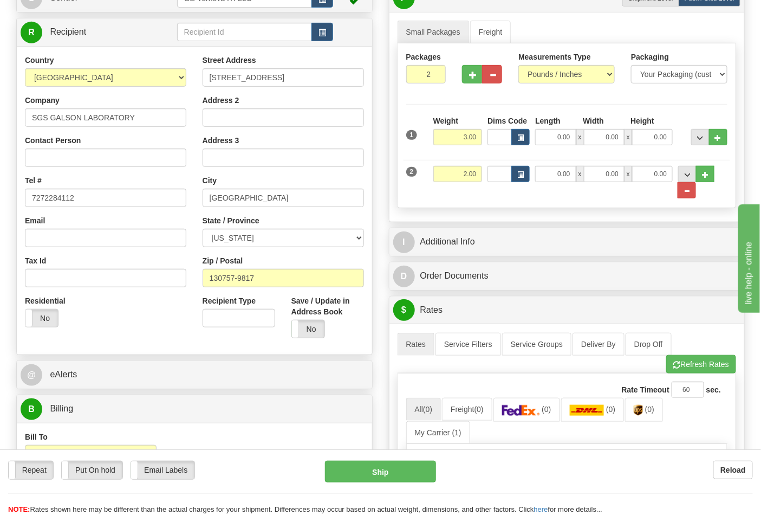
scroll to position [180, 0]
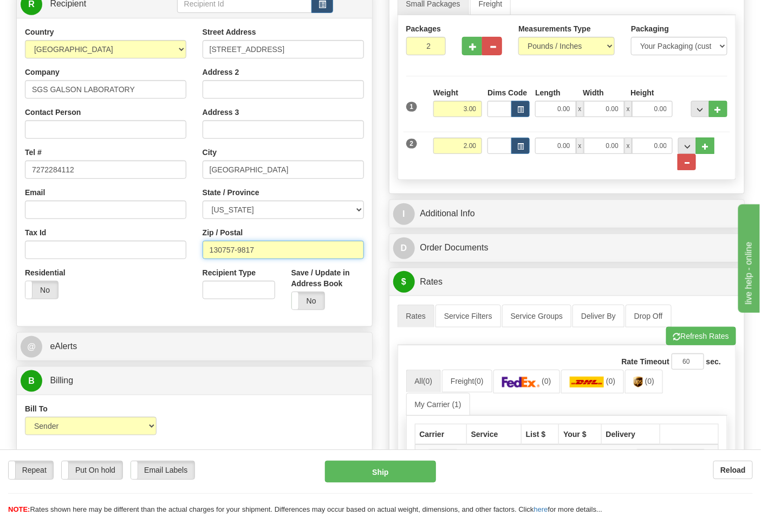
click at [269, 247] on input "130757-9817" at bounding box center [283, 250] width 161 height 18
drag, startPoint x: 227, startPoint y: 251, endPoint x: 240, endPoint y: 296, distance: 47.0
click at [228, 251] on input "130757-9817" at bounding box center [283, 250] width 161 height 18
type input "13057-9817"
click at [687, 341] on button "Refresh Rates" at bounding box center [702, 336] width 70 height 18
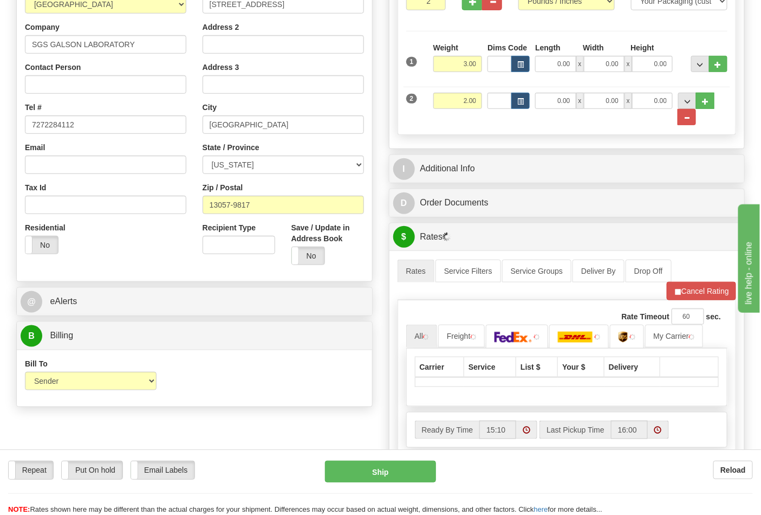
scroll to position [301, 0]
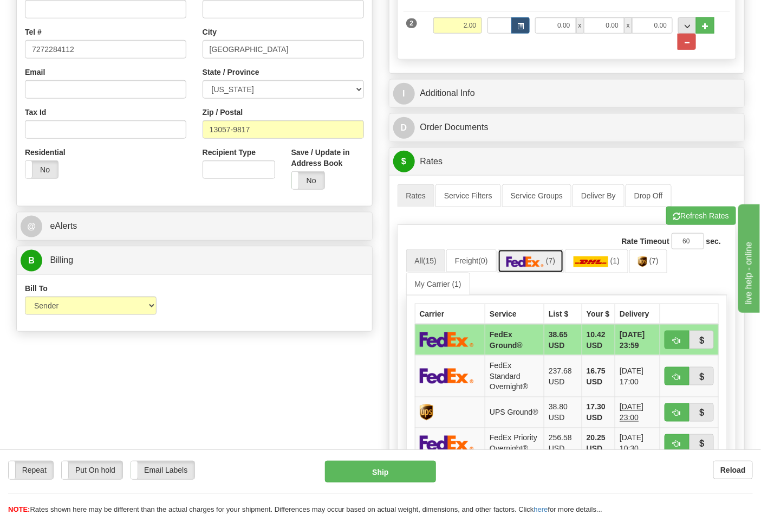
drag, startPoint x: 548, startPoint y: 267, endPoint x: 545, endPoint y: 273, distance: 6.3
click at [545, 267] on img at bounding box center [526, 261] width 38 height 11
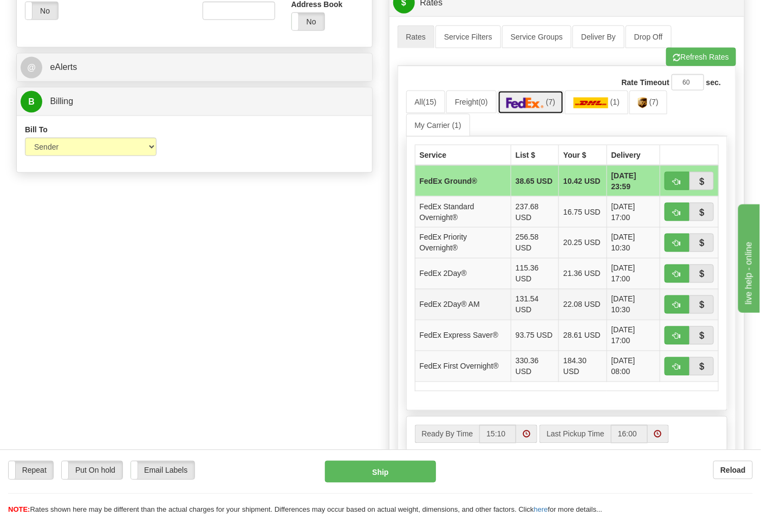
scroll to position [481, 0]
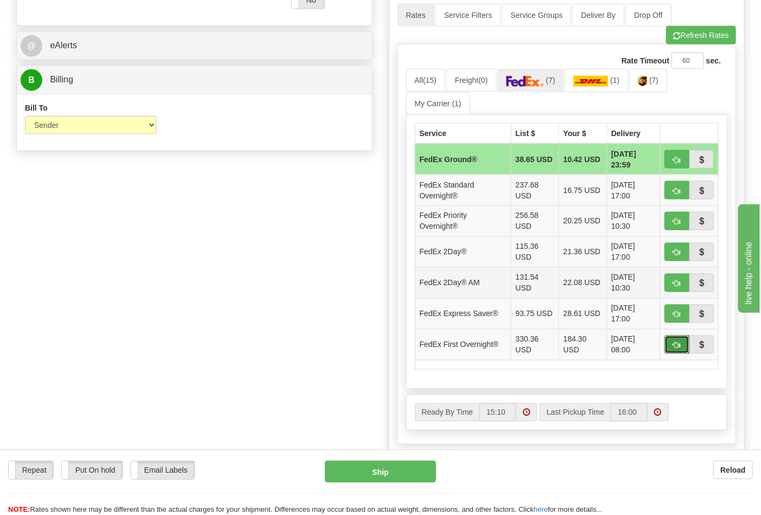
click at [678, 340] on button "button" at bounding box center [677, 344] width 25 height 18
type input "06"
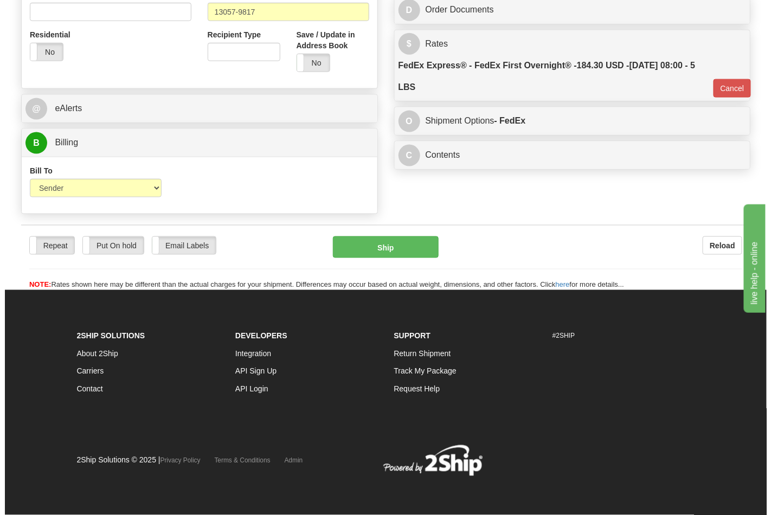
scroll to position [420, 0]
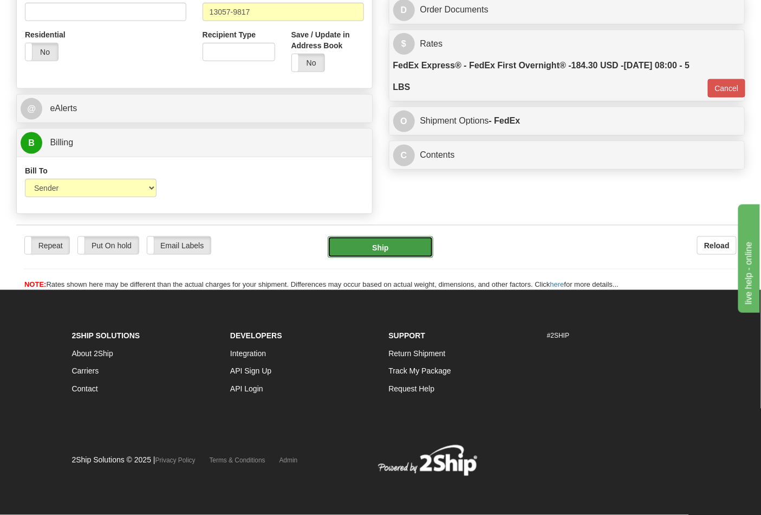
click at [384, 250] on button "Ship" at bounding box center [380, 247] width 105 height 22
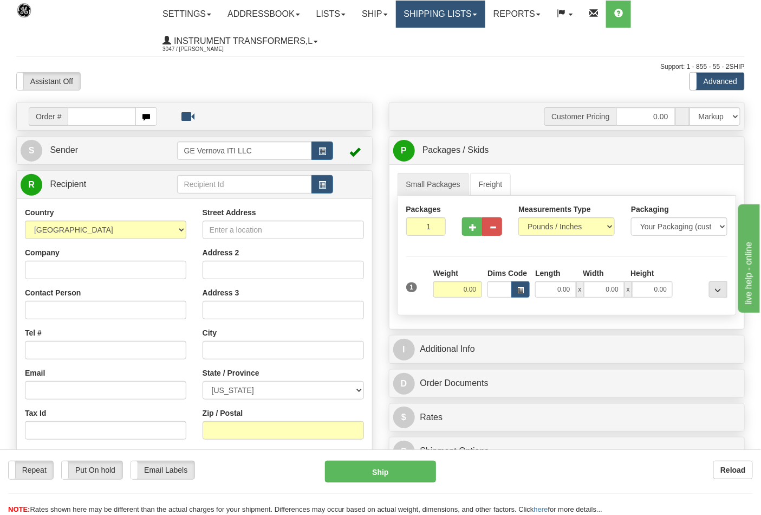
click at [428, 9] on link "Shipping lists" at bounding box center [440, 14] width 89 height 27
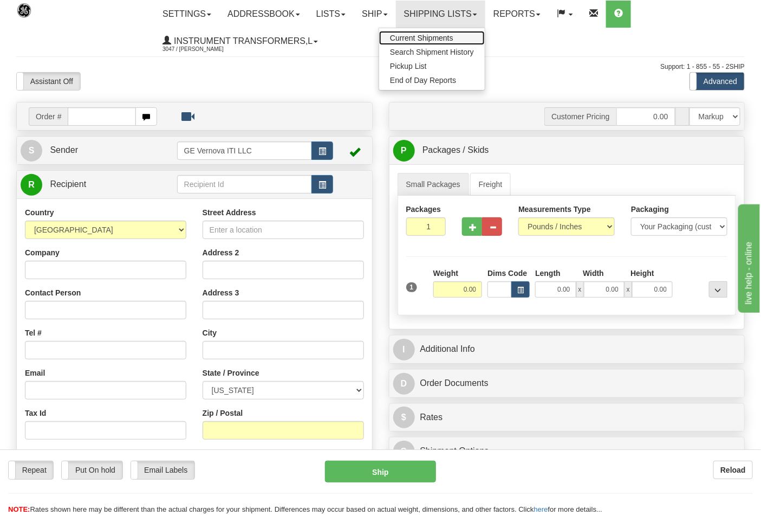
click at [432, 34] on span "Current Shipments" at bounding box center [421, 38] width 63 height 9
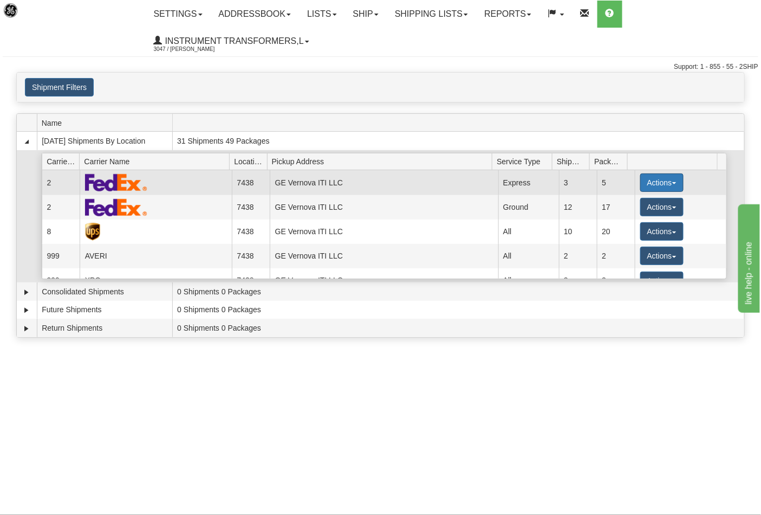
click at [641, 184] on button "Actions" at bounding box center [662, 182] width 43 height 18
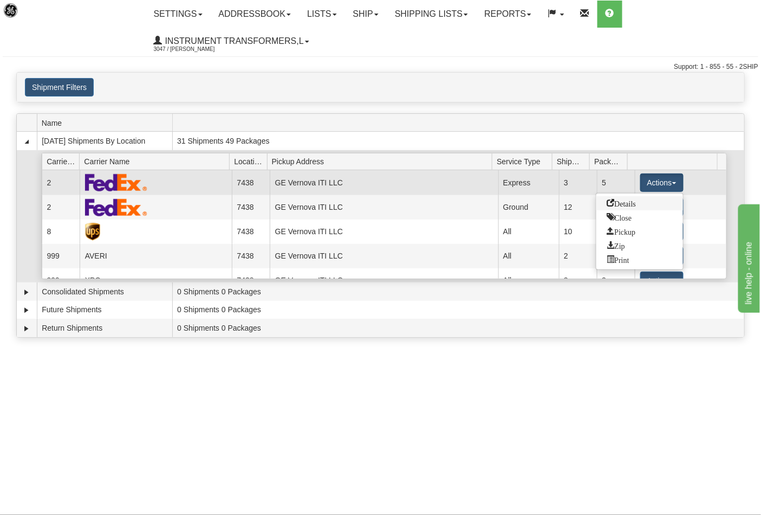
click at [628, 206] on span "Details" at bounding box center [621, 203] width 29 height 8
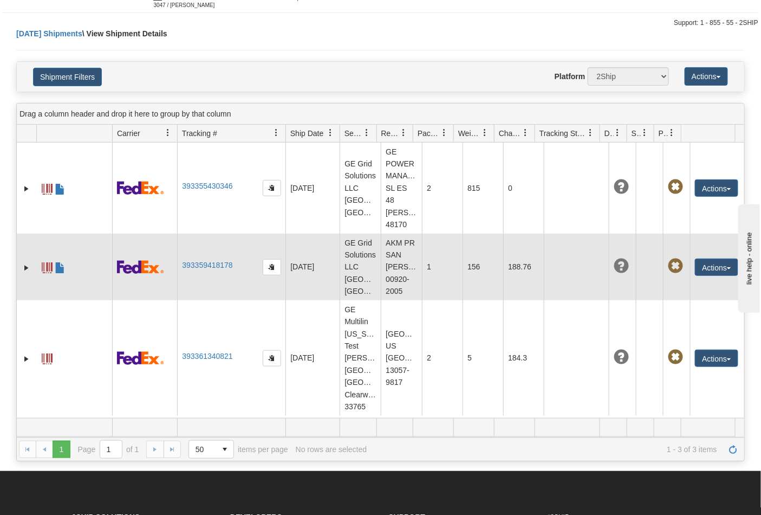
scroll to position [34, 0]
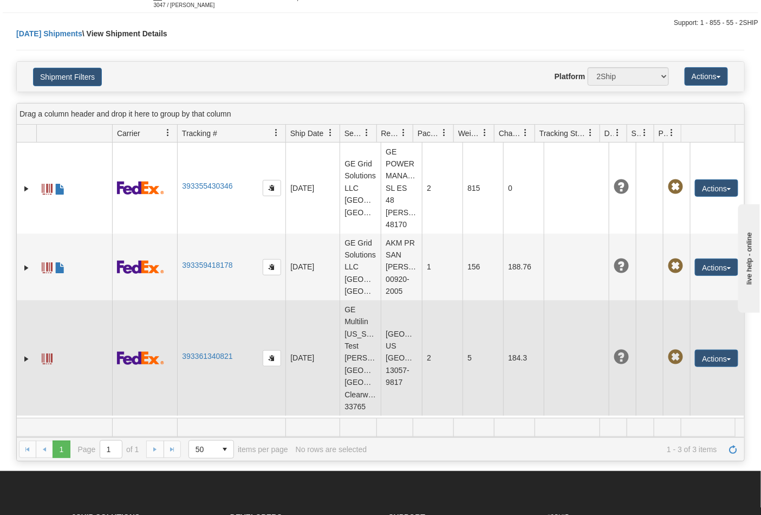
click at [44, 353] on span at bounding box center [47, 358] width 11 height 11
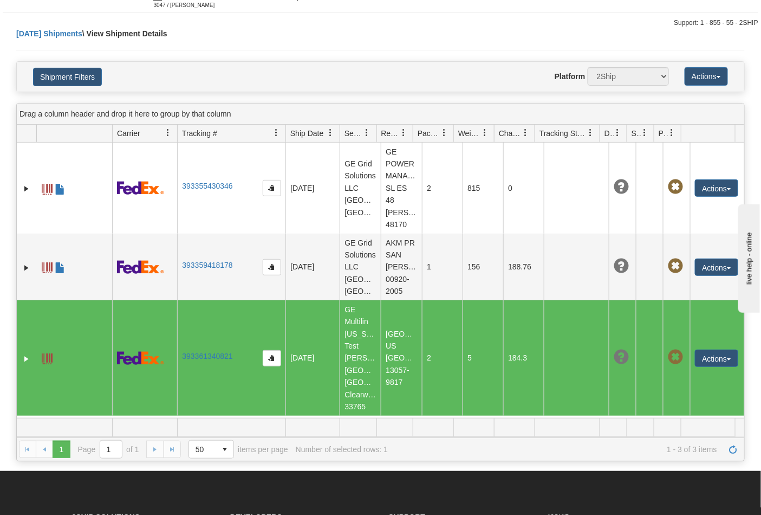
scroll to position [0, 0]
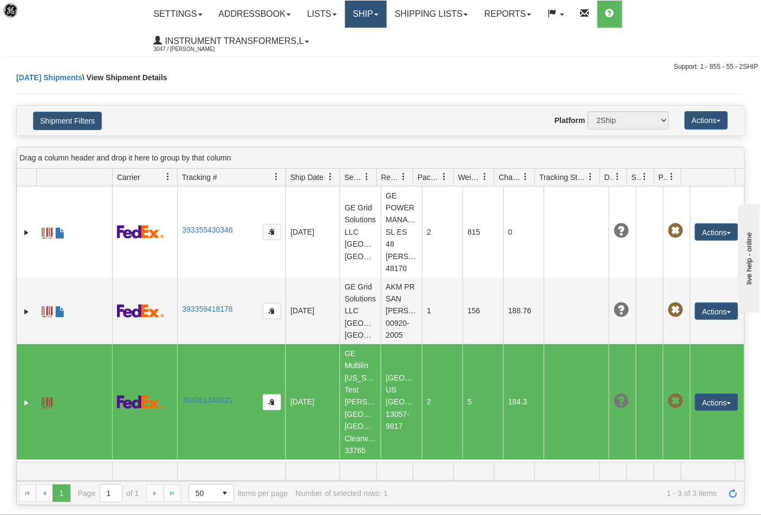
click at [375, 17] on link "Ship" at bounding box center [366, 14] width 42 height 27
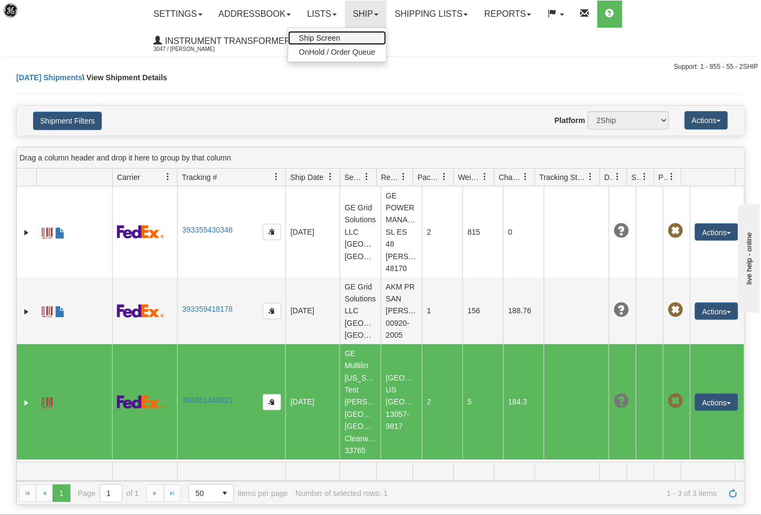
click at [322, 36] on span "Ship Screen" at bounding box center [319, 38] width 41 height 9
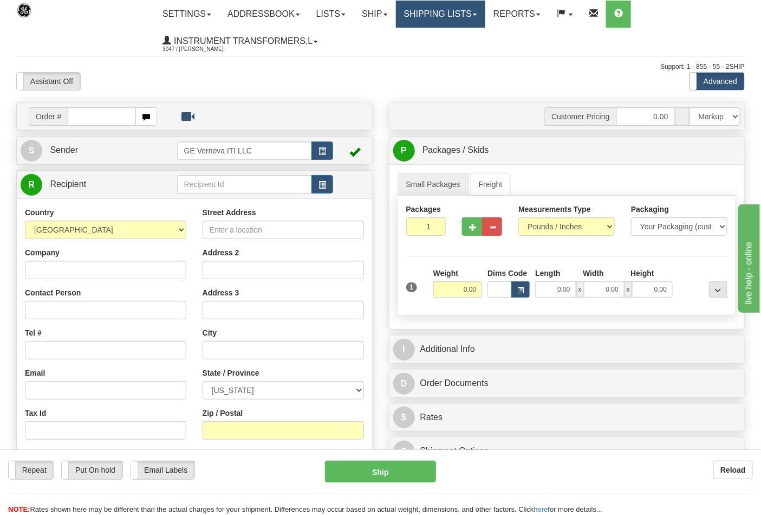
click at [437, 23] on link "Shipping lists" at bounding box center [440, 14] width 89 height 27
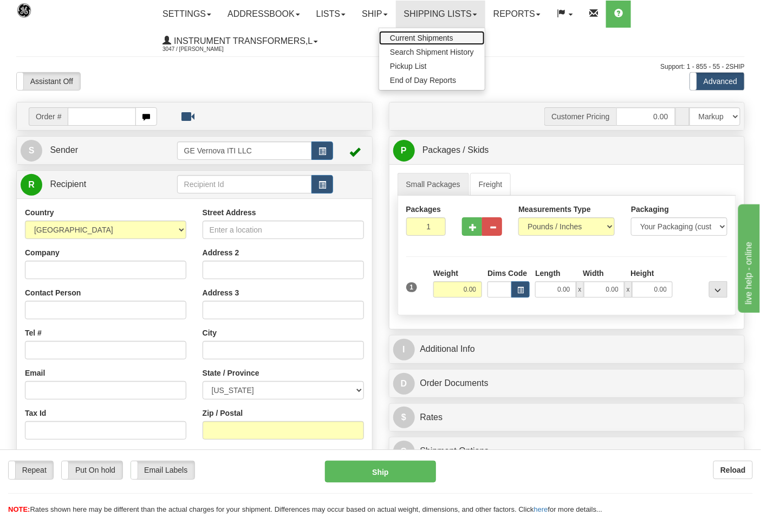
click at [426, 36] on span "Current Shipments" at bounding box center [421, 38] width 63 height 9
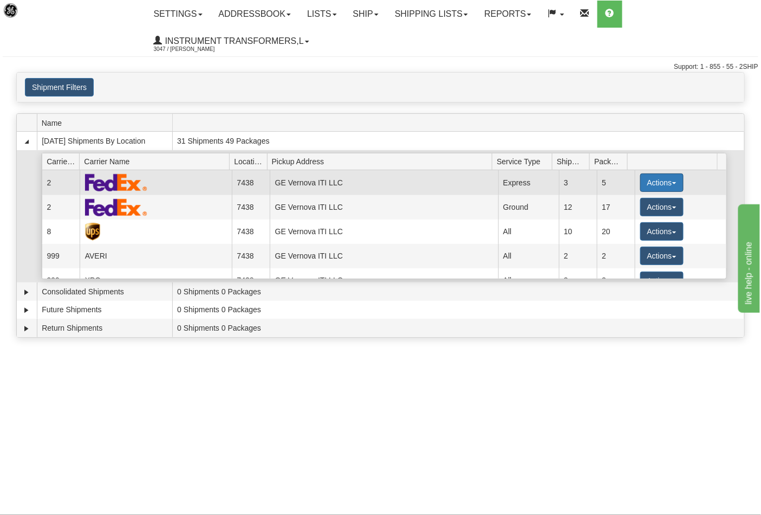
click at [645, 182] on button "Actions" at bounding box center [662, 182] width 43 height 18
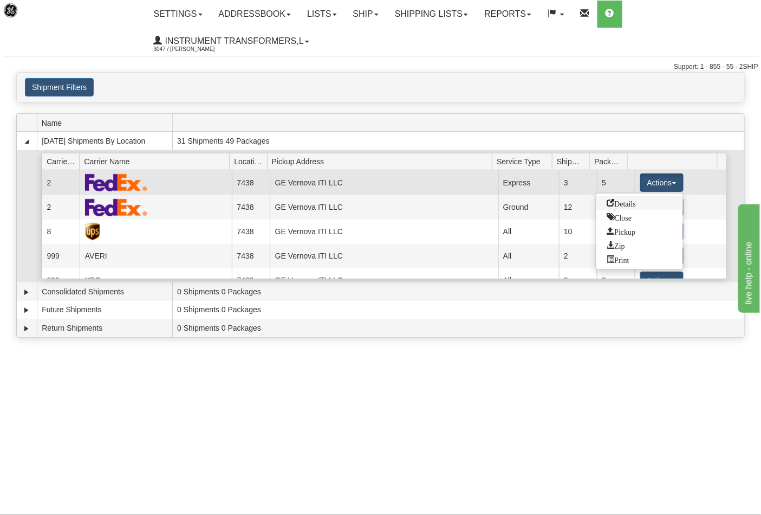
click at [627, 205] on span "Details" at bounding box center [621, 203] width 29 height 8
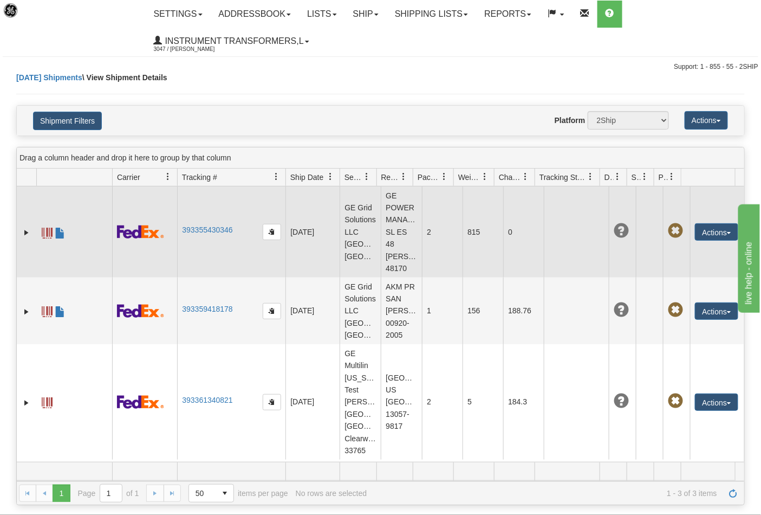
click at [47, 233] on span at bounding box center [47, 233] width 11 height 11
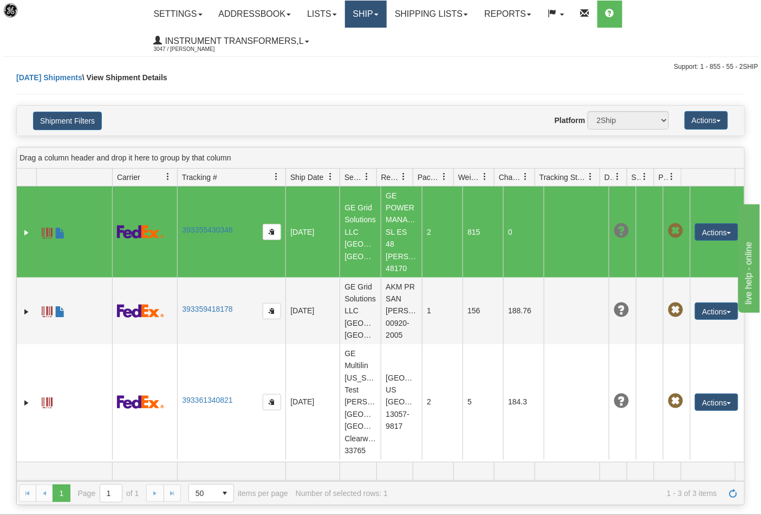
click at [377, 13] on link "Ship" at bounding box center [366, 14] width 42 height 27
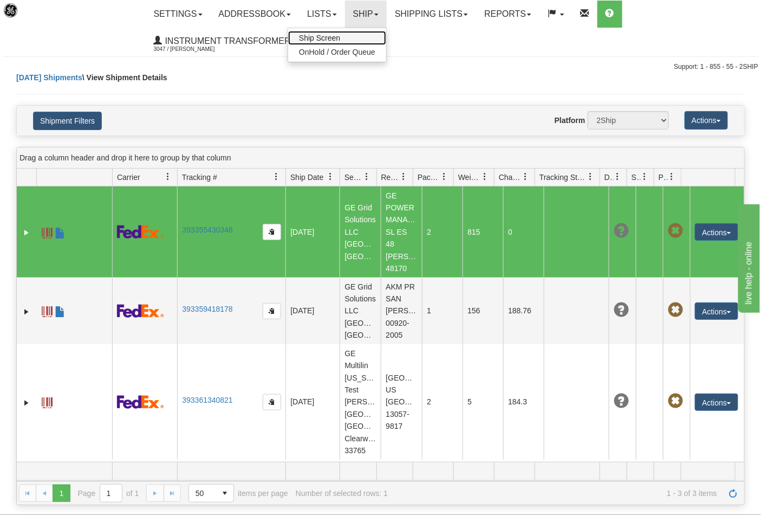
click at [329, 36] on span "Ship Screen" at bounding box center [319, 38] width 41 height 9
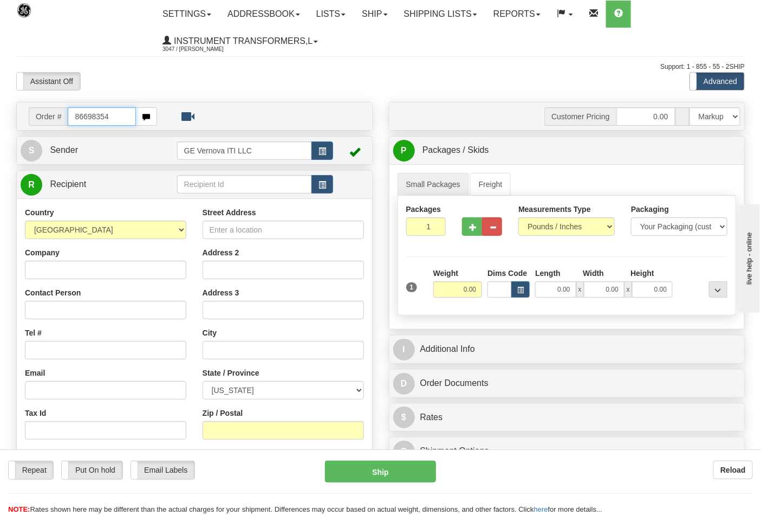
type input "86698354"
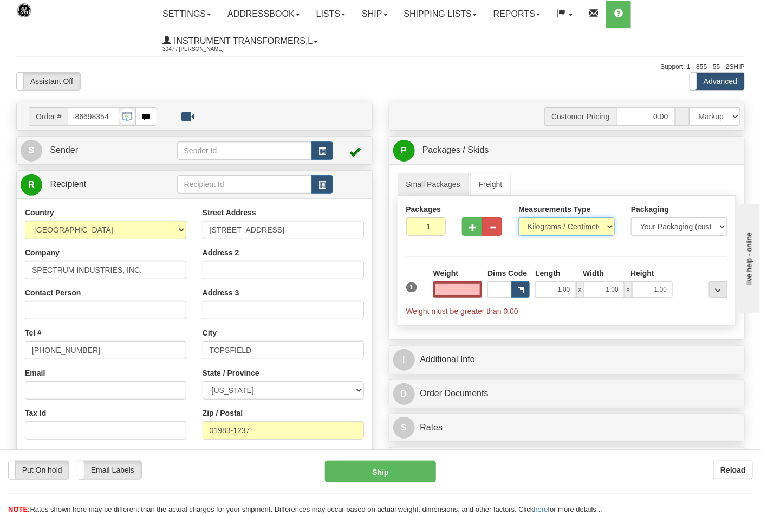
type input "0.00"
click at [546, 229] on select "Pounds / Inches Kilograms / Centimeters" at bounding box center [567, 226] width 96 height 18
select select "0"
click at [519, 218] on select "Pounds / Inches Kilograms / Centimeters" at bounding box center [567, 226] width 96 height 18
click at [480, 290] on input "0.00" at bounding box center [458, 289] width 49 height 16
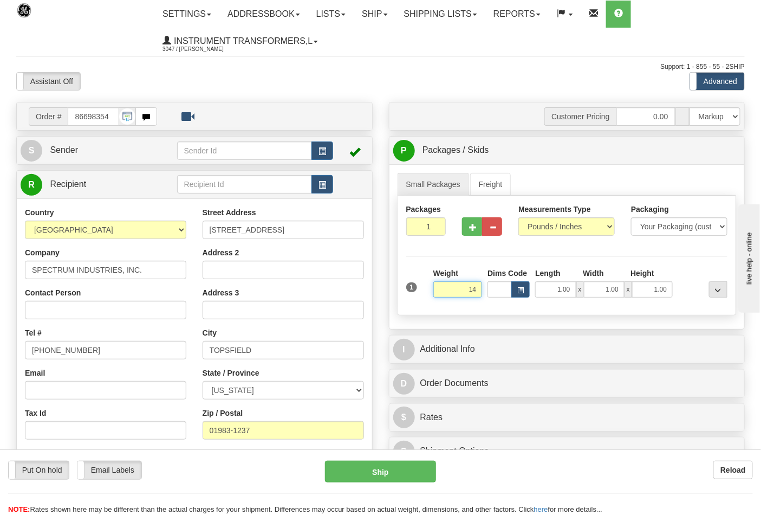
click button "Delete" at bounding box center [0, 0] width 0 height 0
type input "14.00"
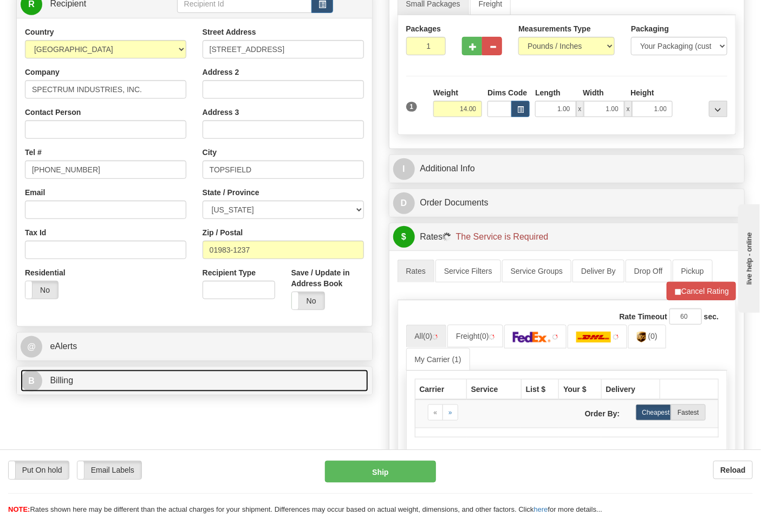
click at [153, 380] on link "B Billing" at bounding box center [195, 381] width 348 height 22
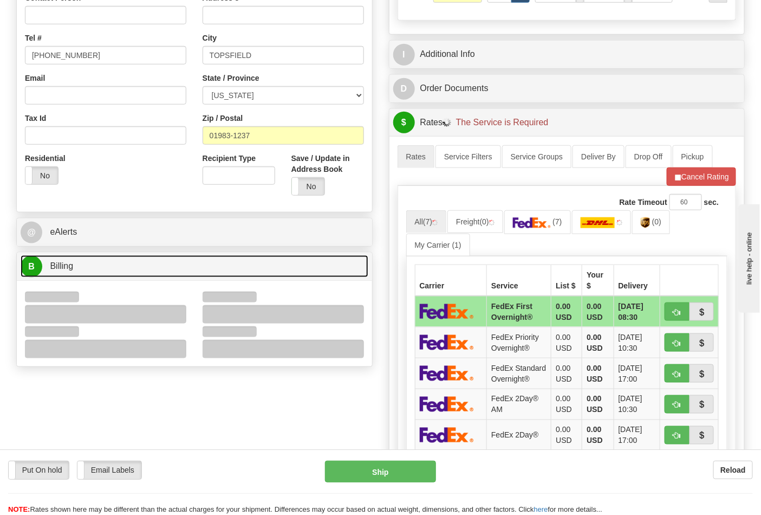
scroll to position [361, 0]
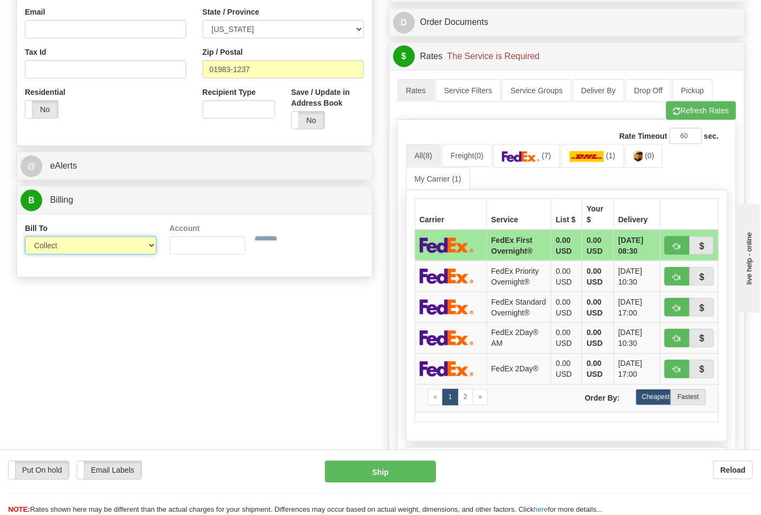
click at [79, 251] on select "Sender Recipient Third Party Collect" at bounding box center [91, 245] width 132 height 18
select select "2"
click at [25, 237] on select "Sender Recipient Third Party Collect" at bounding box center [91, 245] width 132 height 18
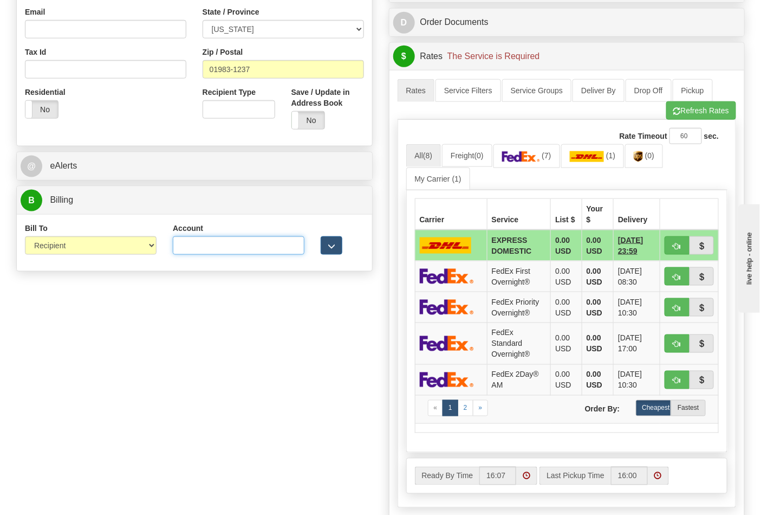
click at [204, 250] on input "Account" at bounding box center [239, 245] width 132 height 18
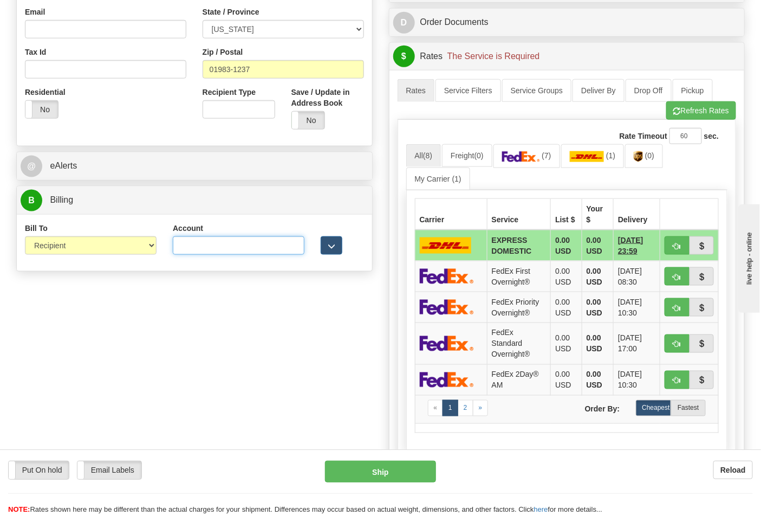
type input "0"
type input "E07937"
click at [704, 115] on button "Refresh Rates" at bounding box center [702, 110] width 70 height 18
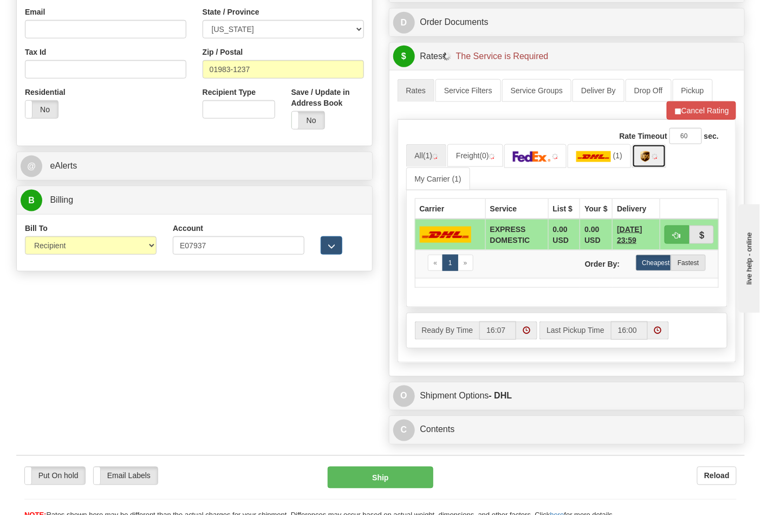
click at [652, 164] on link at bounding box center [649, 155] width 34 height 23
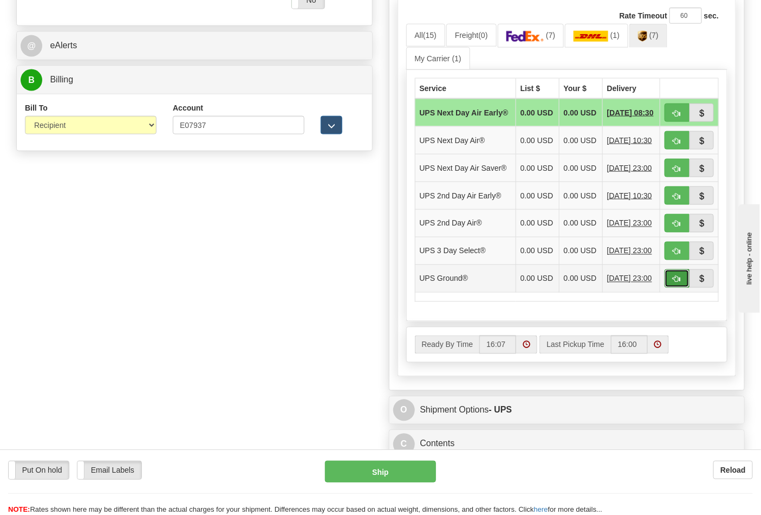
click at [665, 288] on button "button" at bounding box center [677, 278] width 25 height 18
type input "03"
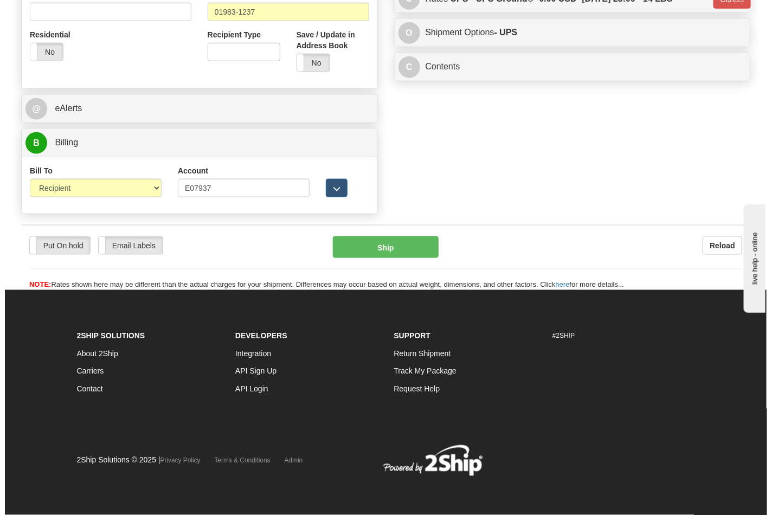
scroll to position [420, 0]
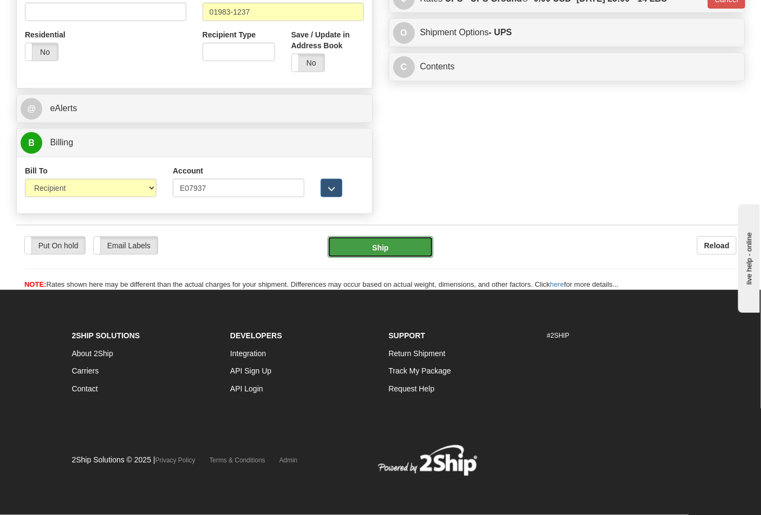
click at [382, 243] on button "Ship" at bounding box center [380, 247] width 105 height 22
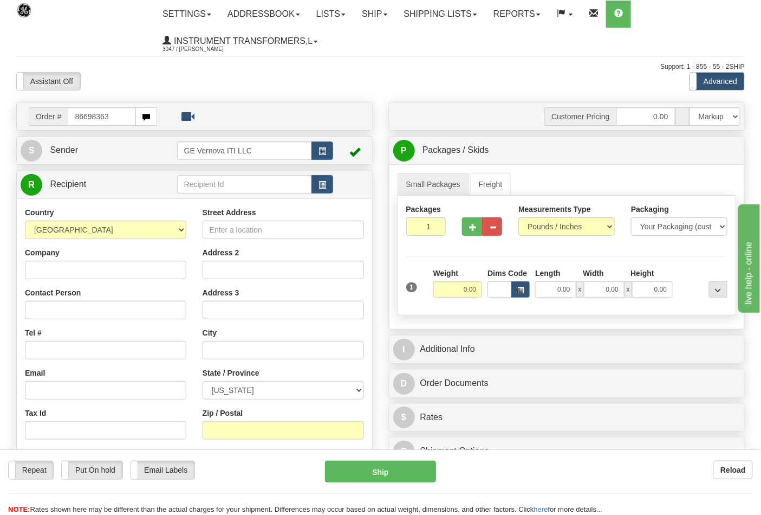
type input "86698363"
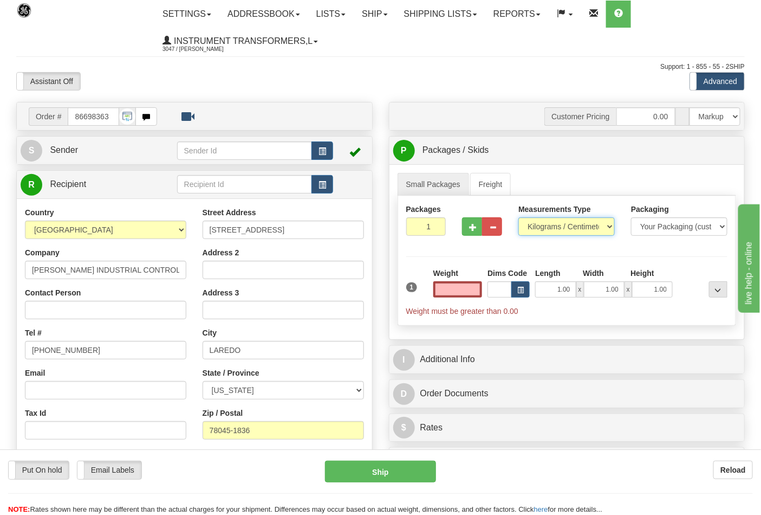
type input "0.00"
click at [539, 230] on select "Pounds / Inches Kilograms / Centimeters" at bounding box center [567, 226] width 96 height 18
select select "0"
click at [519, 218] on select "Pounds / Inches Kilograms / Centimeters" at bounding box center [567, 226] width 96 height 18
click at [474, 290] on input "0.00" at bounding box center [458, 289] width 49 height 16
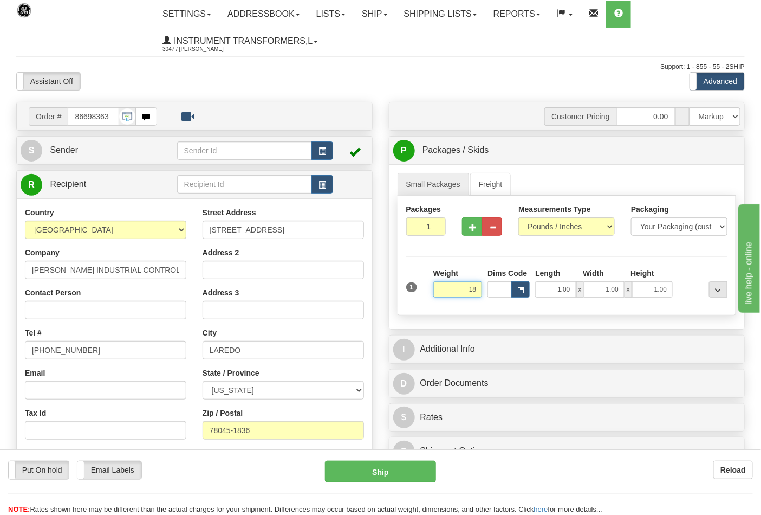
click button "Delete" at bounding box center [0, 0] width 0 height 0
type input "18.00"
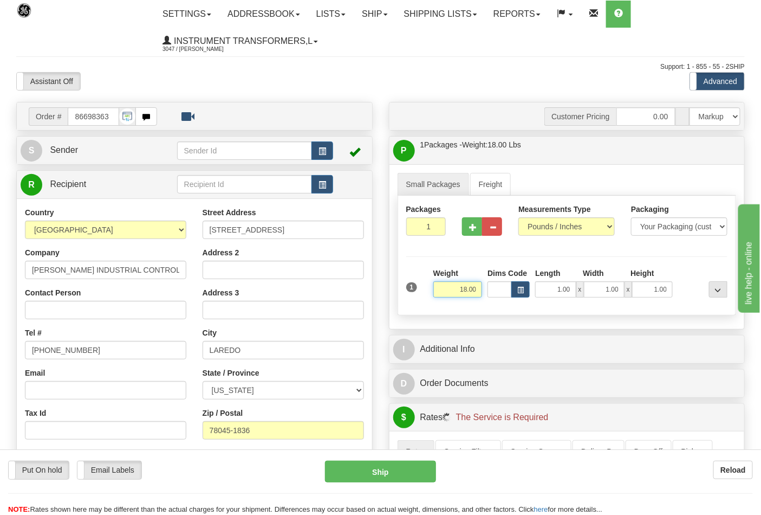
scroll to position [180, 0]
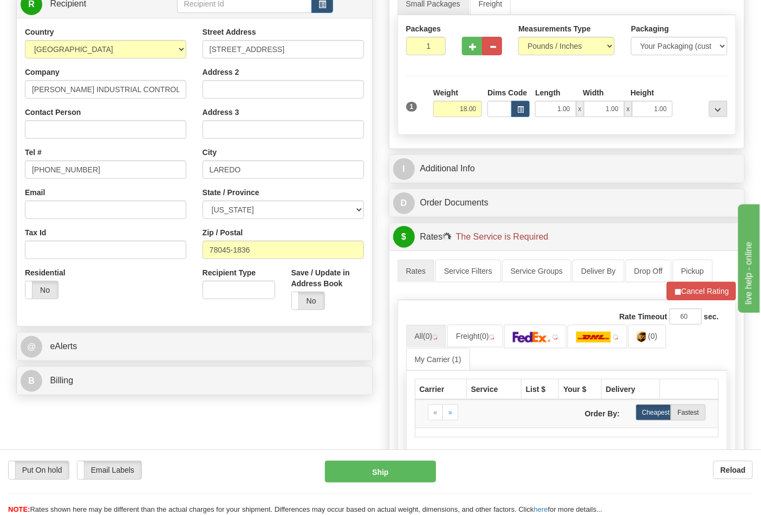
click at [76, 394] on div "B Billing" at bounding box center [194, 381] width 355 height 28
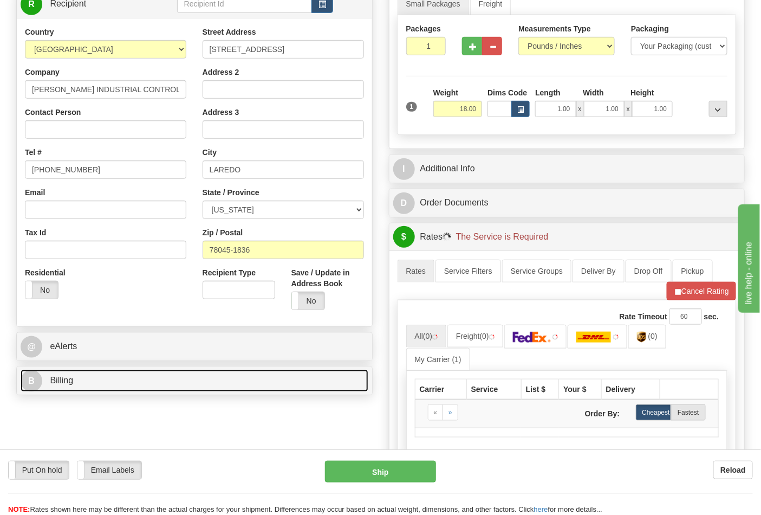
click at [80, 381] on link "B Billing" at bounding box center [195, 381] width 348 height 22
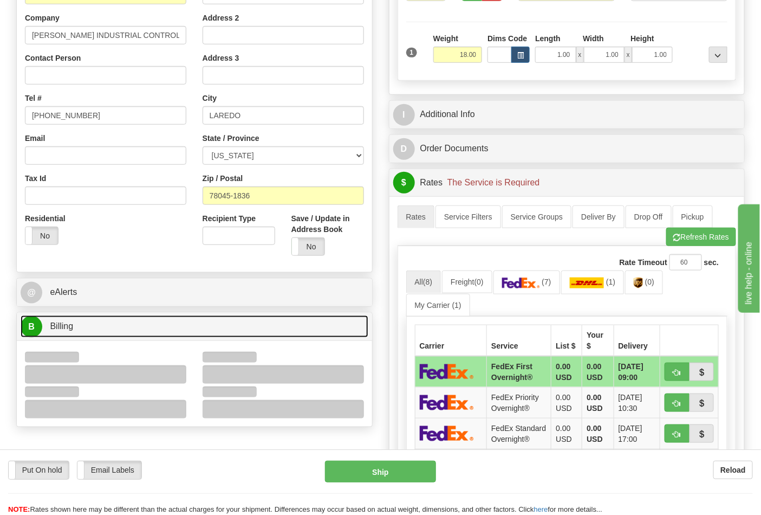
scroll to position [301, 0]
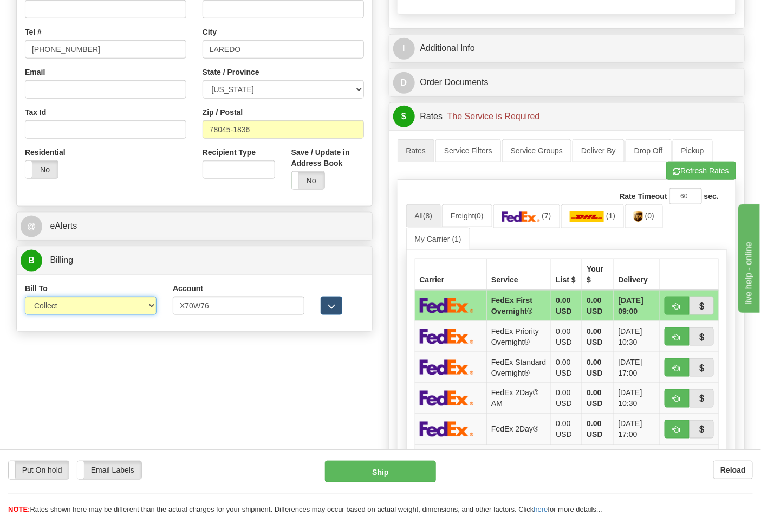
drag, startPoint x: 68, startPoint y: 327, endPoint x: 63, endPoint y: 307, distance: 21.3
click at [63, 307] on select "Sender Recipient Third Party Collect" at bounding box center [91, 305] width 132 height 18
select select "2"
click at [25, 298] on select "Sender Recipient Third Party Collect" at bounding box center [91, 305] width 132 height 18
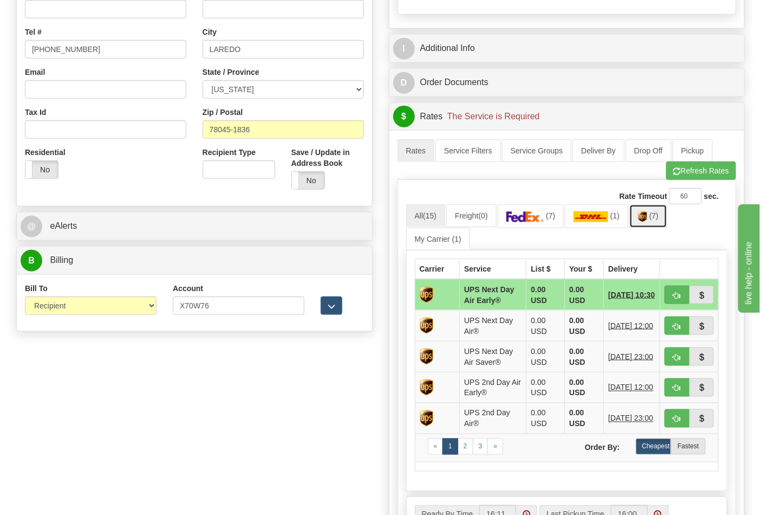
click at [643, 221] on img at bounding box center [642, 216] width 9 height 11
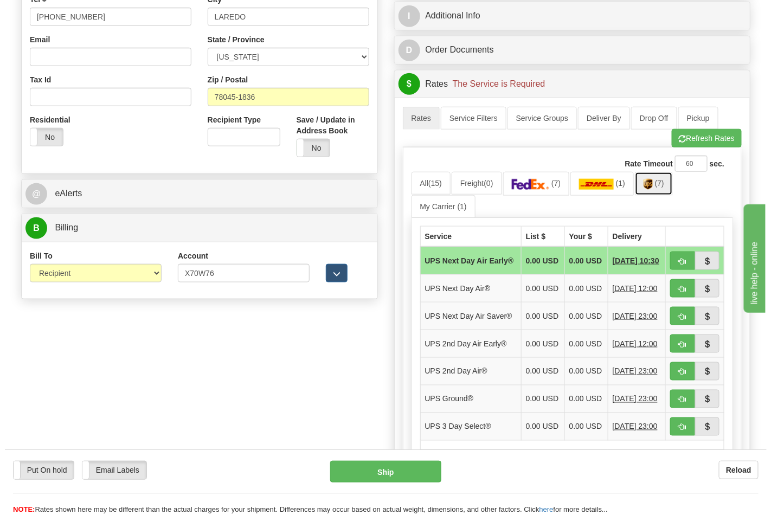
scroll to position [361, 0]
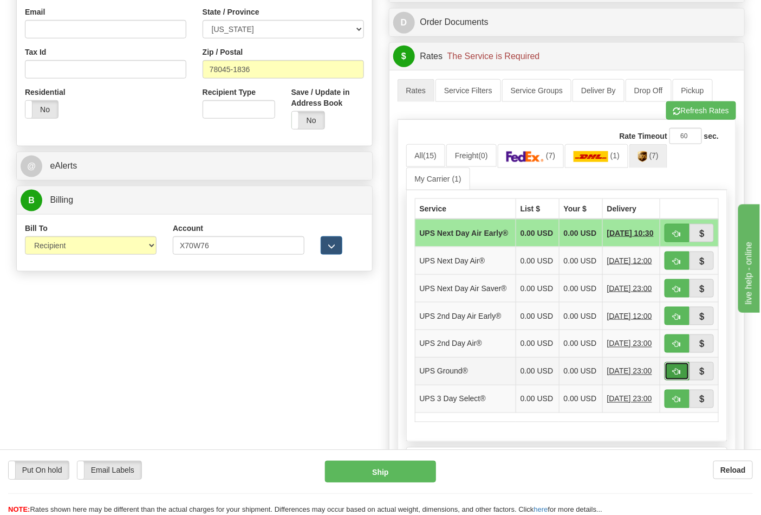
click at [670, 380] on button "button" at bounding box center [677, 371] width 25 height 18
type input "03"
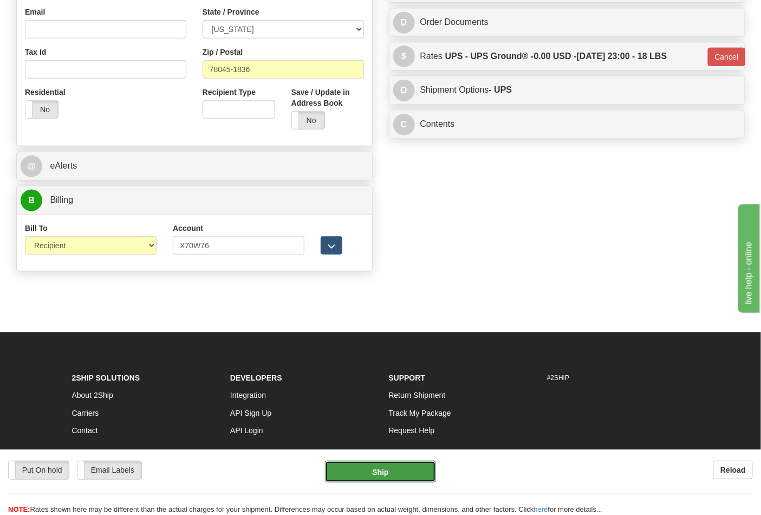
click at [375, 475] on button "Ship" at bounding box center [380, 472] width 111 height 22
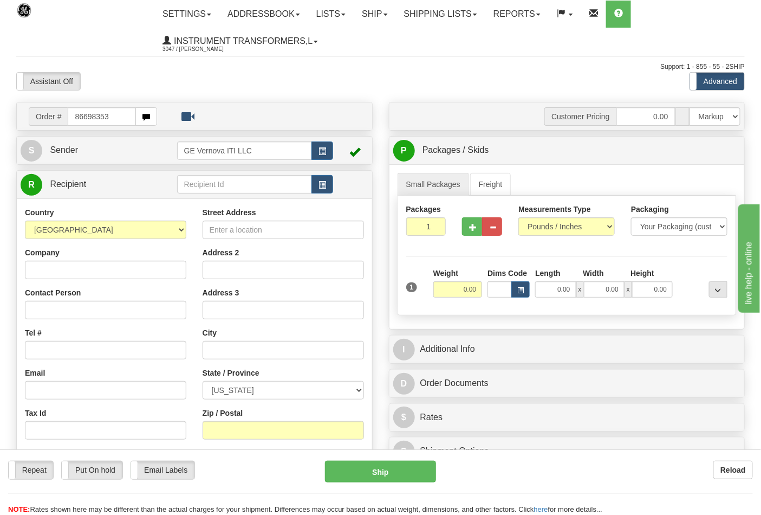
type input "86698353"
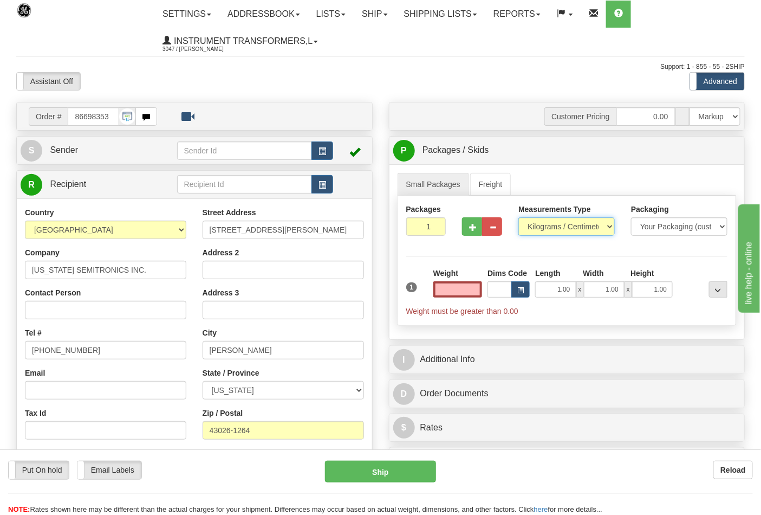
type input "0.00"
click at [553, 226] on select "Pounds / Inches Kilograms / Centimeters" at bounding box center [567, 226] width 96 height 18
select select "0"
click at [519, 218] on select "Pounds / Inches Kilograms / Centimeters" at bounding box center [567, 226] width 96 height 18
click at [479, 290] on input "0.00" at bounding box center [458, 289] width 49 height 16
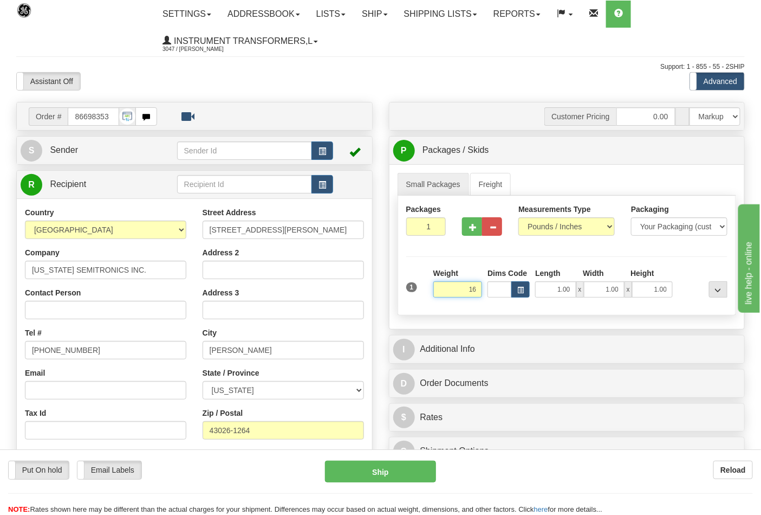
click button "Delete" at bounding box center [0, 0] width 0 height 0
type input "16.00"
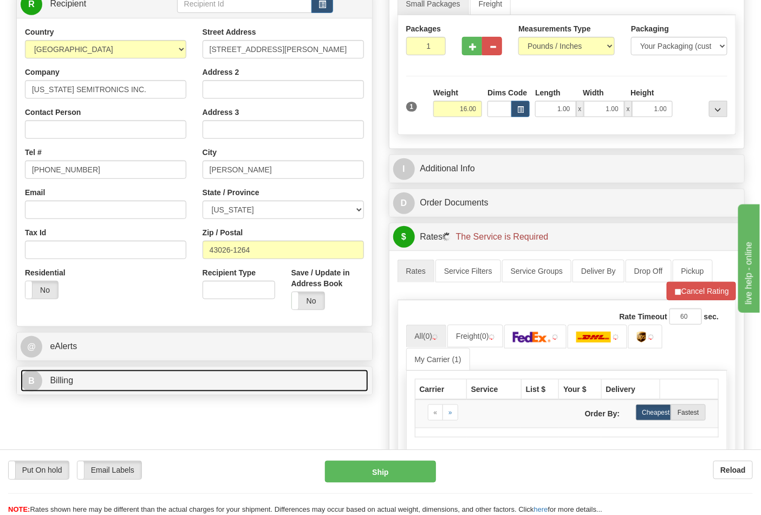
click at [109, 387] on link "B Billing" at bounding box center [195, 381] width 348 height 22
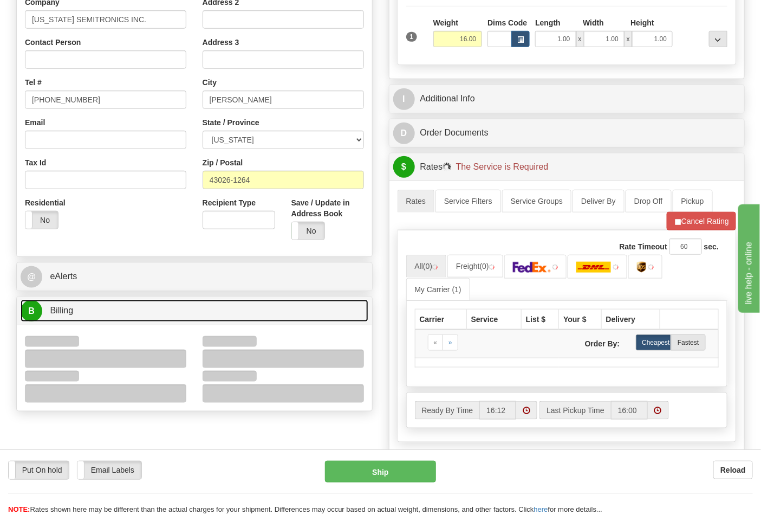
scroll to position [361, 0]
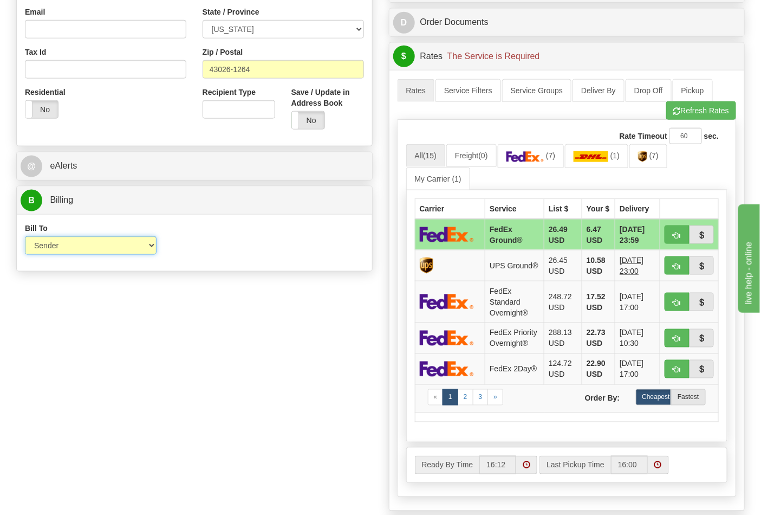
click at [61, 245] on select "Sender Recipient Third Party Collect" at bounding box center [91, 245] width 132 height 18
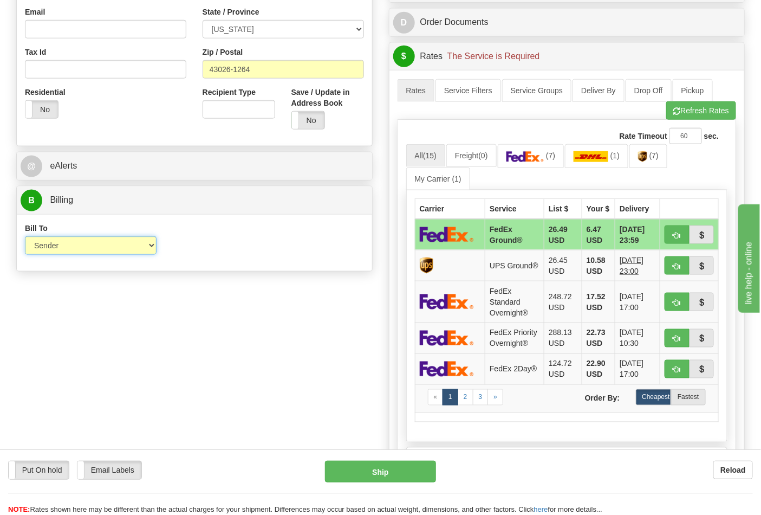
select select "2"
click at [25, 237] on select "Sender Recipient Third Party Collect" at bounding box center [91, 245] width 132 height 18
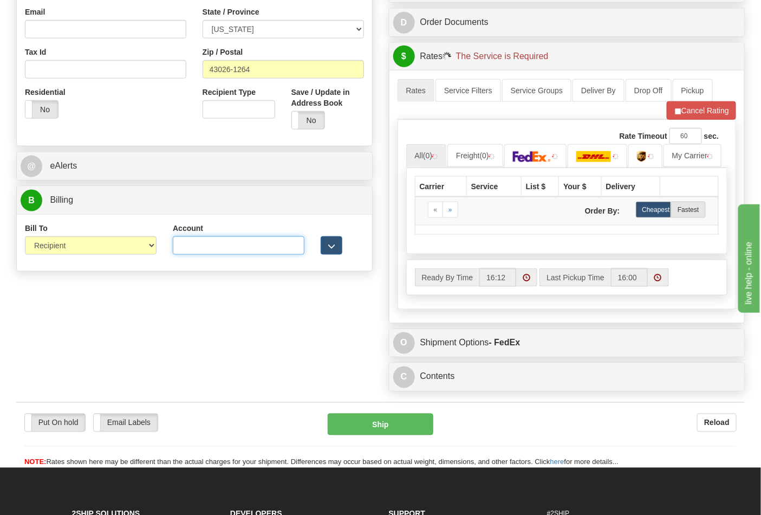
click at [219, 244] on input "Account" at bounding box center [239, 245] width 132 height 18
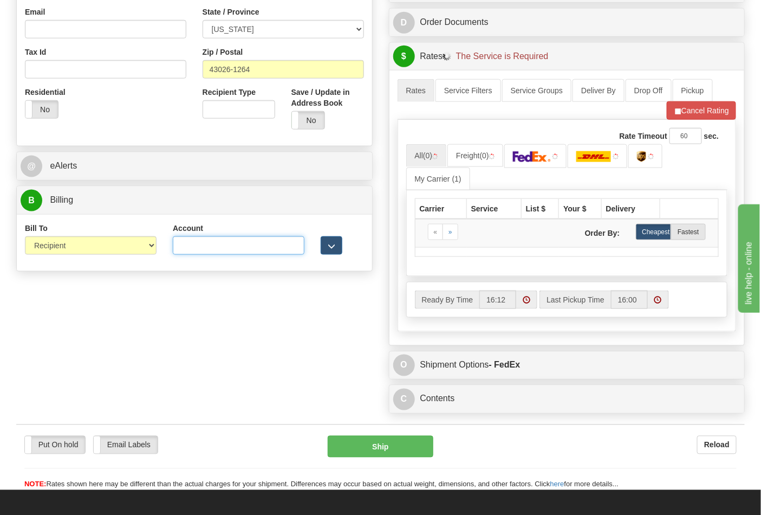
type input "473367"
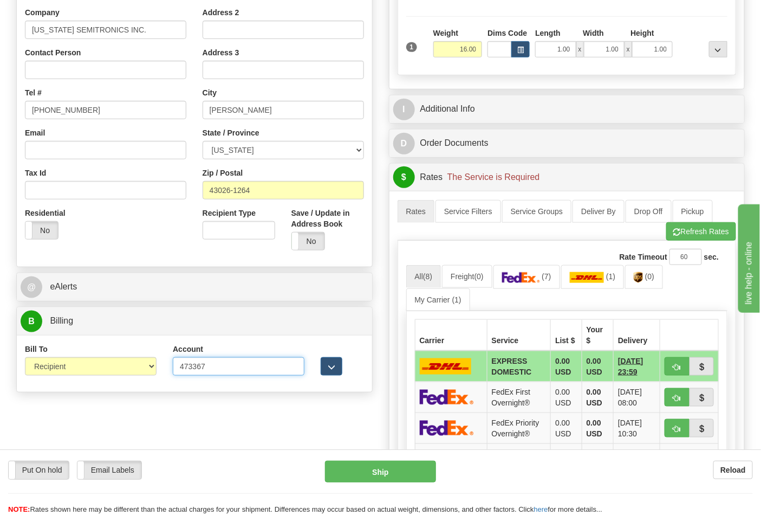
scroll to position [241, 0]
drag, startPoint x: 221, startPoint y: 361, endPoint x: 156, endPoint y: 366, distance: 65.3
click at [156, 366] on div "Bill To Sender Recipient Third Party Collect Account 473367 3rd Party Account L…" at bounding box center [194, 363] width 355 height 40
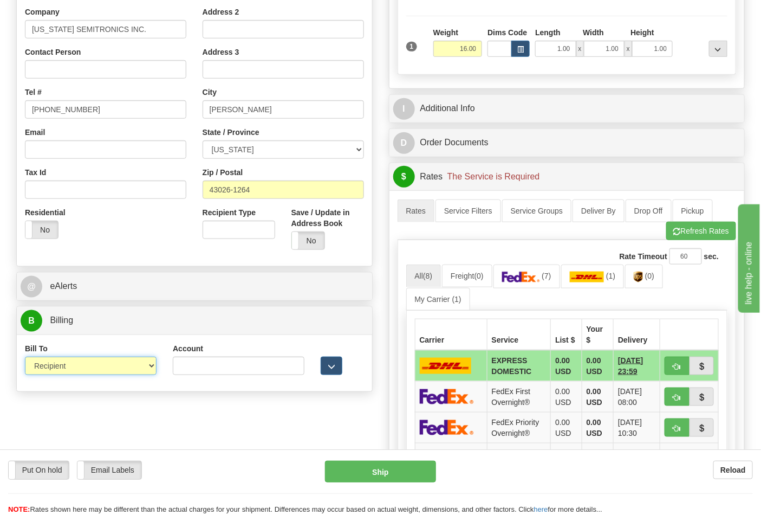
drag, startPoint x: 129, startPoint y: 367, endPoint x: 121, endPoint y: 371, distance: 8.7
click at [128, 366] on select "Sender Recipient Third Party Collect" at bounding box center [91, 366] width 132 height 18
select select "1"
click at [25, 358] on select "Sender Recipient Third Party Collect" at bounding box center [91, 366] width 132 height 18
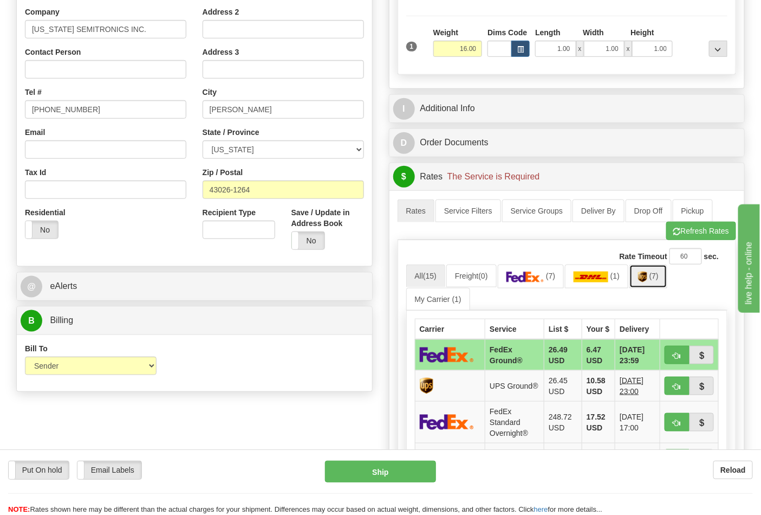
click at [659, 279] on span "(7)" at bounding box center [654, 275] width 9 height 9
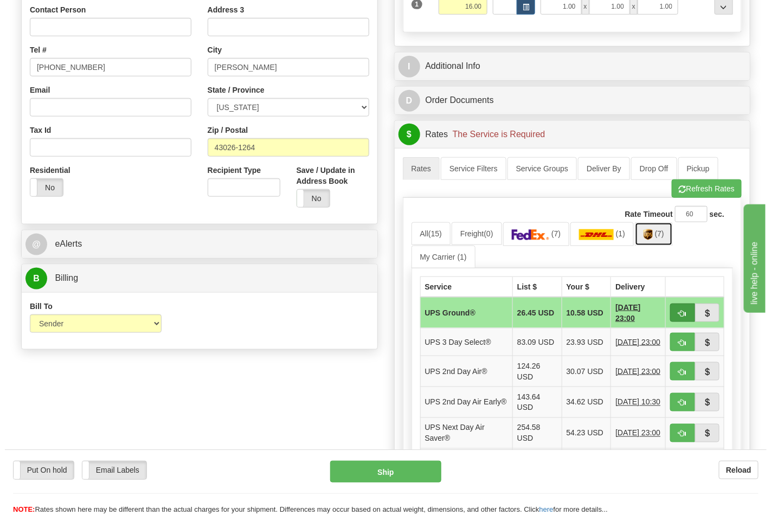
scroll to position [301, 0]
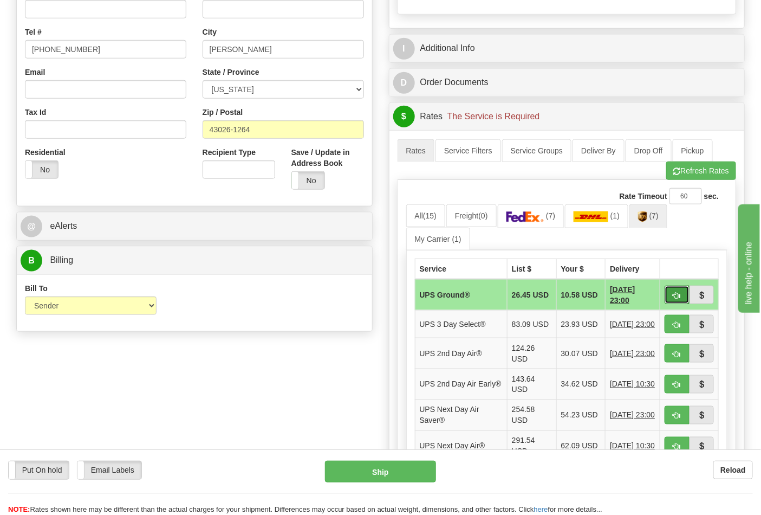
click at [680, 299] on span "button" at bounding box center [678, 295] width 8 height 7
type input "03"
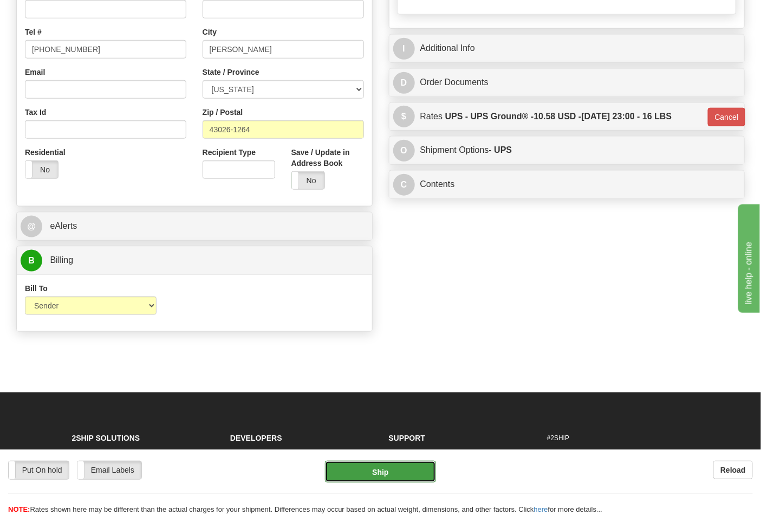
click at [378, 474] on button "Ship" at bounding box center [380, 472] width 111 height 22
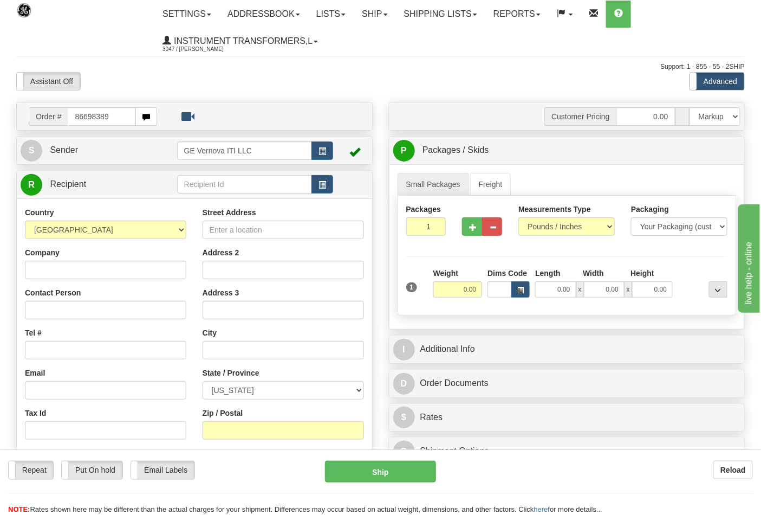
type input "86698389"
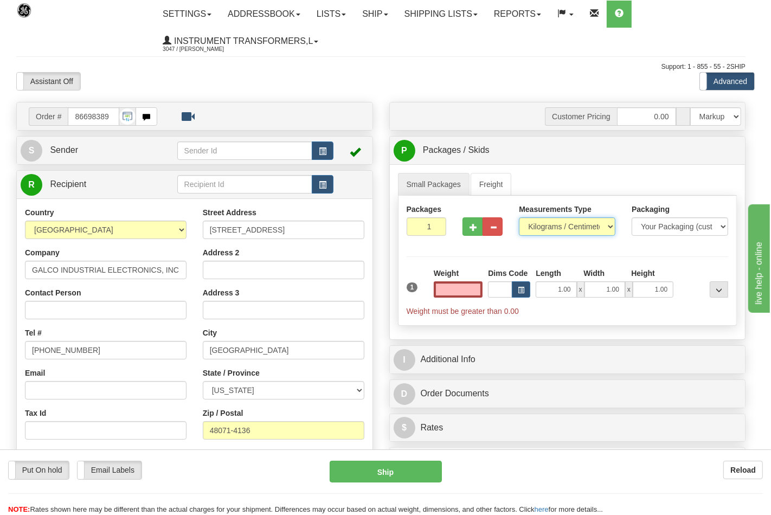
type input "0.00"
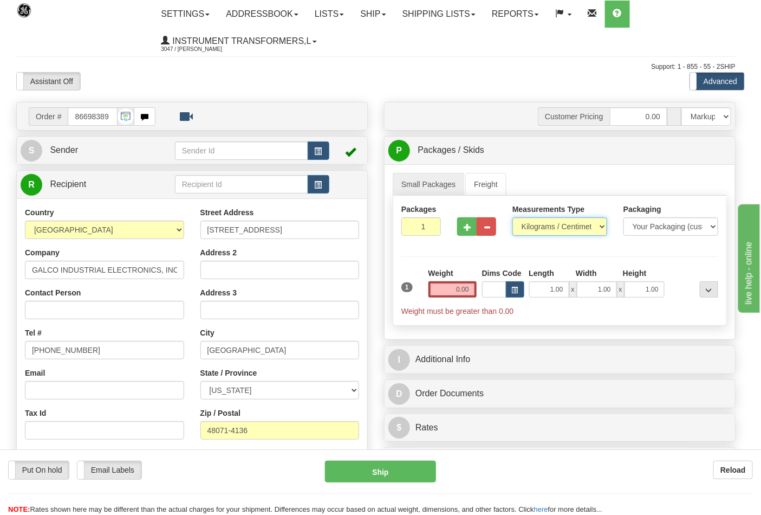
click at [538, 230] on select "Pounds / Inches Kilograms / Centimeters" at bounding box center [560, 226] width 95 height 18
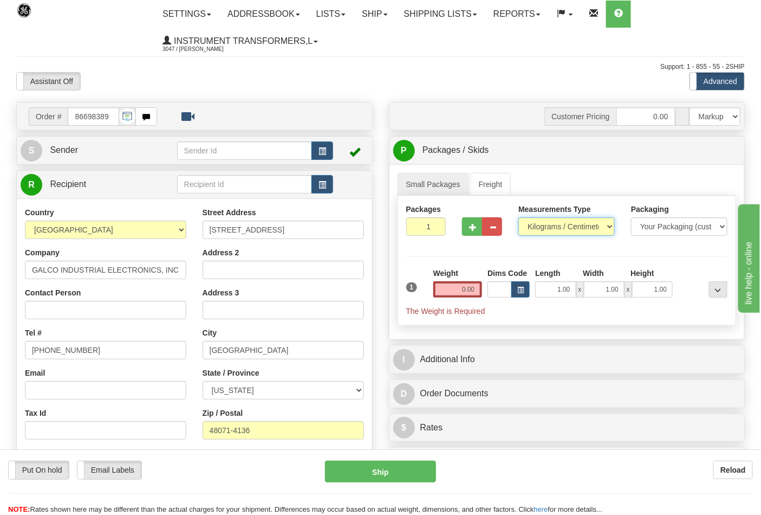
select select "0"
click at [519, 218] on select "Pounds / Inches Kilograms / Centimeters" at bounding box center [567, 226] width 96 height 18
click at [478, 288] on input "0.00" at bounding box center [458, 289] width 49 height 16
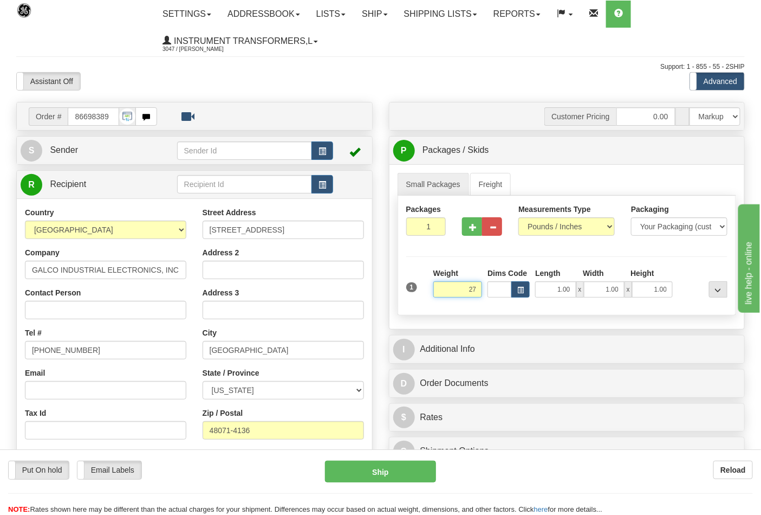
click button "Delete" at bounding box center [0, 0] width 0 height 0
type input "27.00"
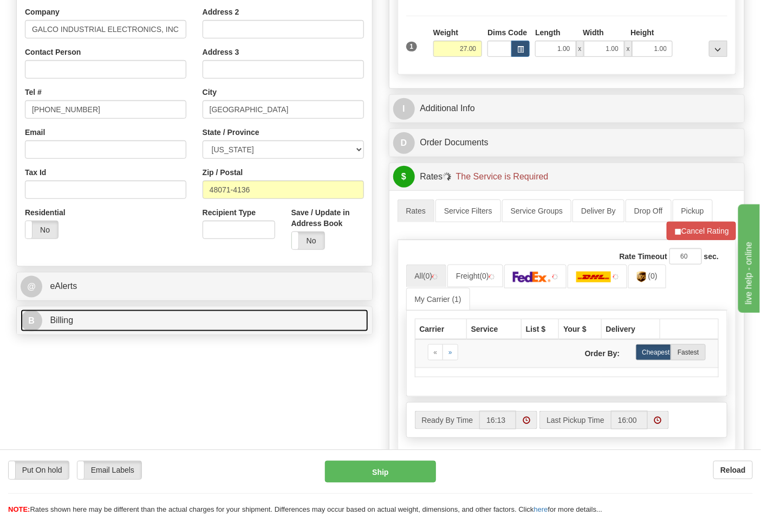
click at [105, 313] on link "B Billing" at bounding box center [195, 320] width 348 height 22
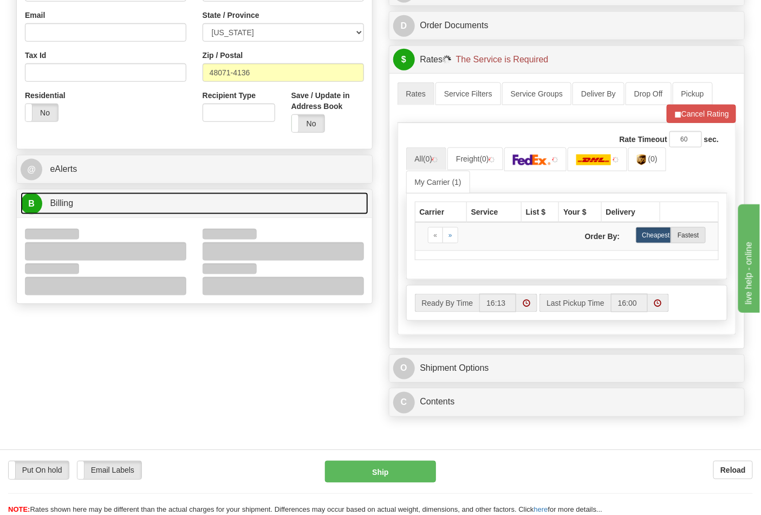
scroll to position [361, 0]
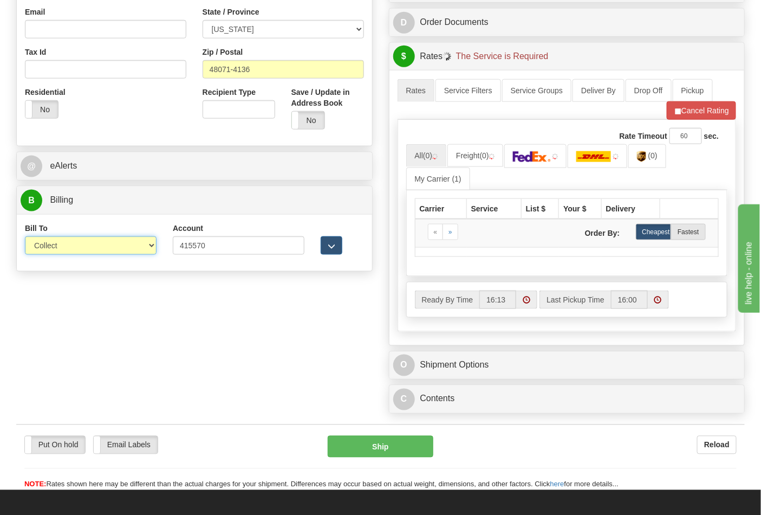
drag, startPoint x: 62, startPoint y: 266, endPoint x: 55, endPoint y: 255, distance: 12.8
click at [55, 245] on select "Sender Recipient Third Party Collect" at bounding box center [91, 245] width 132 height 18
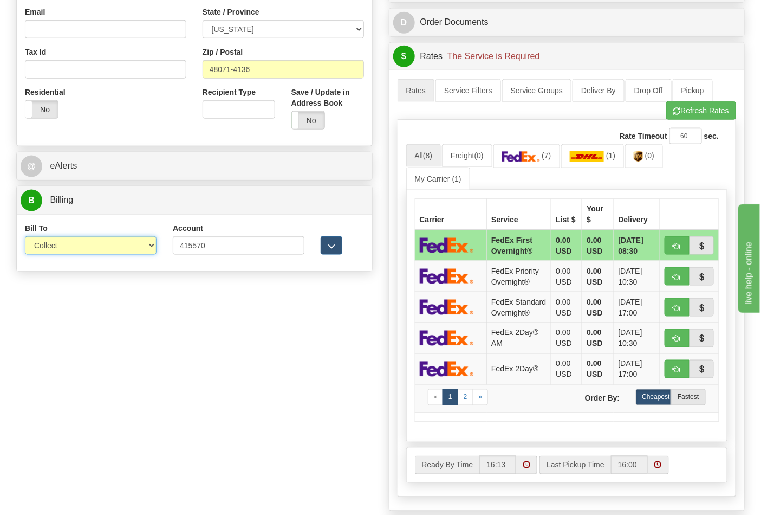
select select "2"
click at [25, 237] on select "Sender Recipient Third Party Collect" at bounding box center [91, 245] width 132 height 18
click at [656, 160] on span "(7)" at bounding box center [654, 155] width 9 height 9
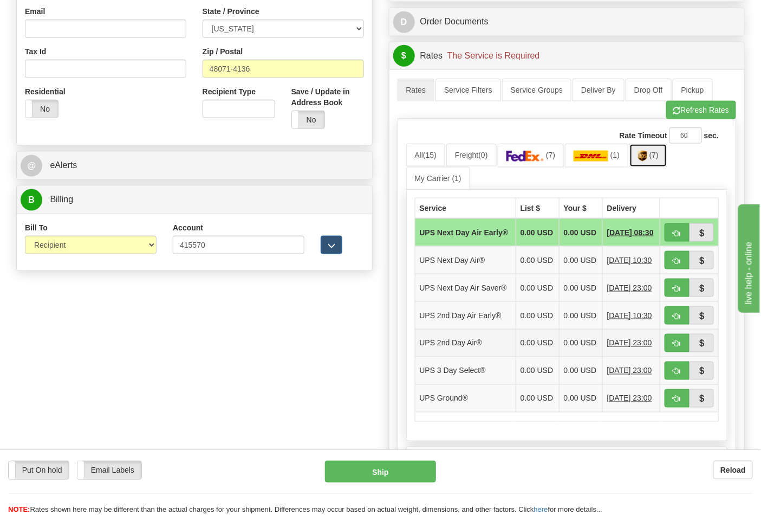
scroll to position [481, 0]
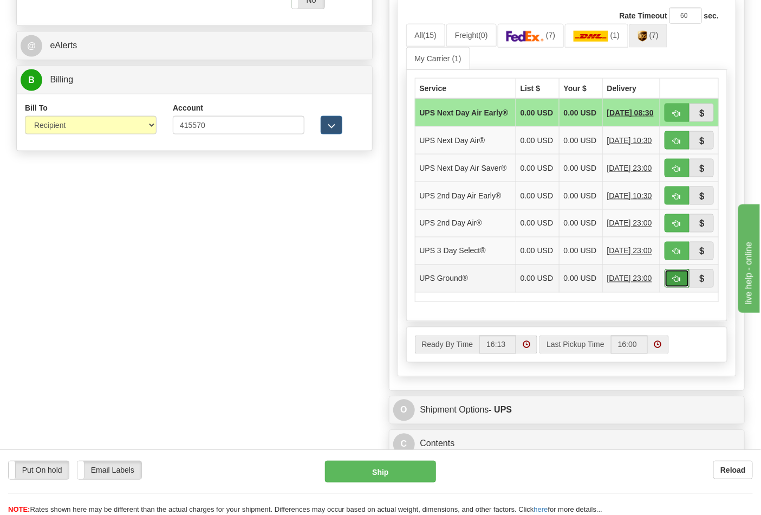
click at [668, 288] on button "button" at bounding box center [677, 278] width 25 height 18
type input "03"
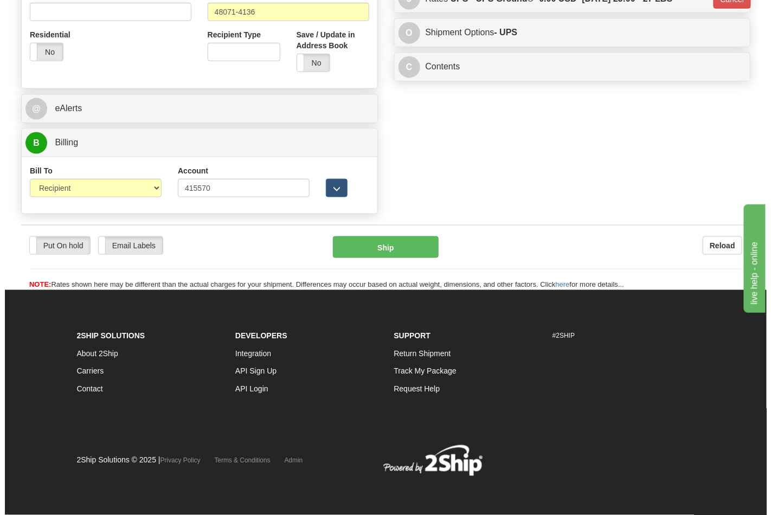
scroll to position [420, 0]
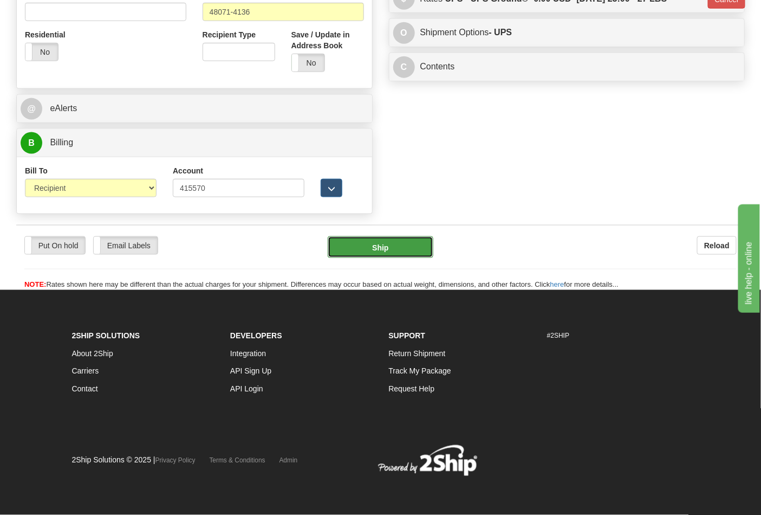
click at [384, 256] on button "Ship" at bounding box center [380, 247] width 105 height 22
